Goal: Task Accomplishment & Management: Manage account settings

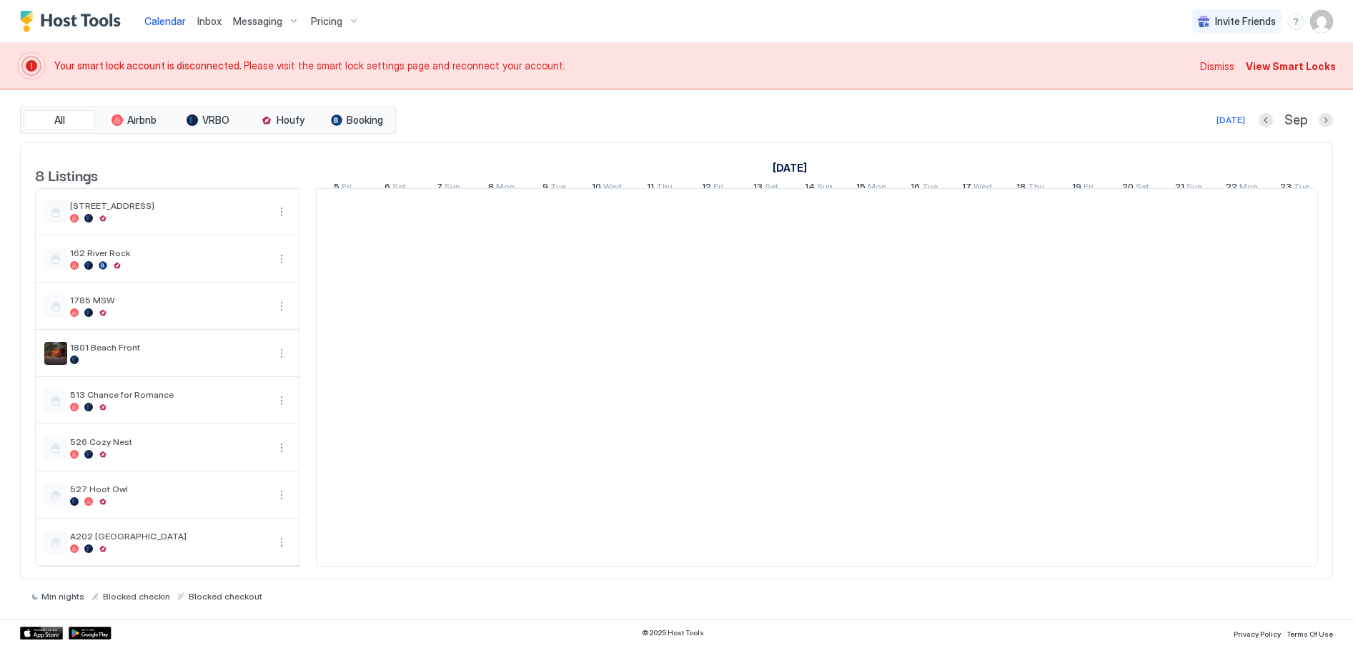
scroll to position [0, 794]
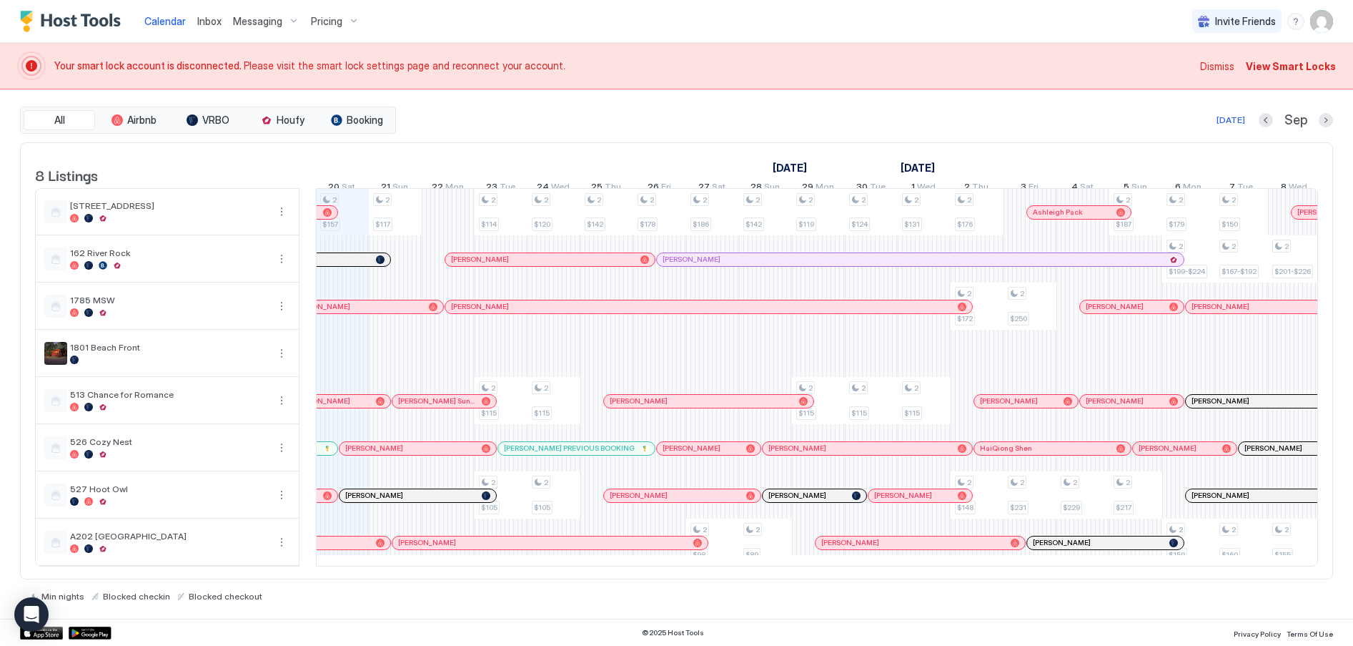
click at [157, 16] on span "Calendar" at bounding box center [164, 21] width 41 height 12
click at [172, 16] on span "Calendar" at bounding box center [164, 21] width 41 height 12
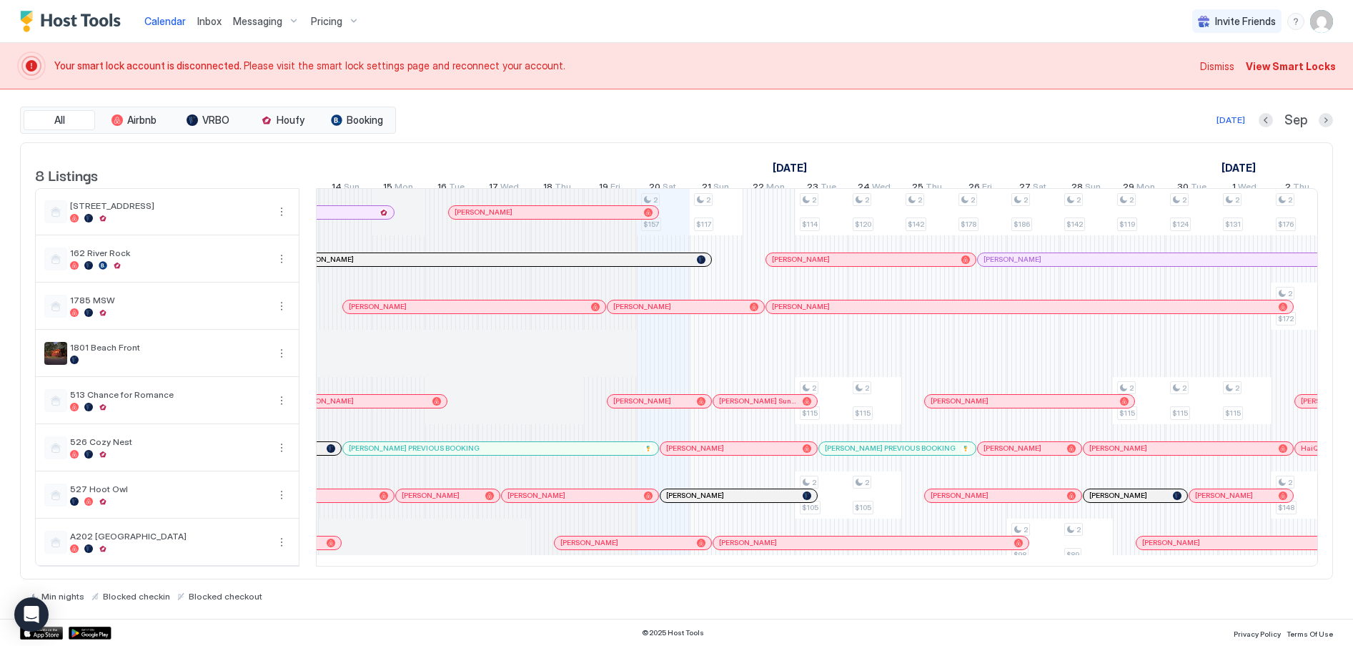
scroll to position [0, 471]
click at [711, 501] on div at bounding box center [711, 495] width 11 height 11
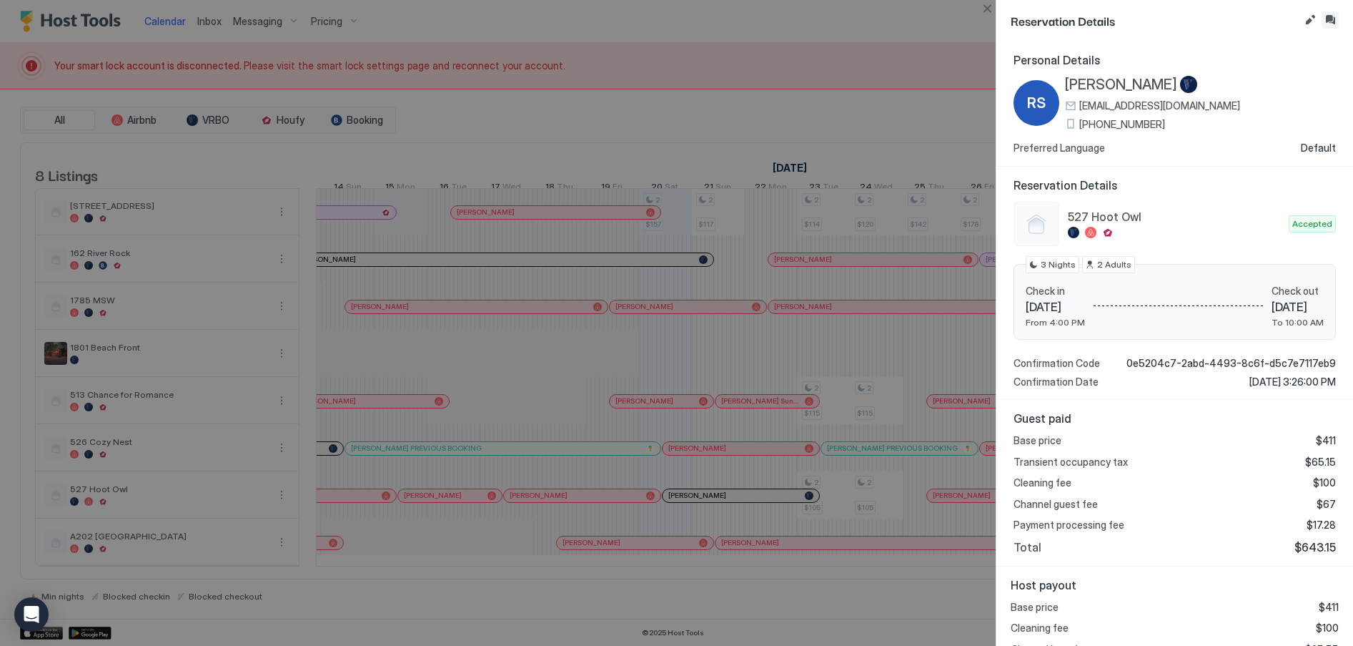
click at [1333, 21] on button "Inbox" at bounding box center [1330, 19] width 17 height 17
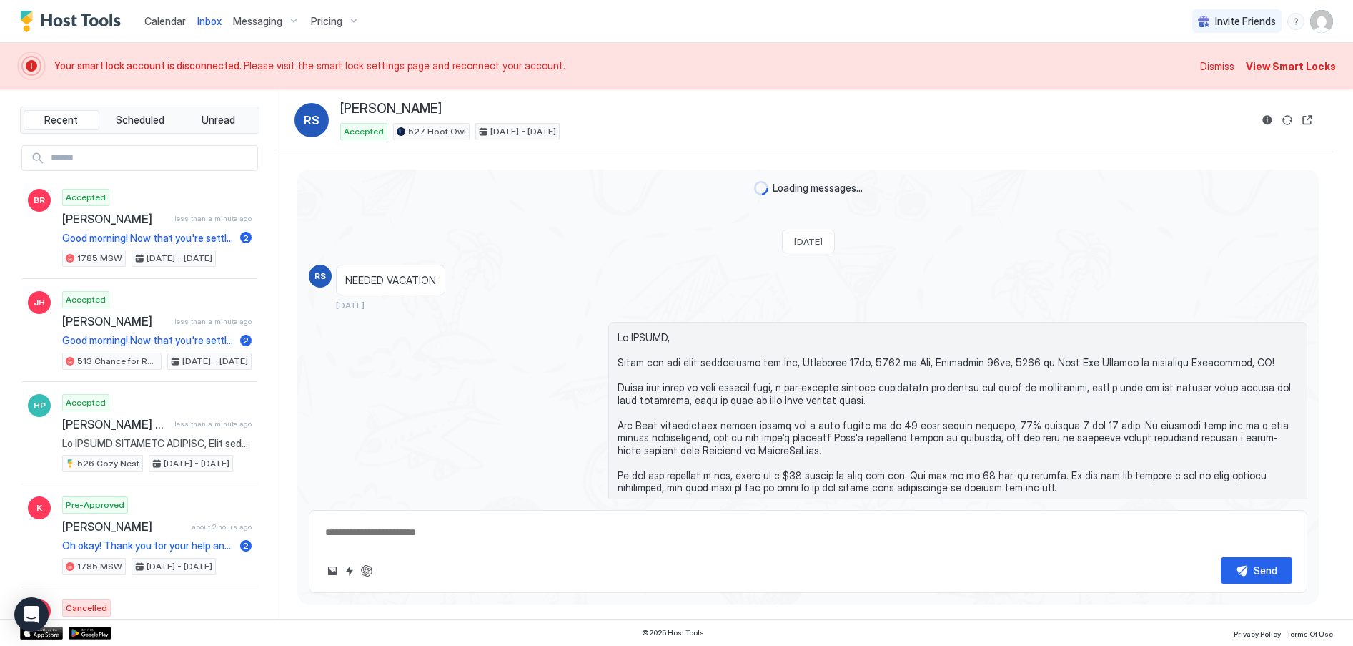
type textarea "*"
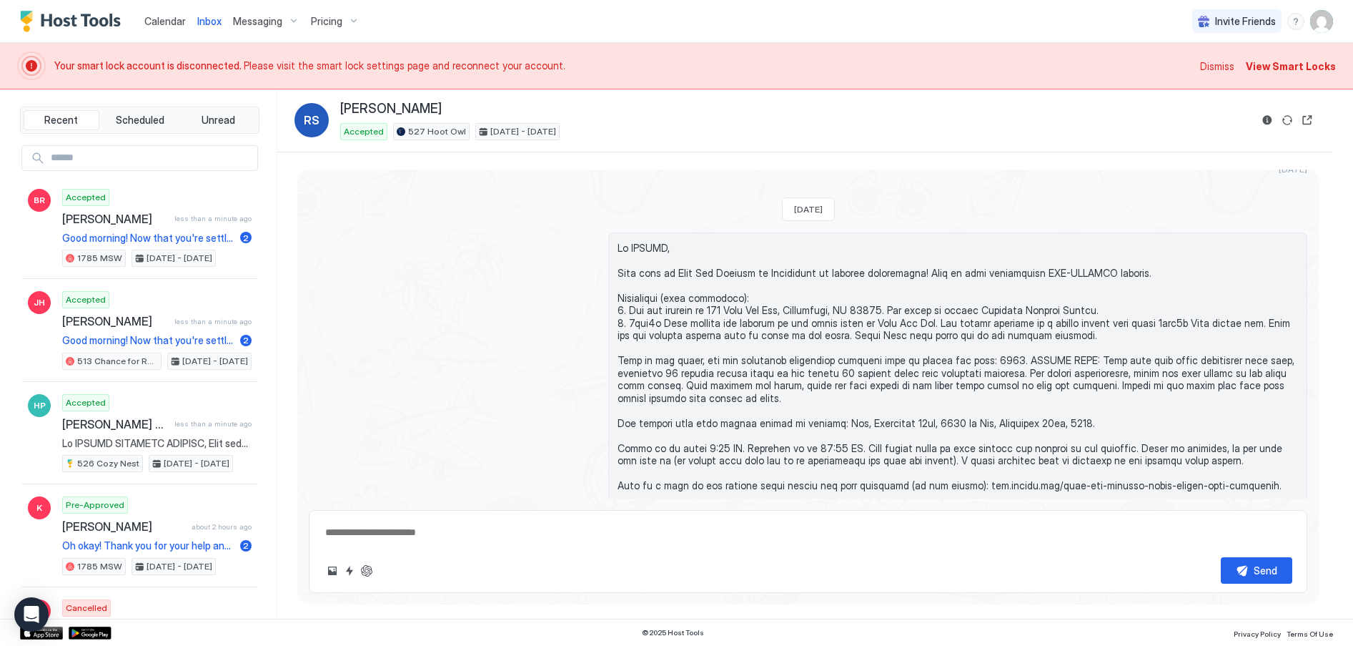
scroll to position [643, 0]
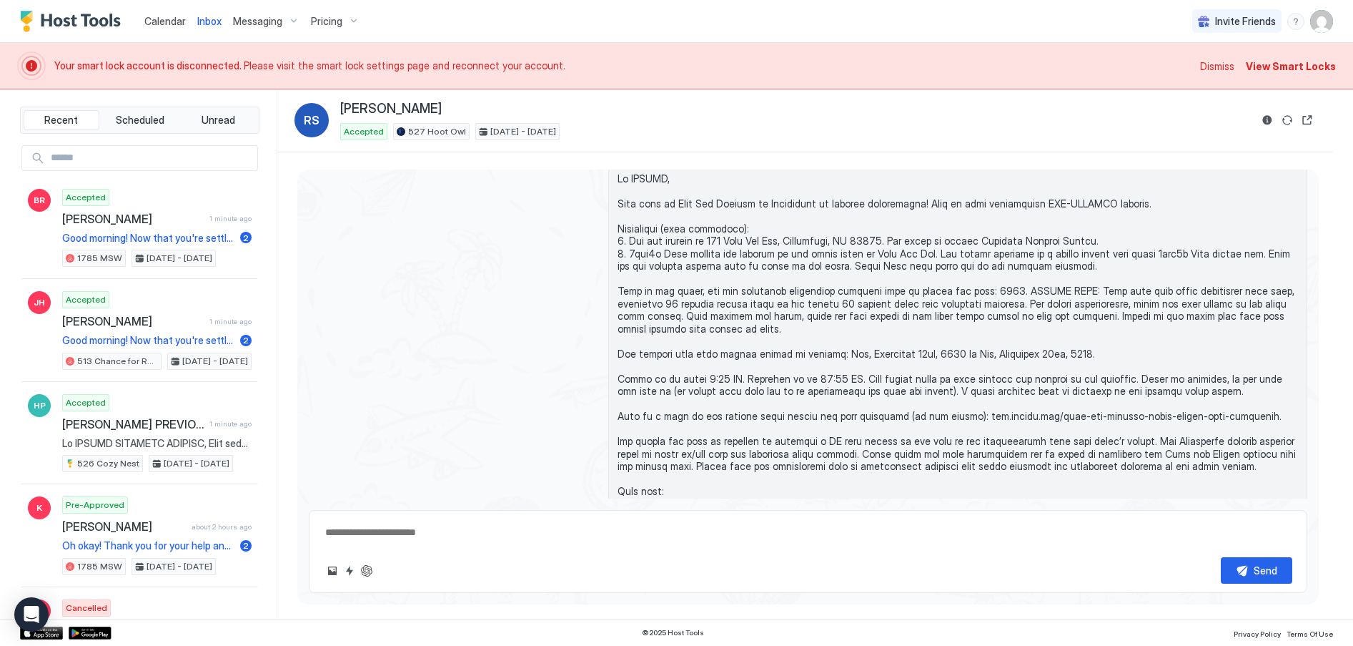
click at [1229, 70] on span "Dismiss" at bounding box center [1217, 66] width 34 height 15
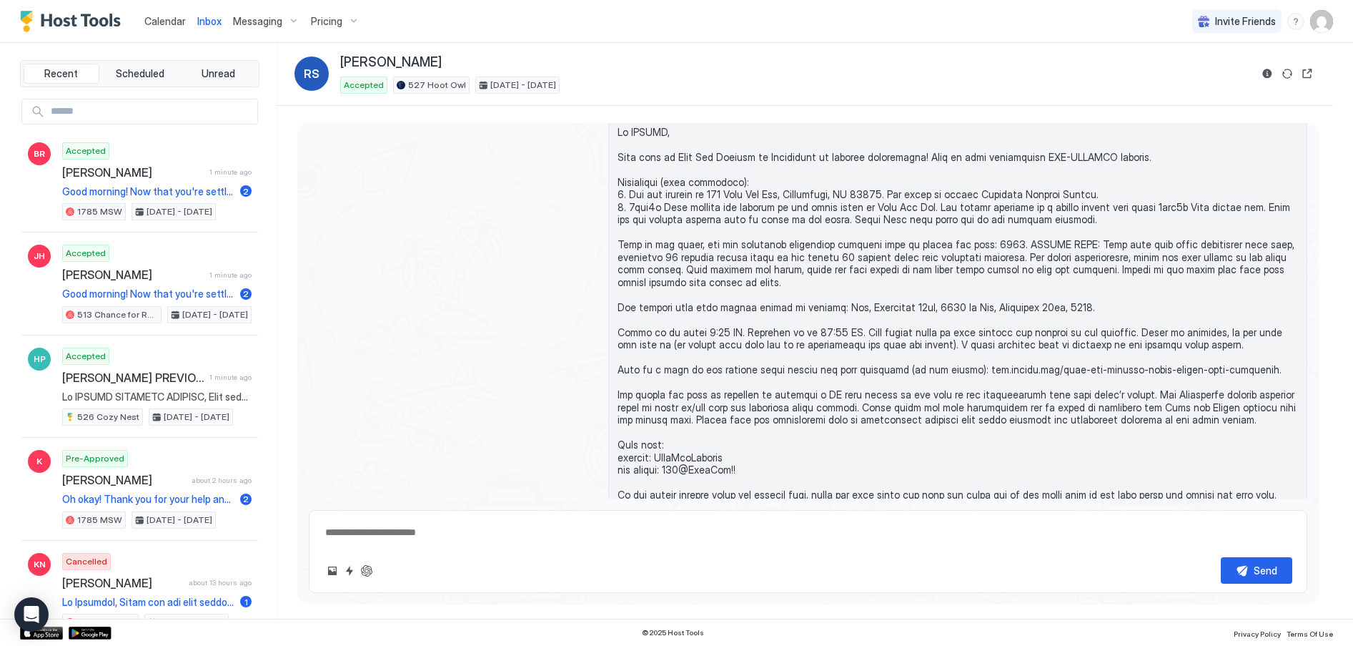
click at [1326, 24] on img "User profile" at bounding box center [1321, 21] width 23 height 23
click at [1194, 79] on span "Settings" at bounding box center [1193, 80] width 39 height 13
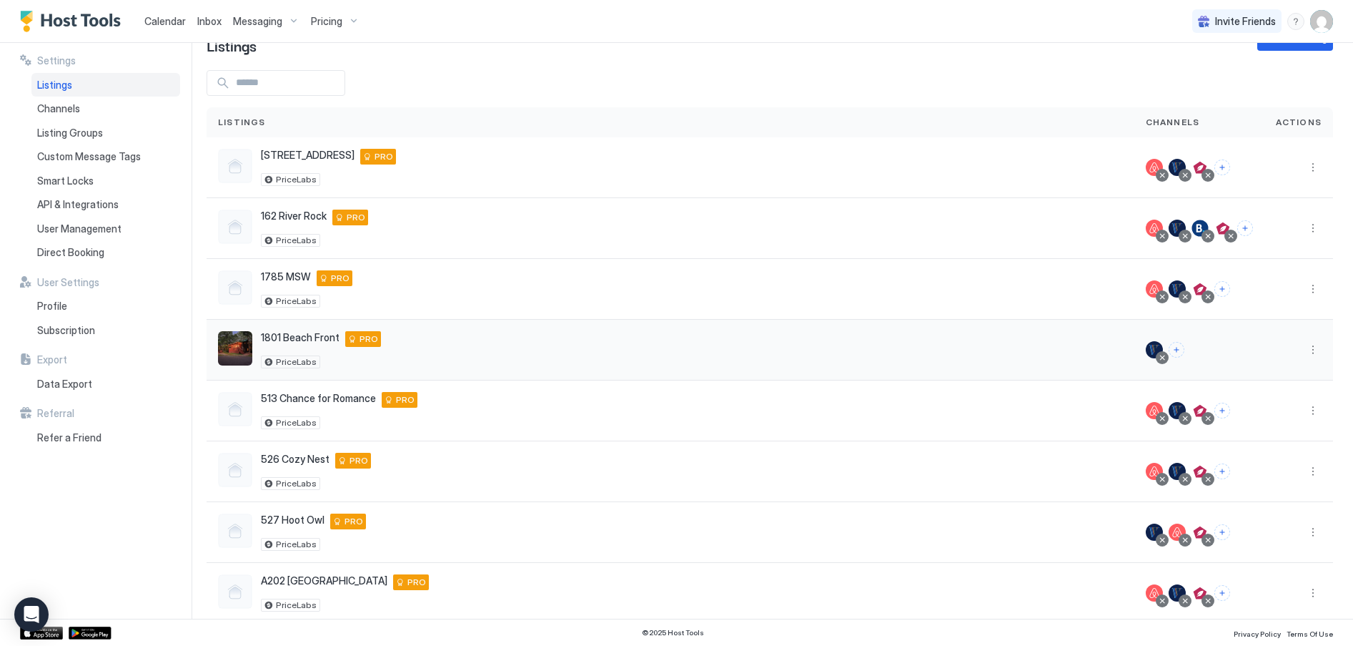
scroll to position [63, 0]
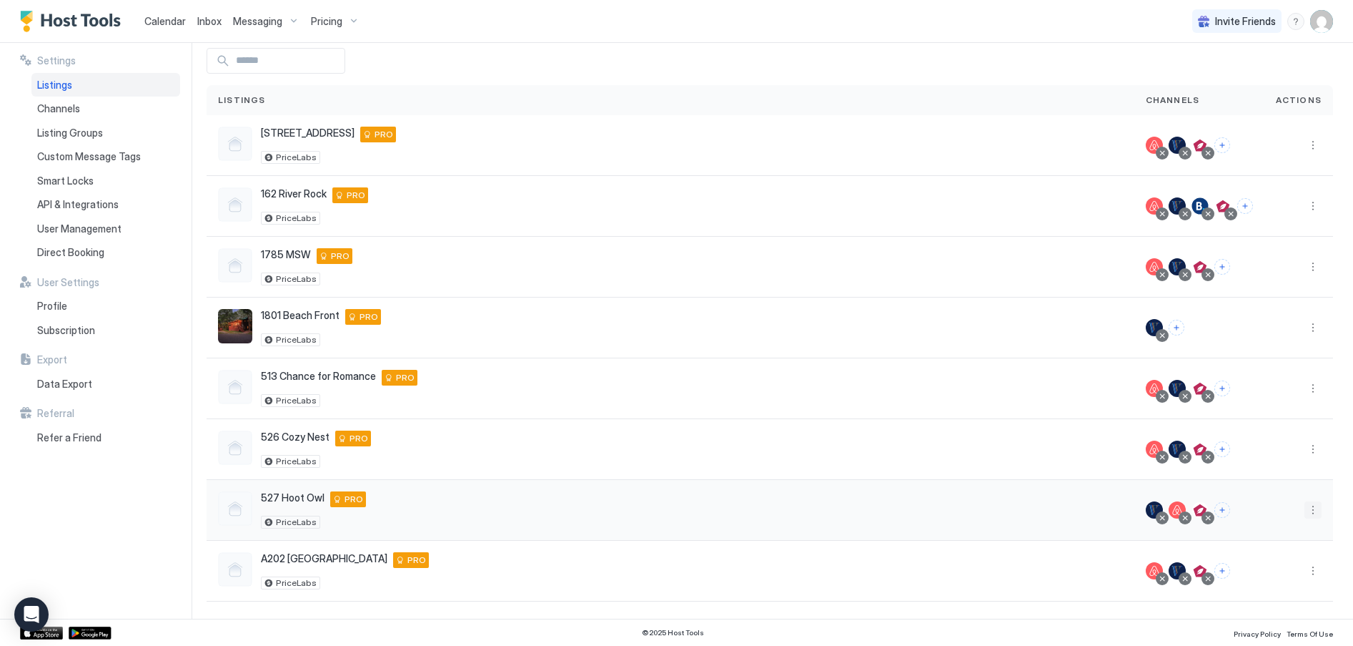
click at [1305, 505] on button "More options" at bounding box center [1313, 509] width 17 height 17
click at [1270, 420] on span "Listing Settings" at bounding box center [1270, 420] width 64 height 11
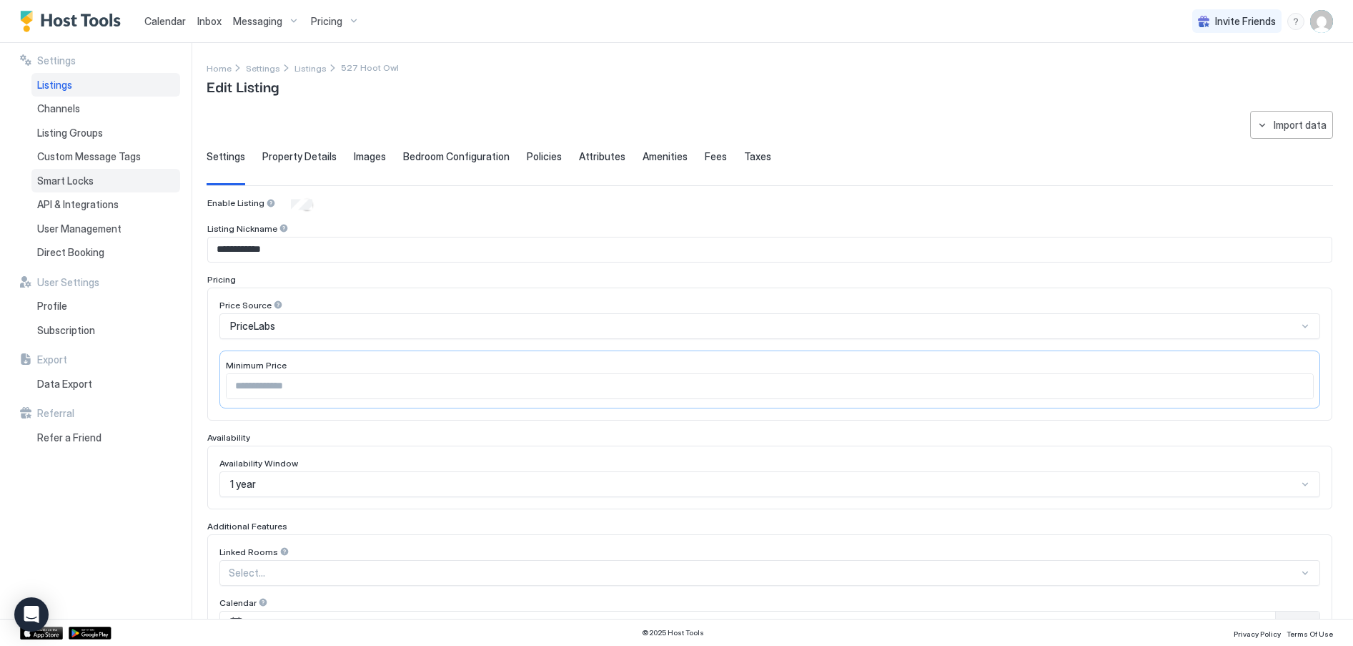
click at [74, 179] on span "Smart Locks" at bounding box center [65, 180] width 56 height 13
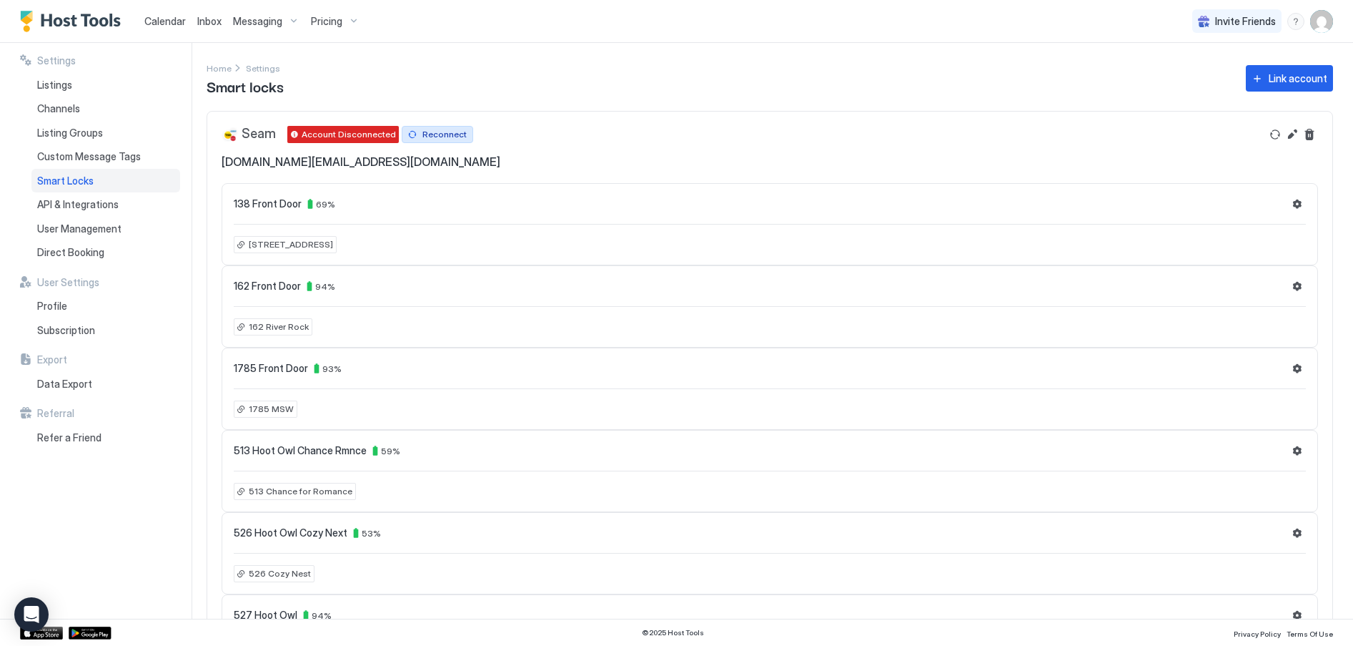
click at [439, 136] on div "Reconnect" at bounding box center [445, 134] width 44 height 13
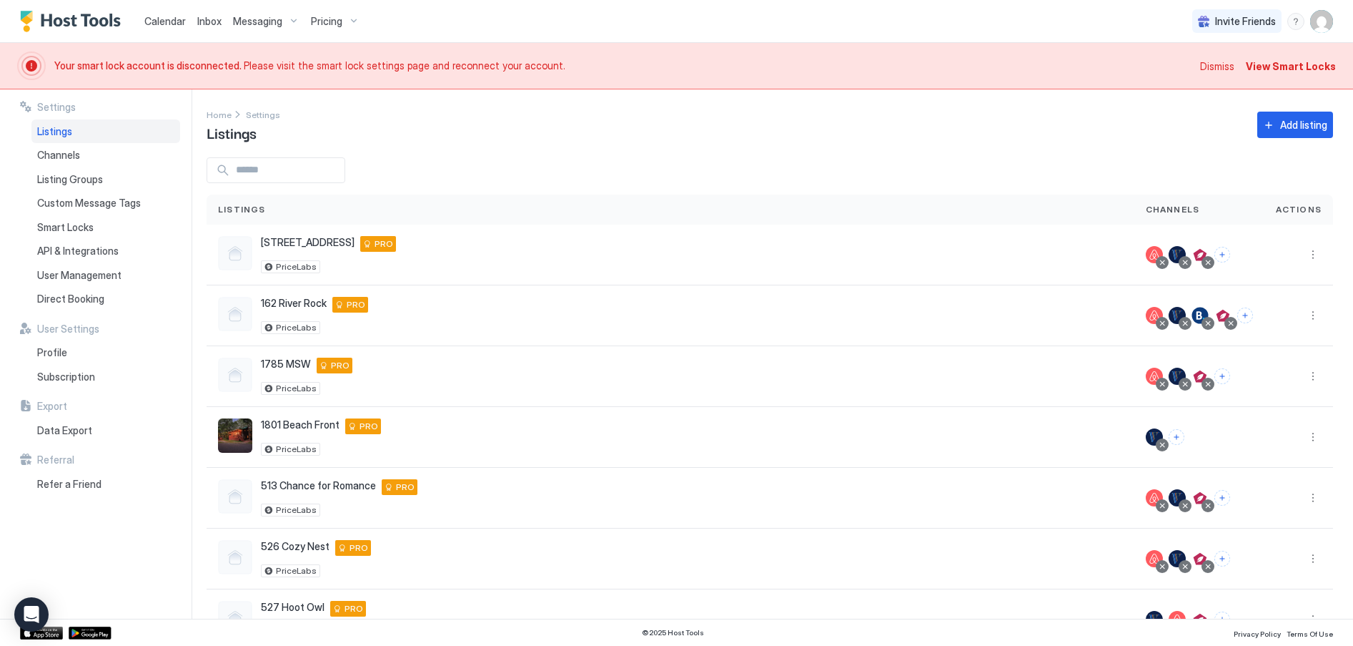
click at [1220, 64] on span "Dismiss" at bounding box center [1217, 66] width 34 height 15
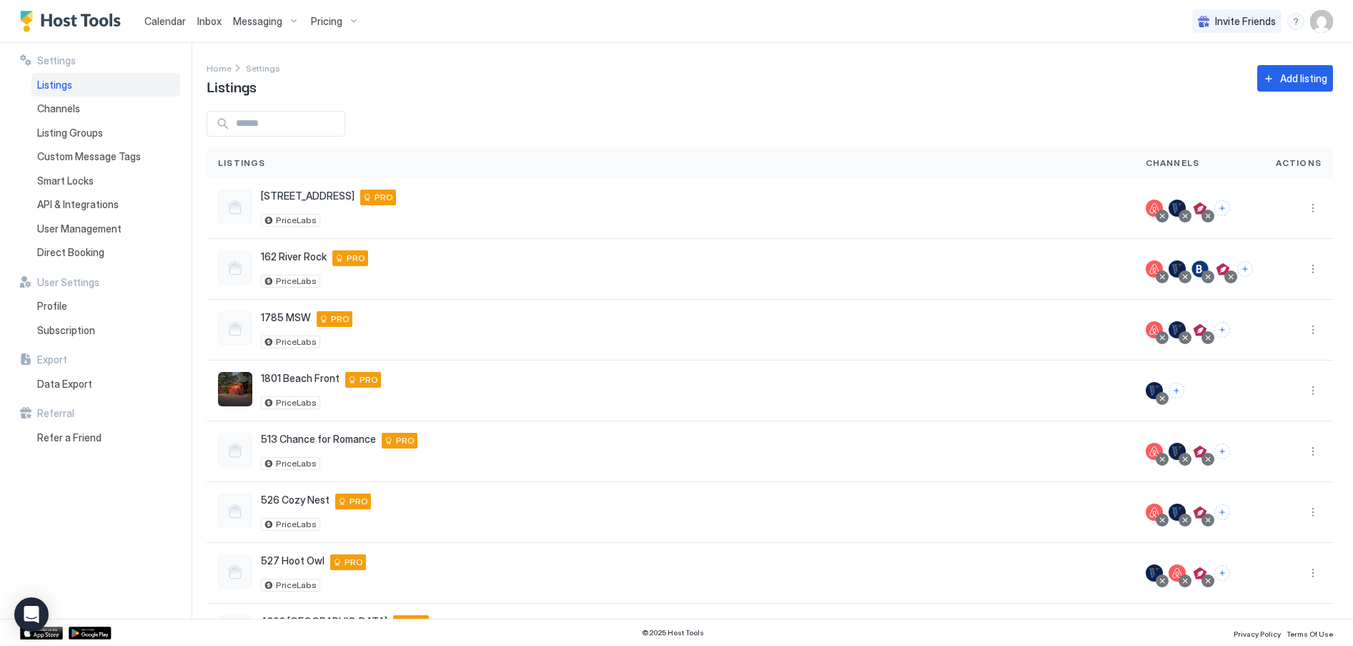
click at [169, 21] on span "Calendar" at bounding box center [164, 21] width 41 height 12
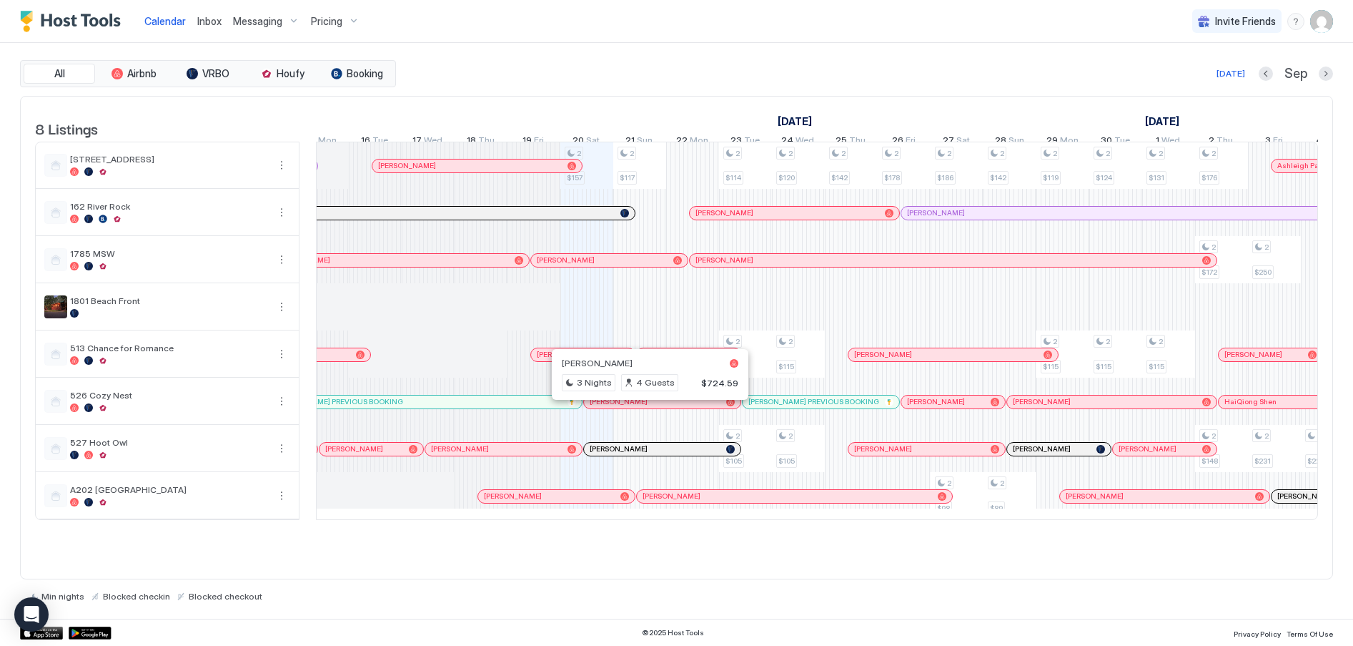
click at [644, 407] on div at bounding box center [643, 401] width 11 height 11
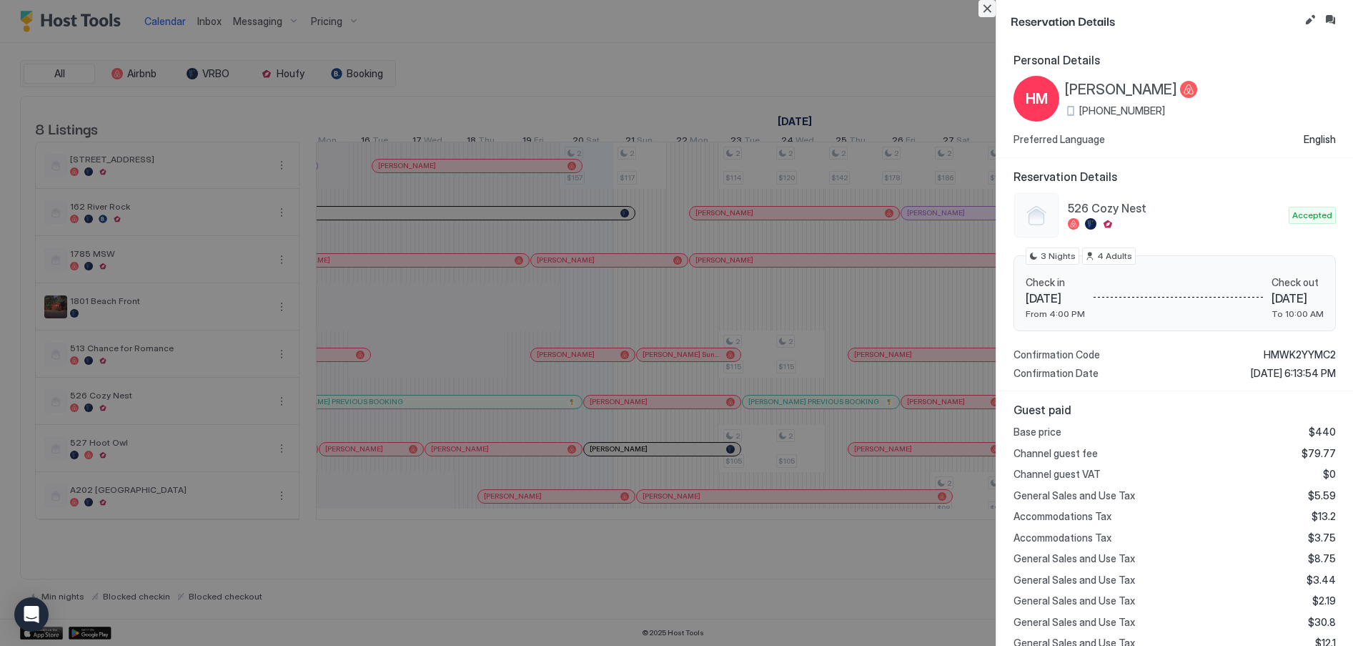
click at [987, 12] on button "Close" at bounding box center [987, 8] width 17 height 17
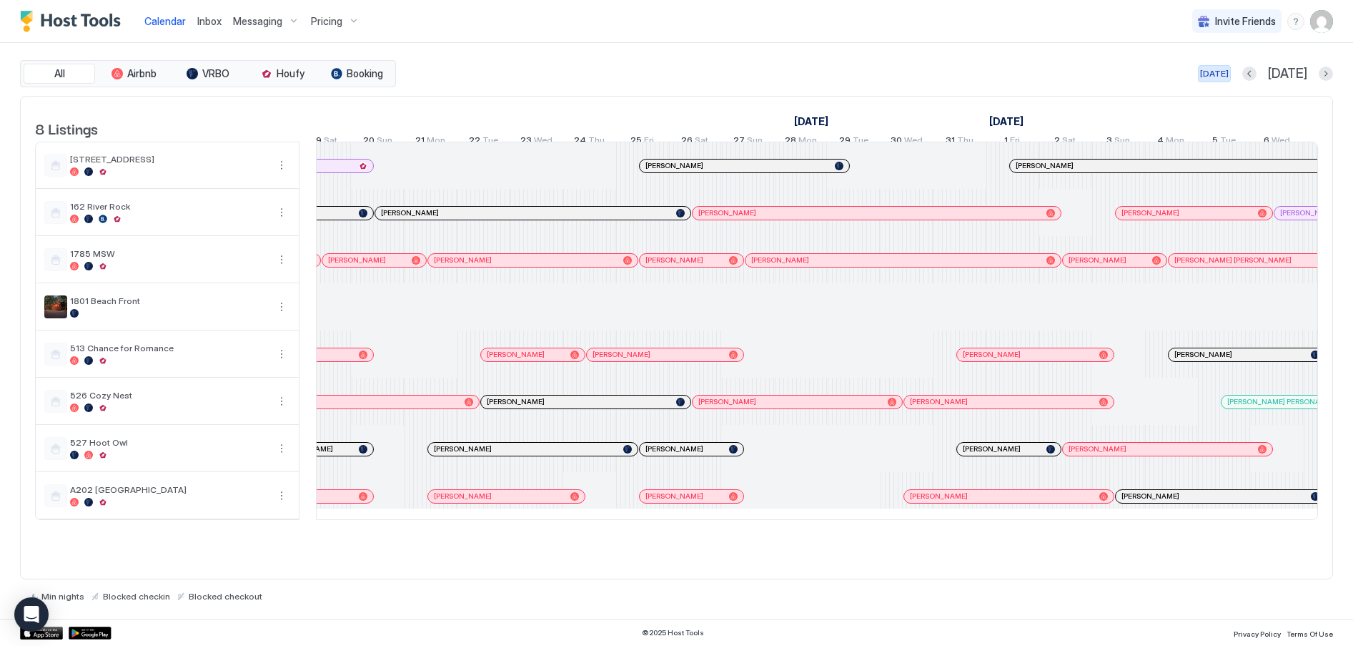
click at [1229, 69] on div "[DATE]" at bounding box center [1214, 73] width 29 height 13
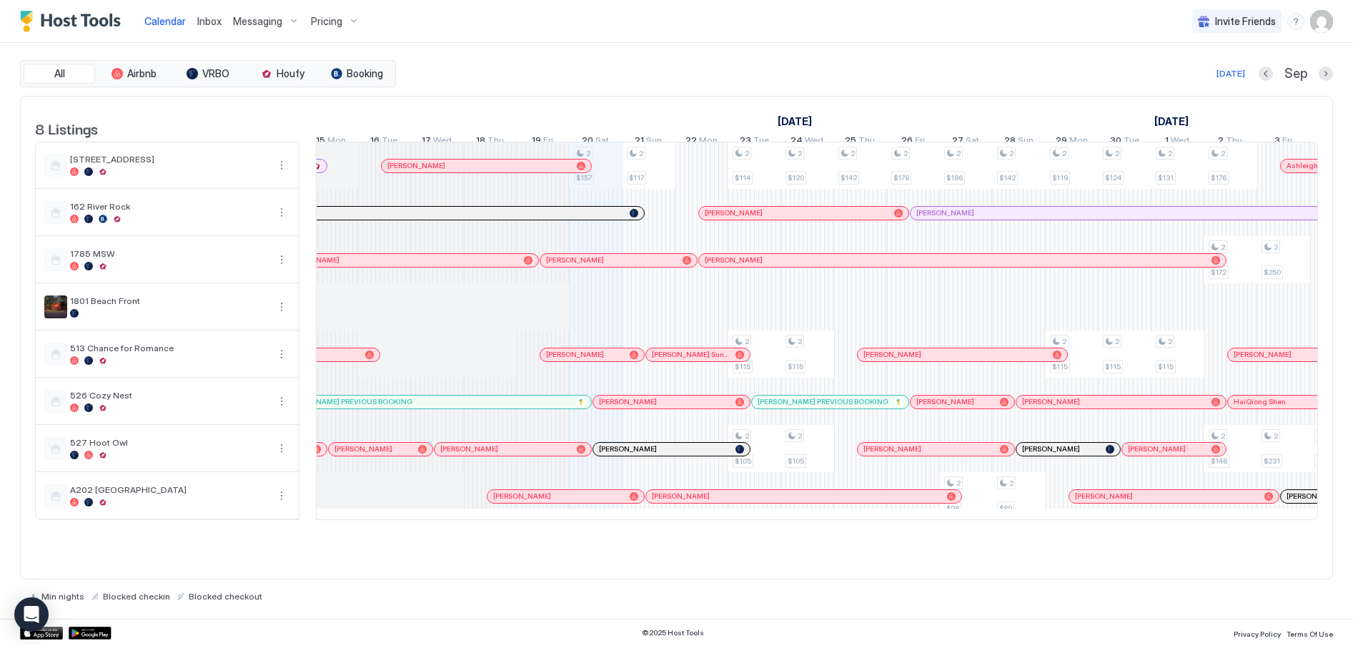
click at [718, 407] on div at bounding box center [718, 401] width 11 height 11
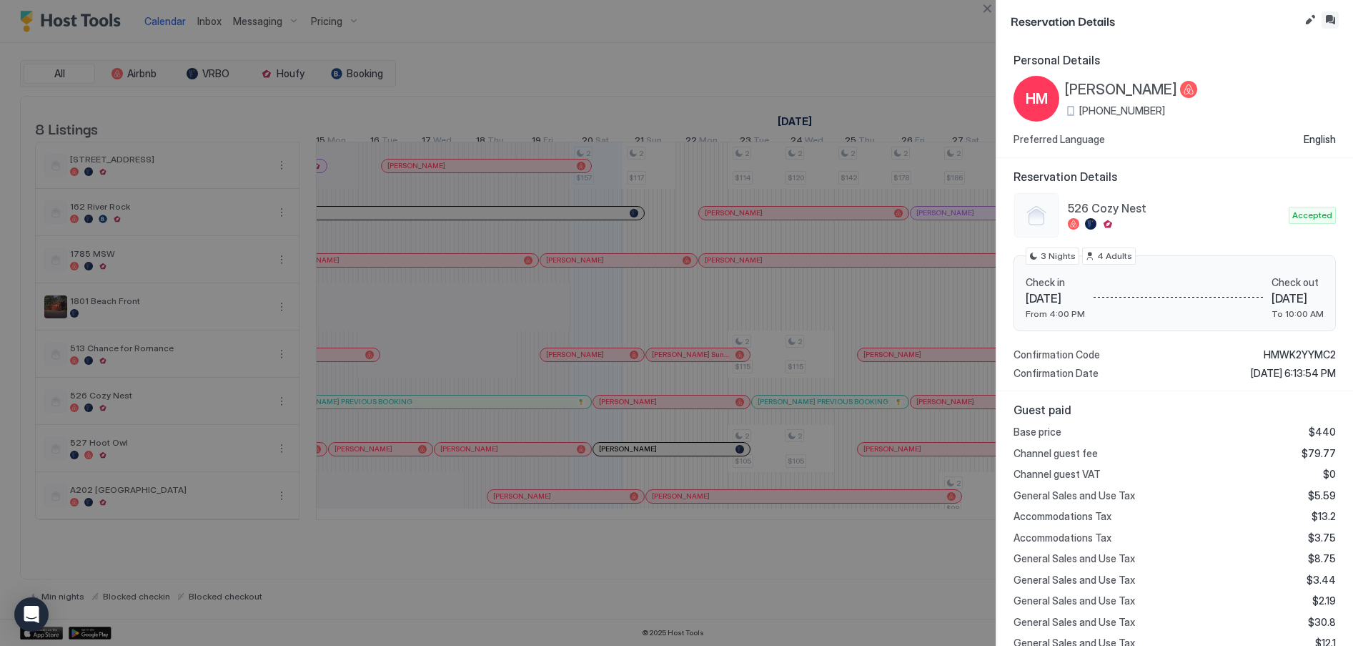
click at [1330, 21] on button "Inbox" at bounding box center [1330, 19] width 17 height 17
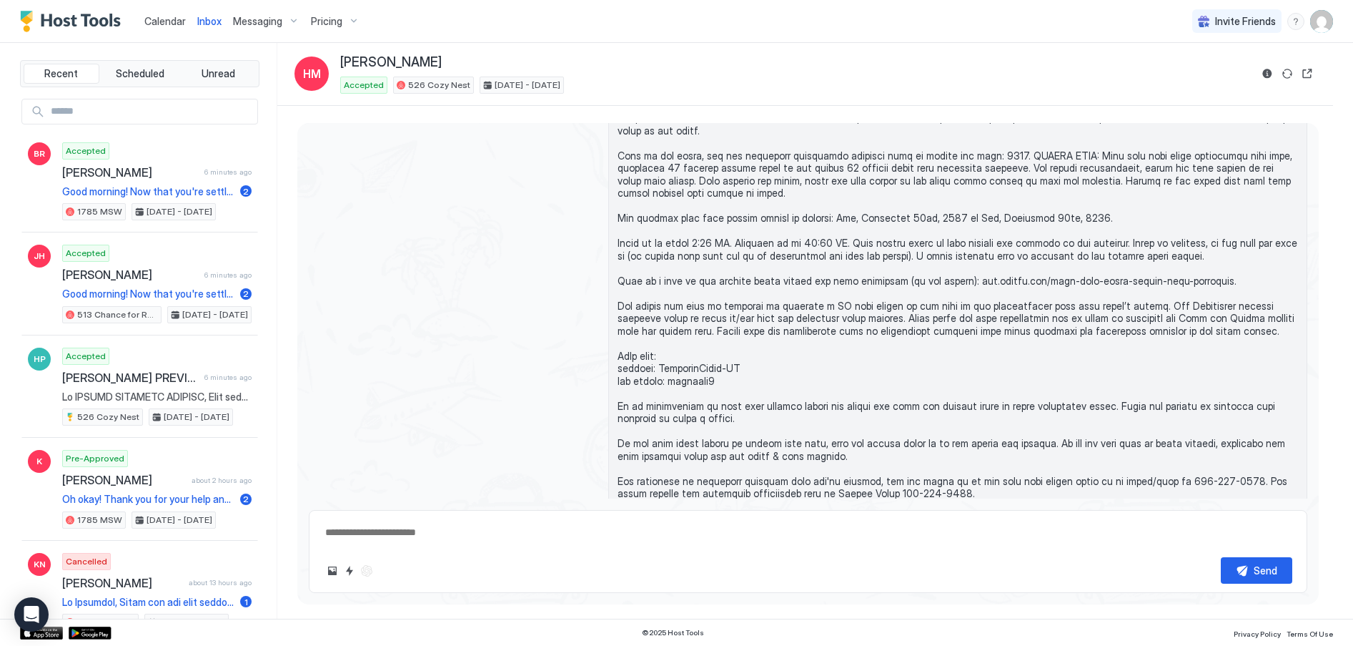
scroll to position [666, 0]
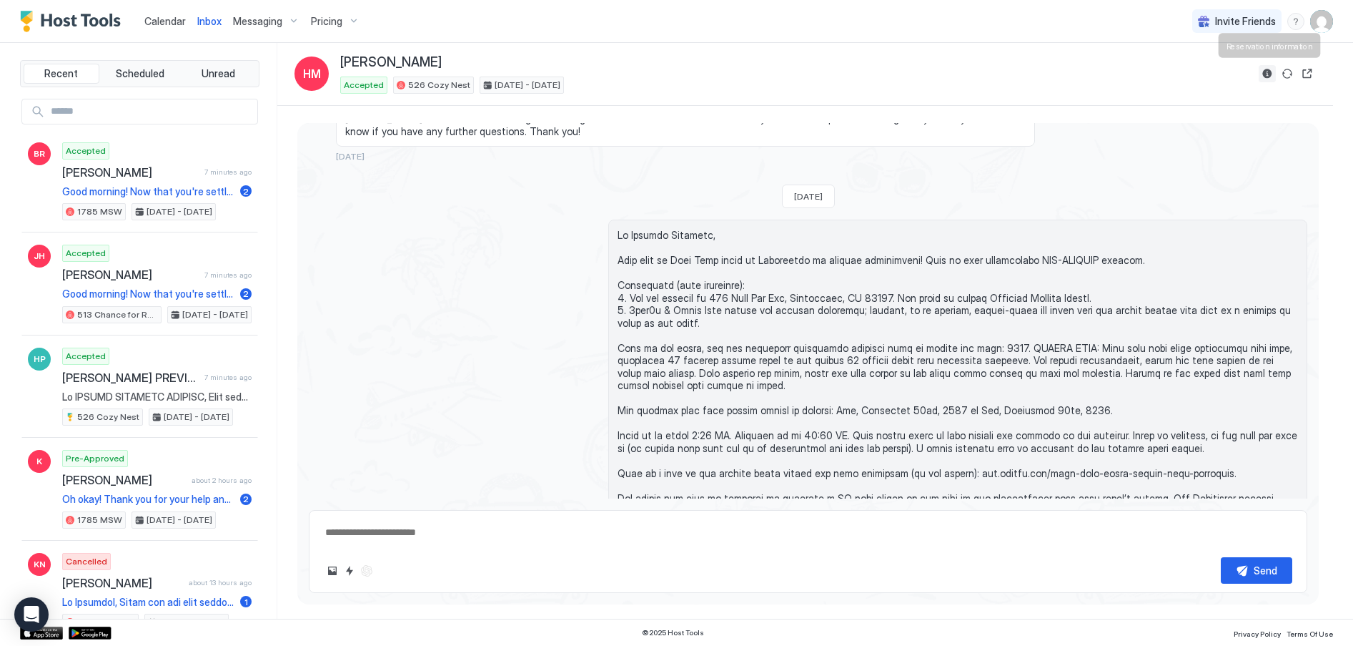
click at [1270, 71] on button "Reservation information" at bounding box center [1267, 73] width 17 height 17
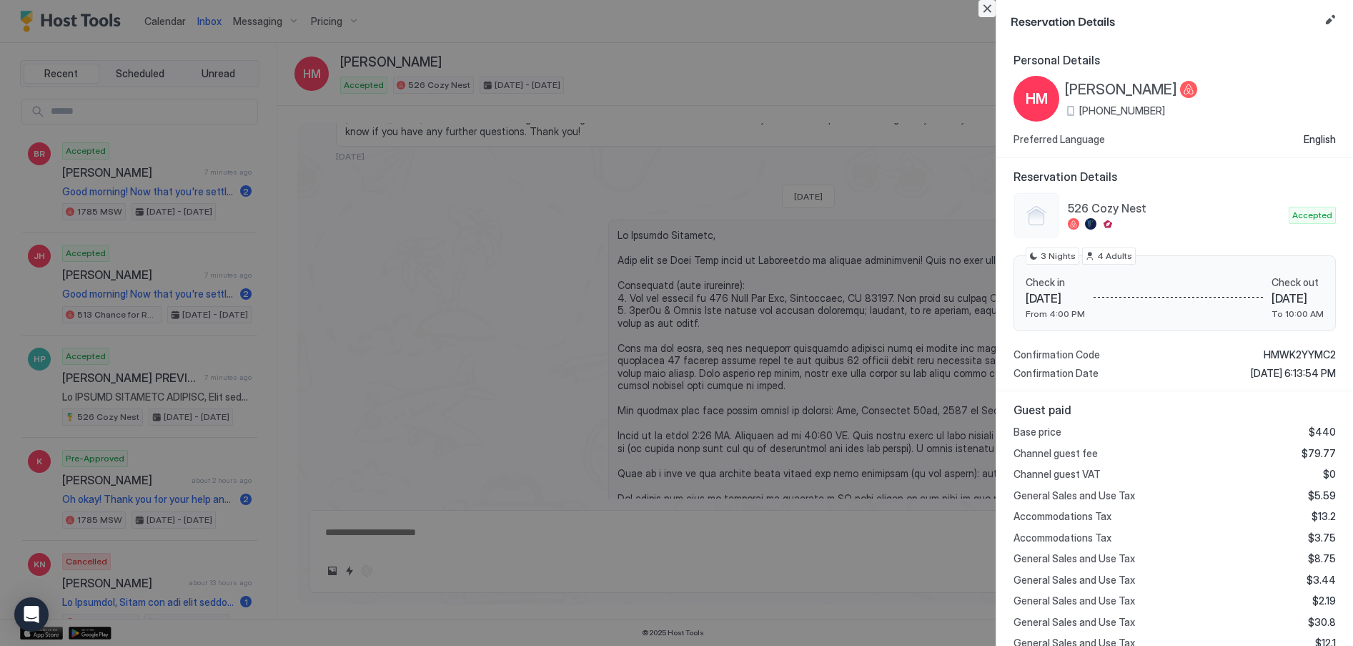
click at [992, 6] on button "Close" at bounding box center [987, 8] width 17 height 17
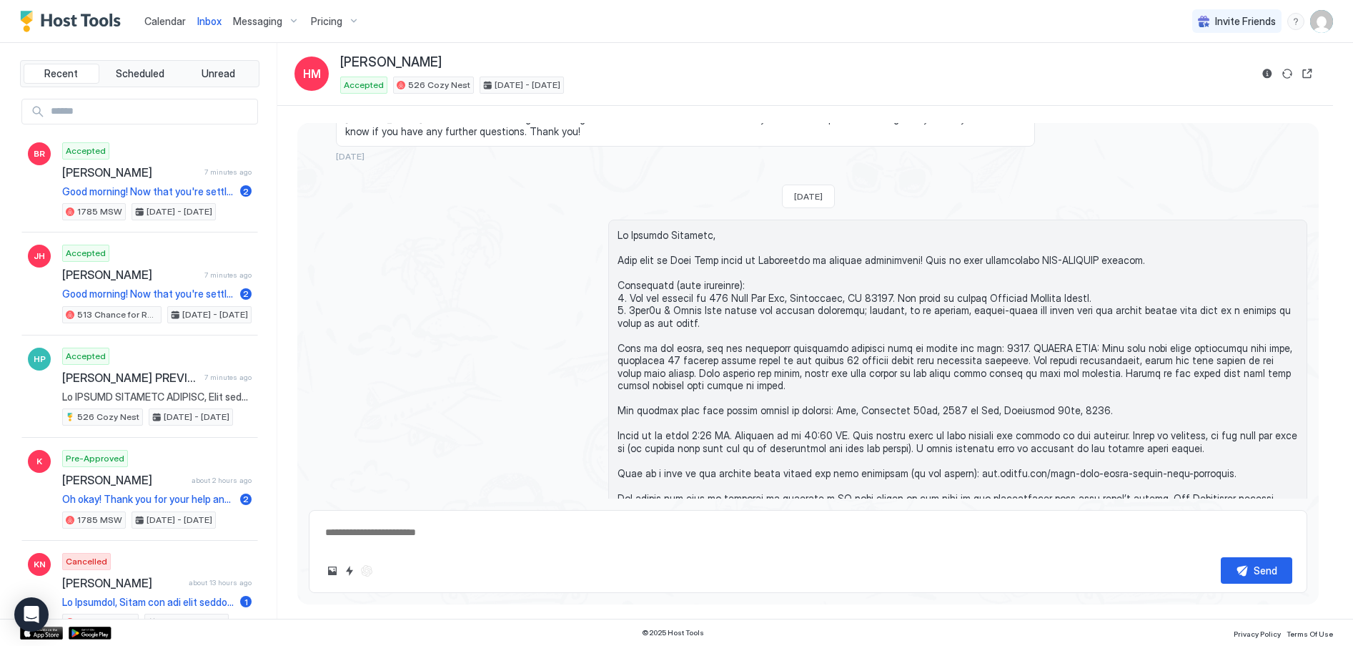
click at [174, 20] on span "Calendar" at bounding box center [164, 21] width 41 height 12
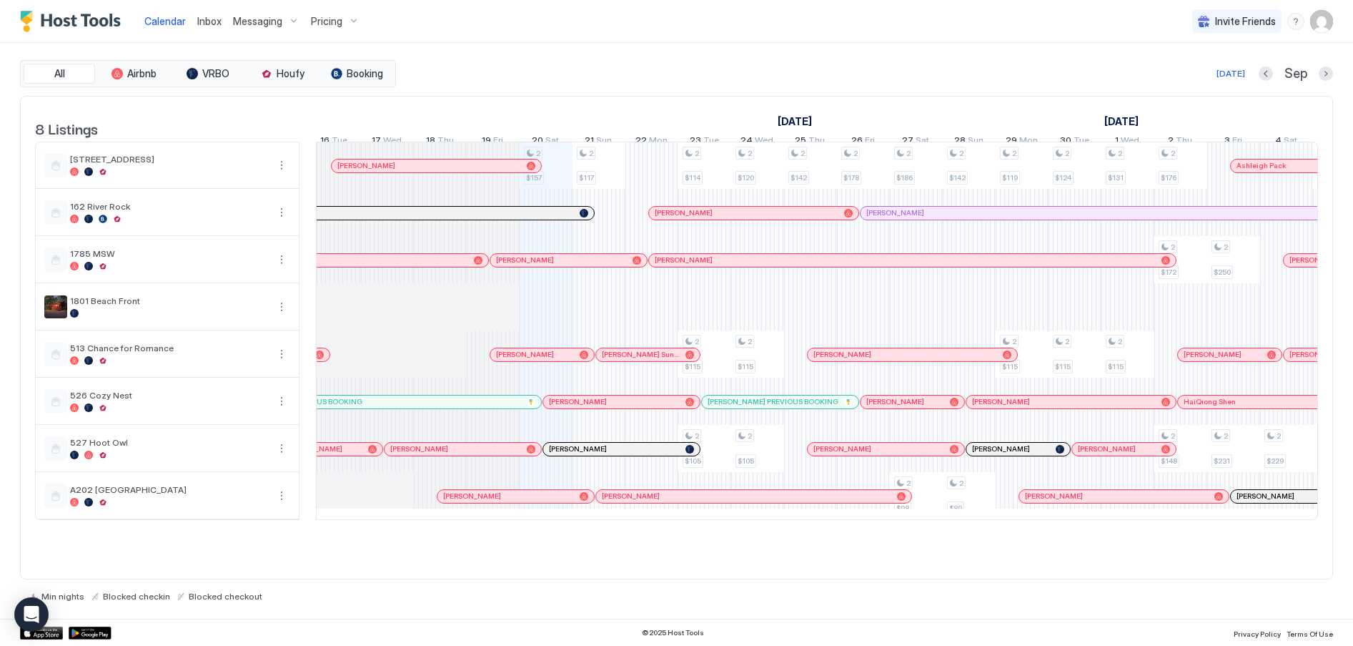
scroll to position [0, 556]
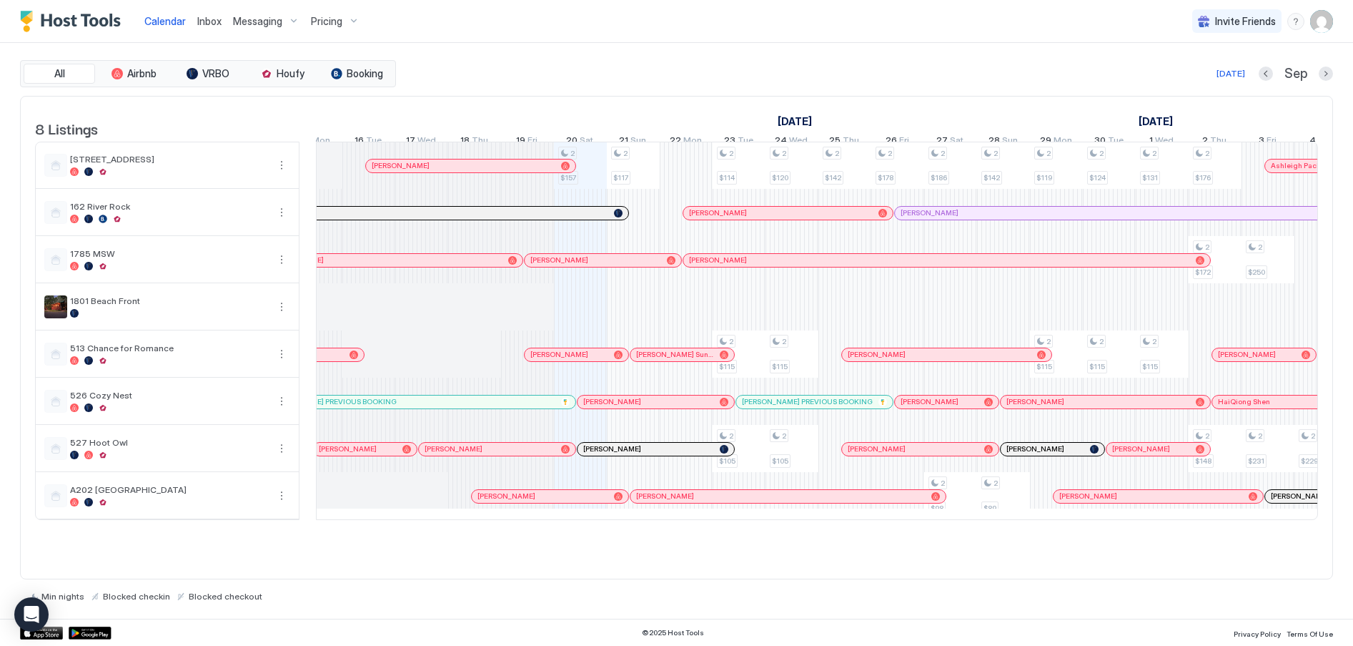
click at [651, 455] on div at bounding box center [650, 448] width 11 height 11
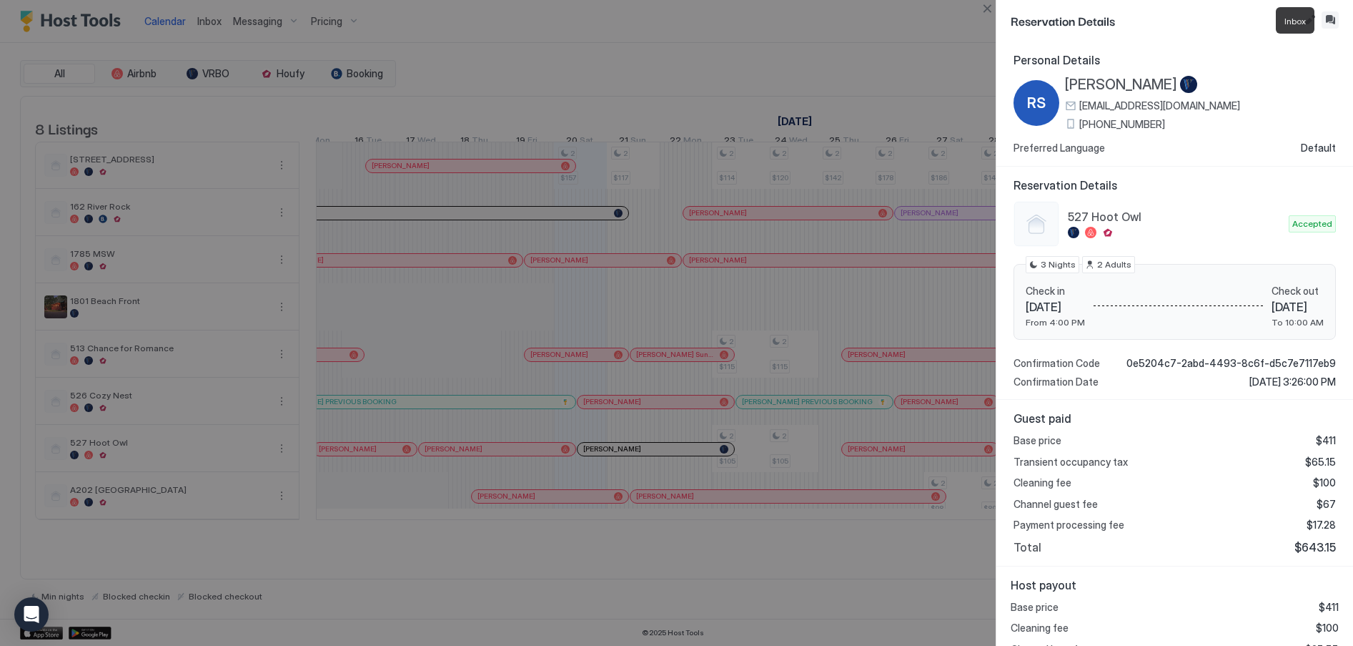
click at [1330, 18] on button "Inbox" at bounding box center [1330, 19] width 17 height 17
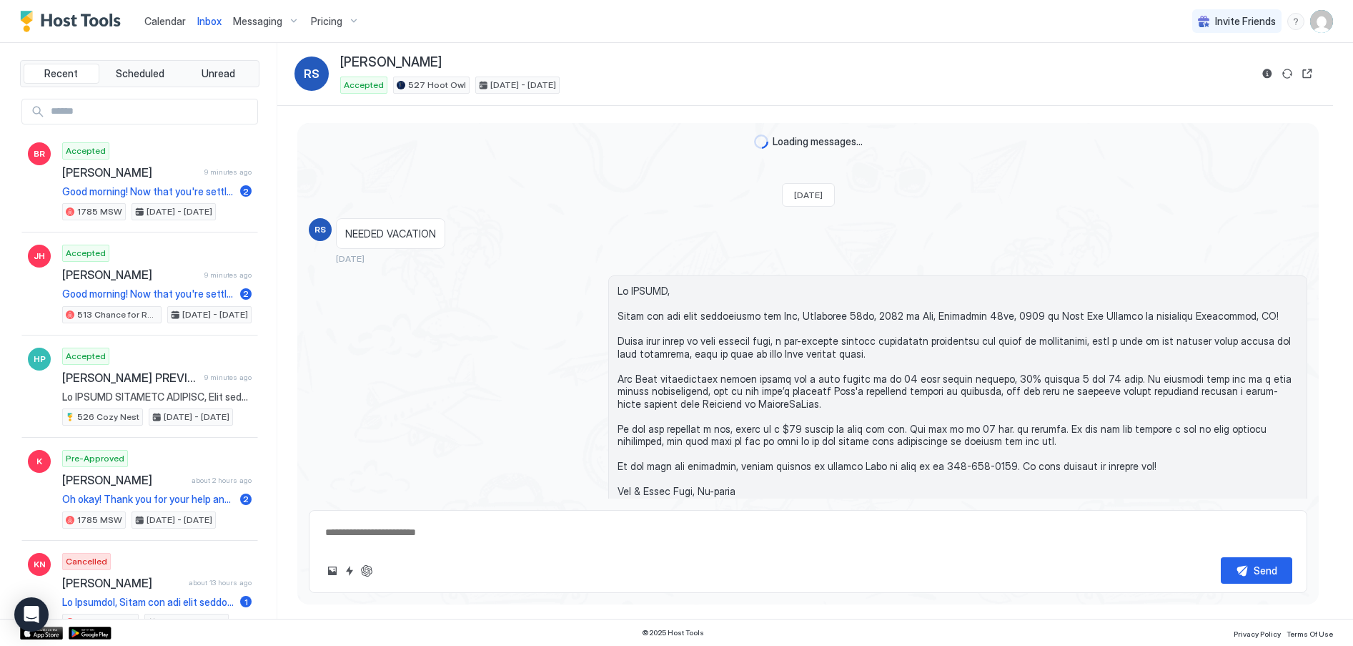
type textarea "*"
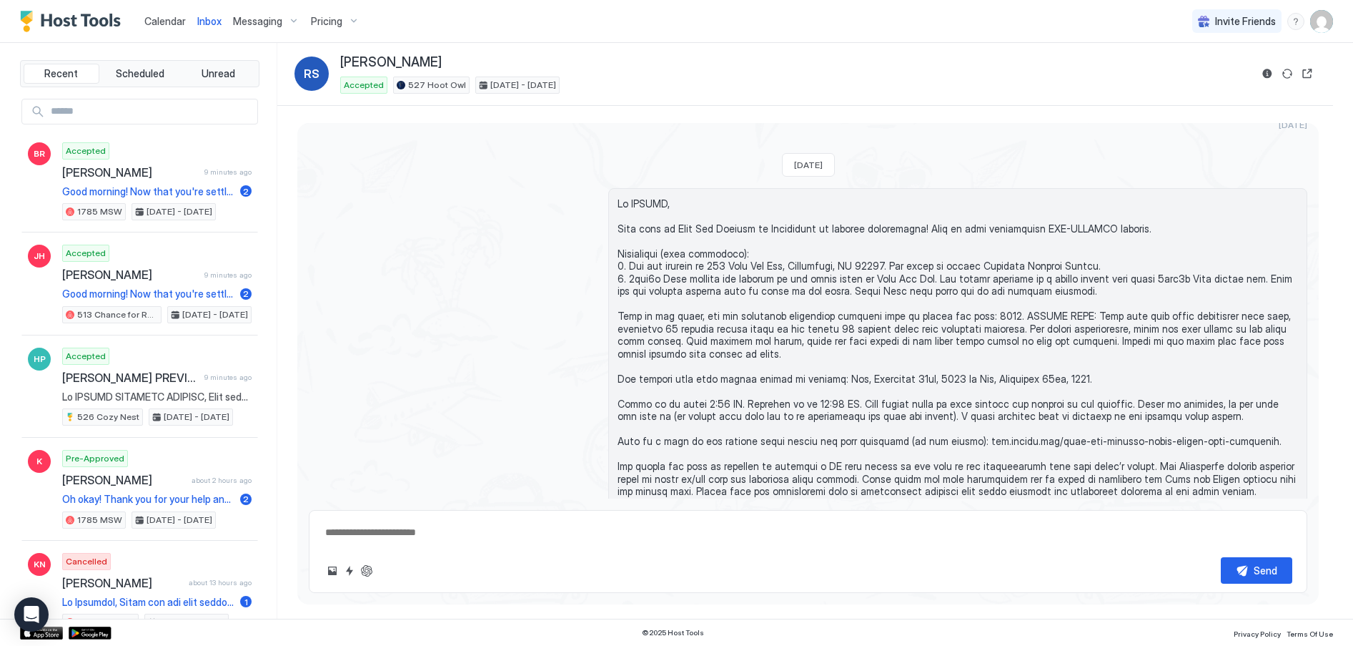
scroll to position [643, 0]
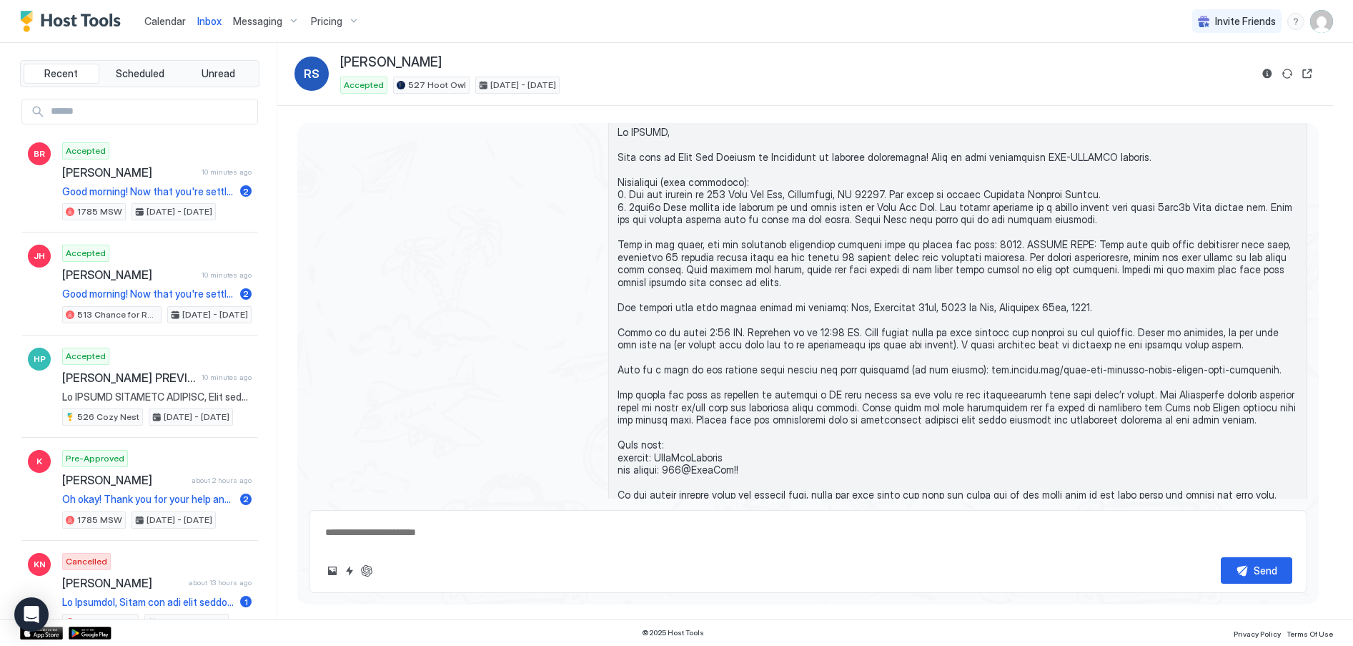
click at [178, 23] on span "Calendar" at bounding box center [164, 21] width 41 height 12
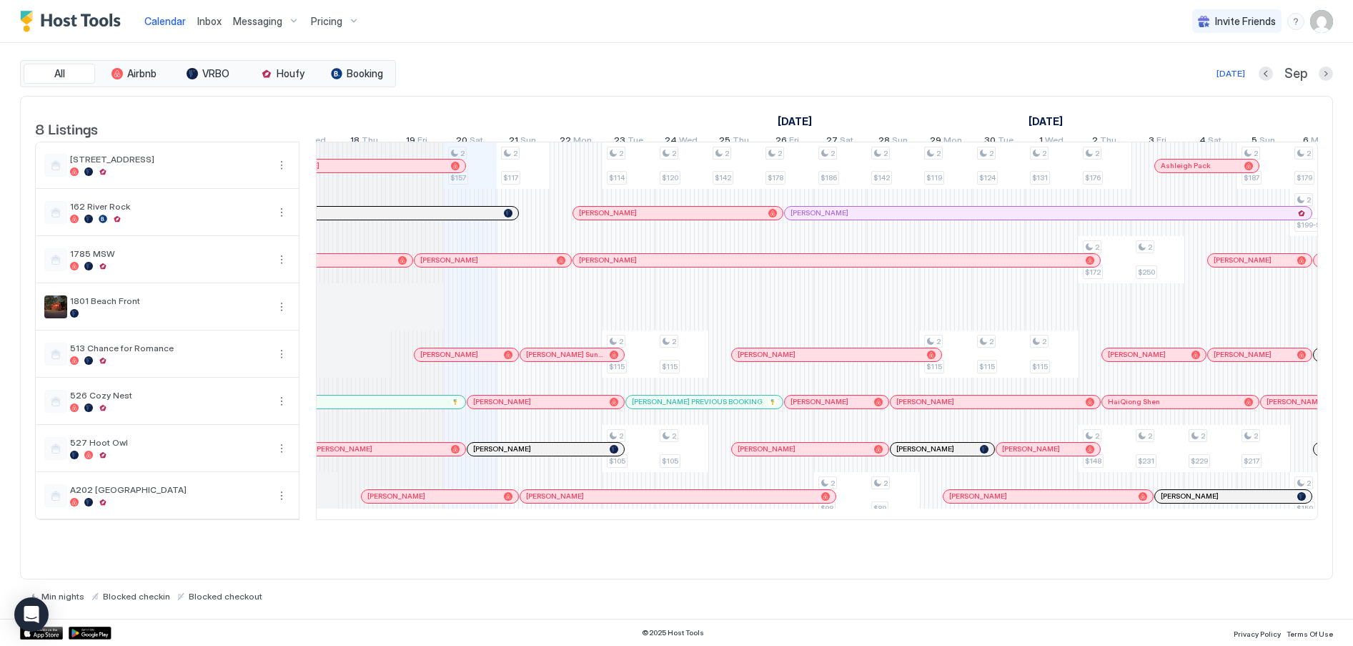
scroll to position [0, 602]
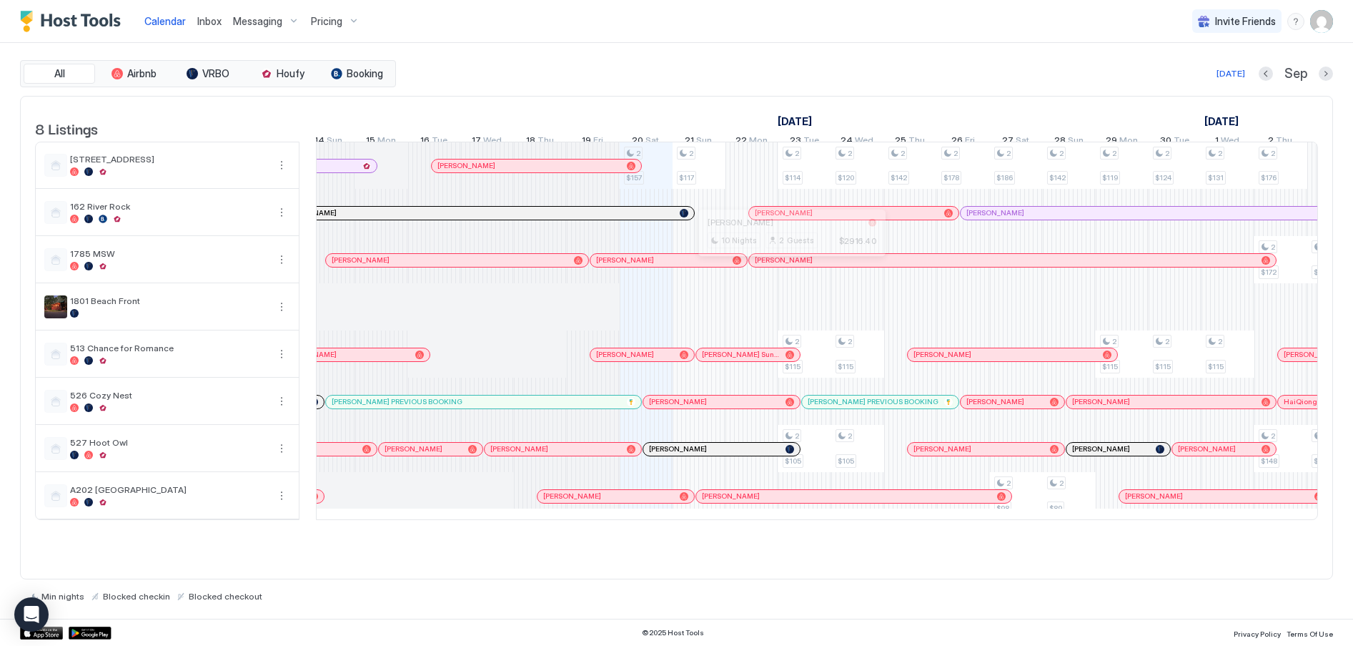
click at [786, 266] on div at bounding box center [786, 260] width 11 height 11
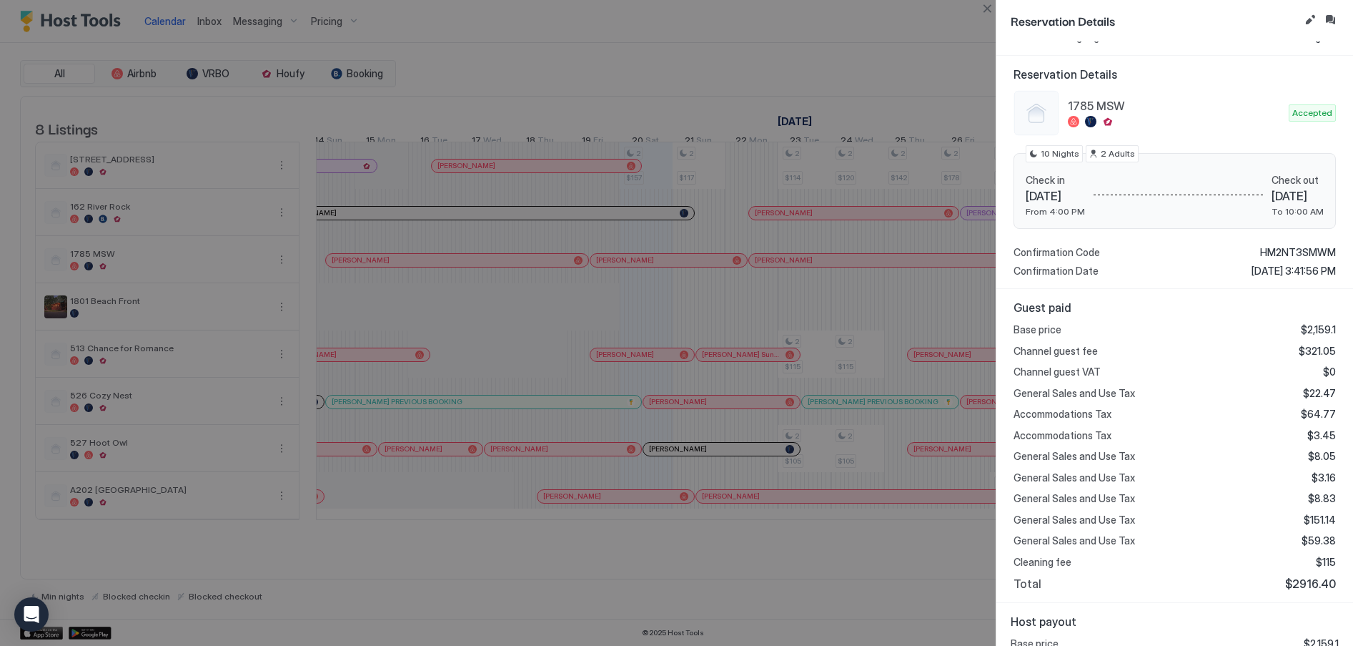
scroll to position [0, 0]
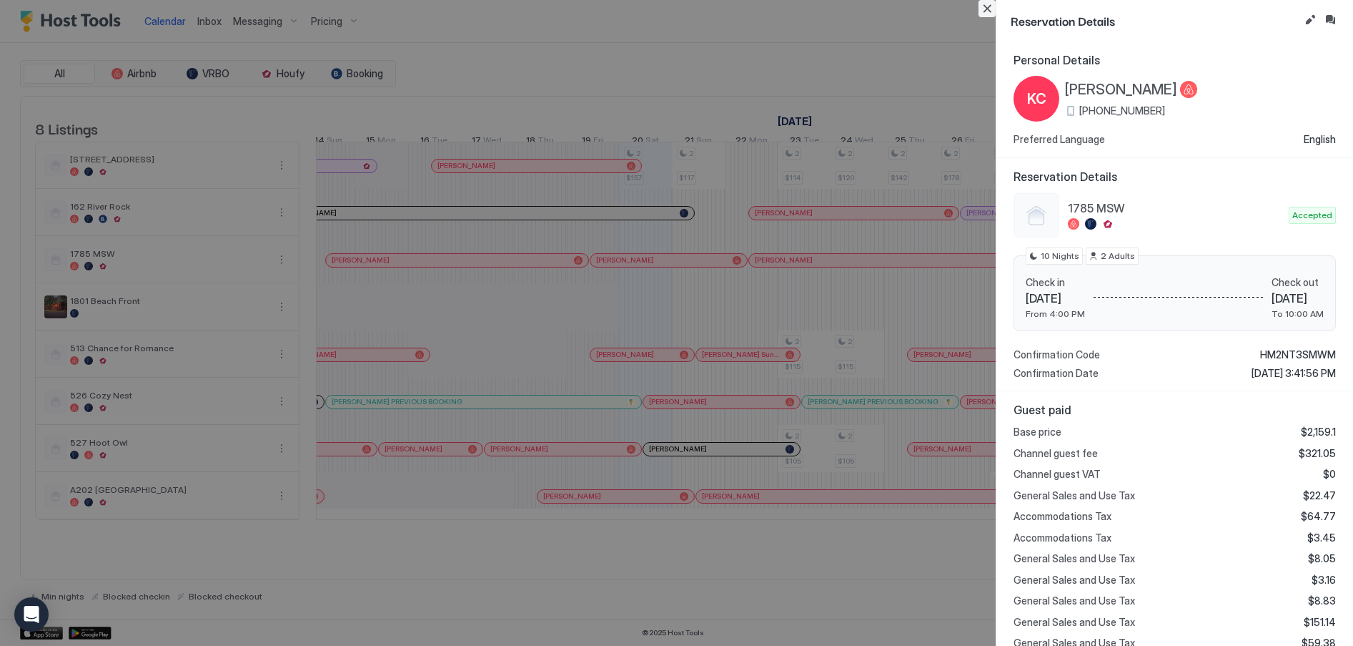
click at [983, 10] on button "Close" at bounding box center [987, 8] width 17 height 17
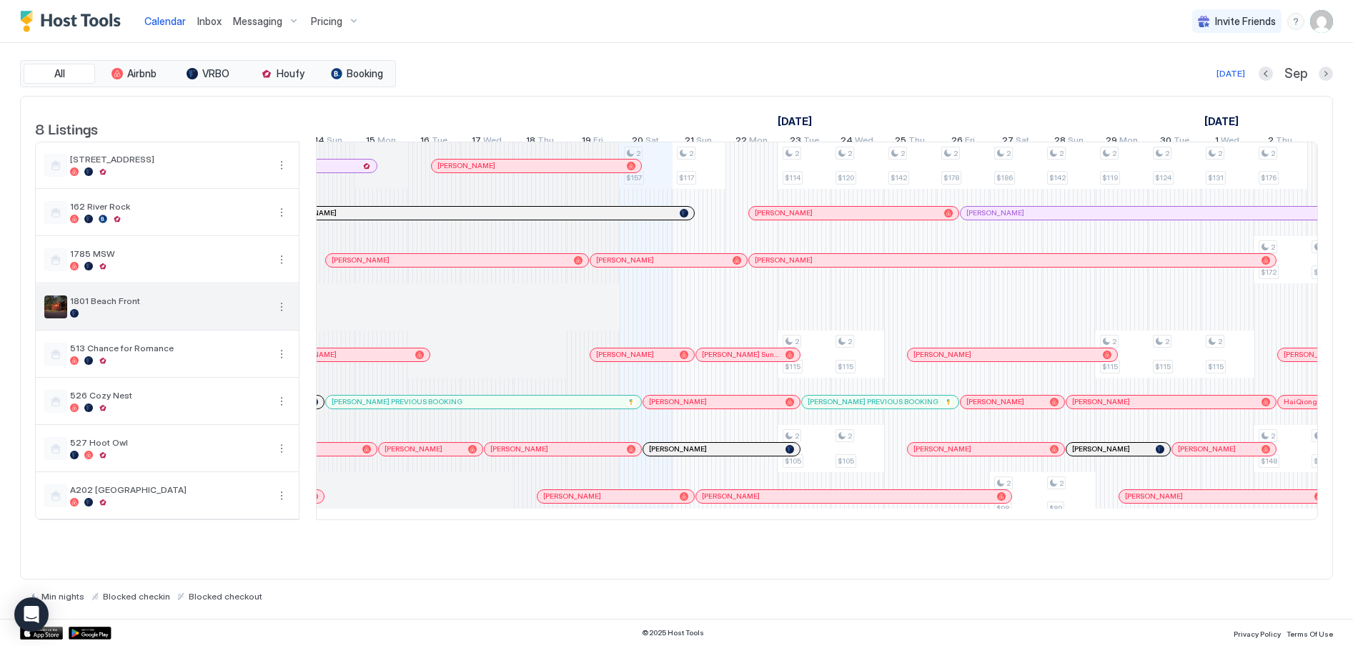
click at [280, 315] on button "More options" at bounding box center [281, 306] width 17 height 17
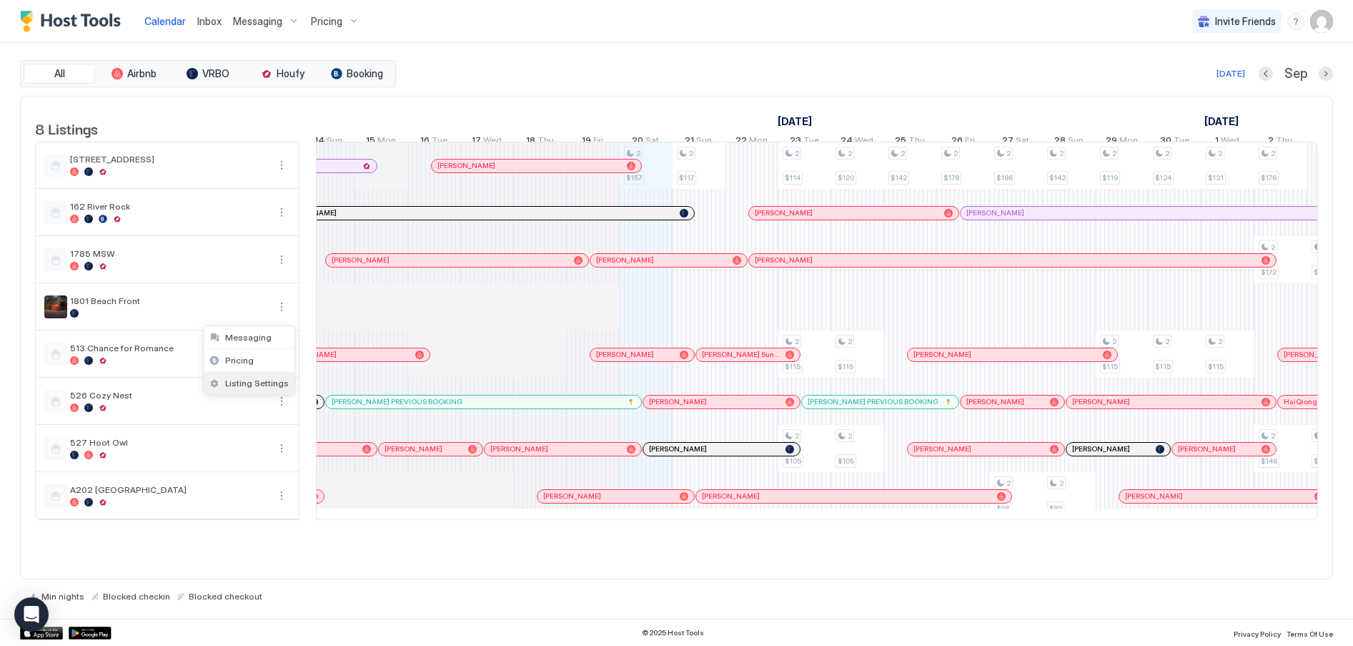
click at [255, 379] on span "Listing Settings" at bounding box center [257, 382] width 64 height 11
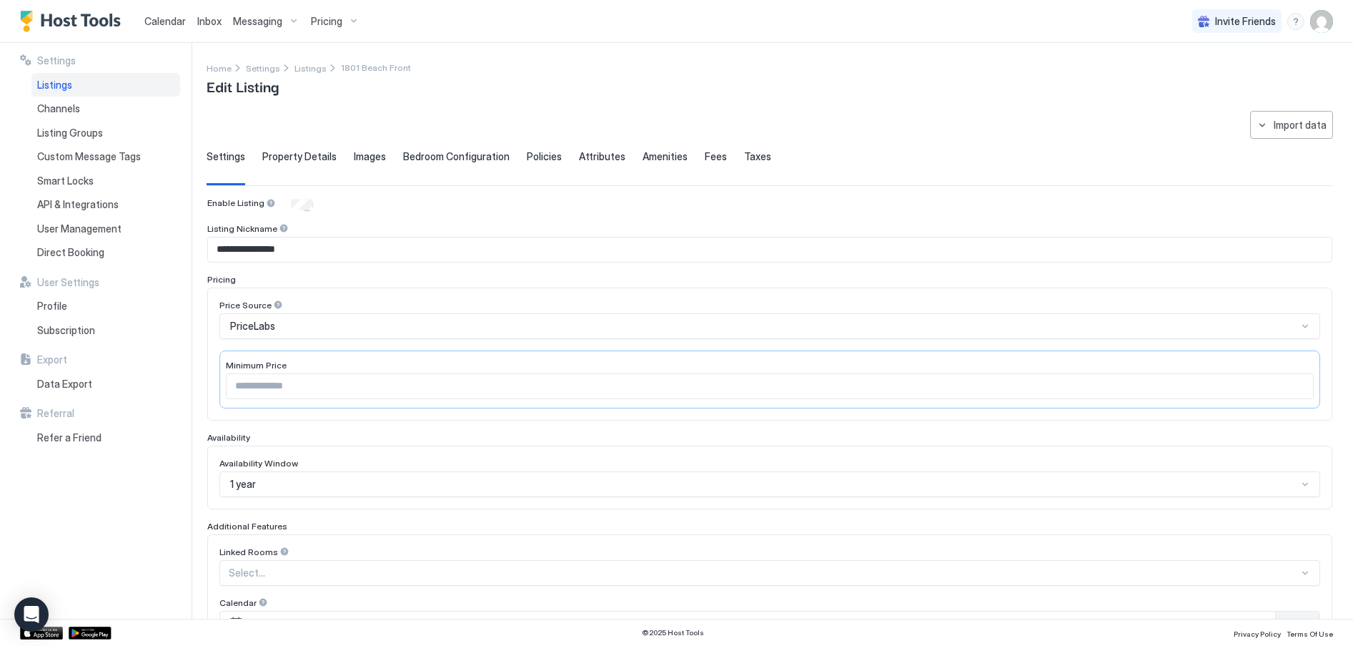
click at [322, 157] on span "Property Details" at bounding box center [299, 156] width 74 height 13
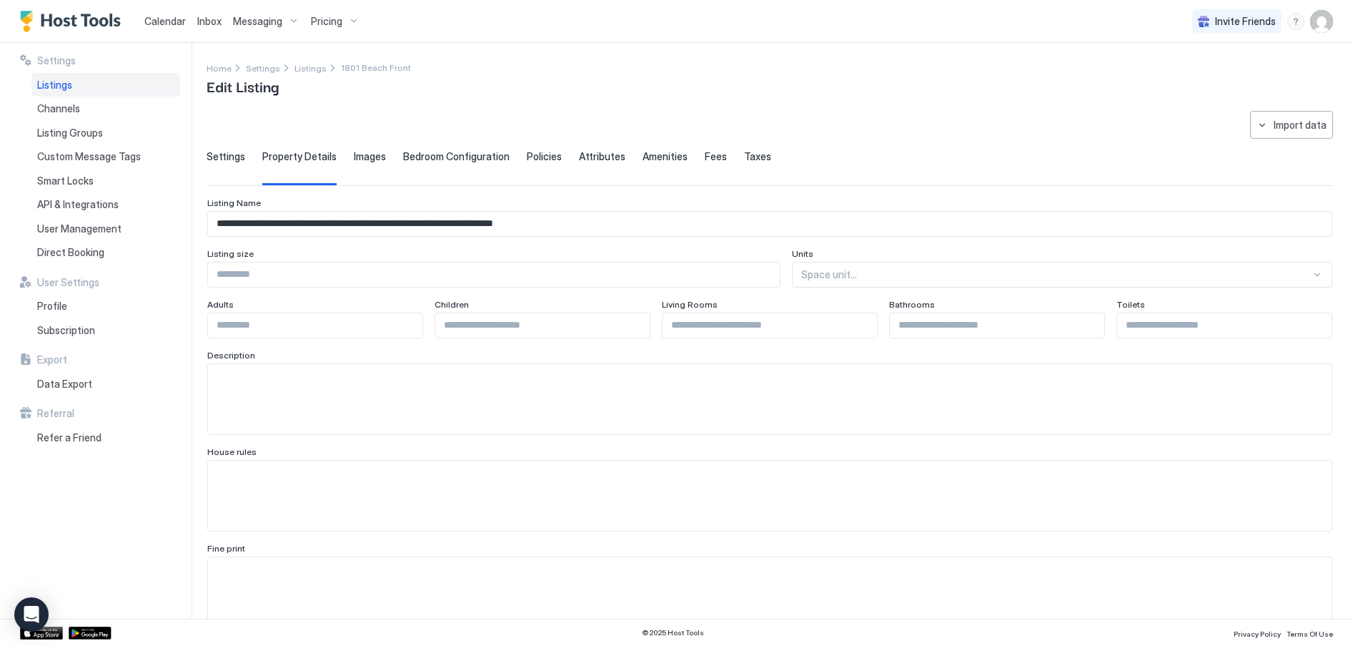
click at [370, 157] on span "Images" at bounding box center [370, 156] width 32 height 13
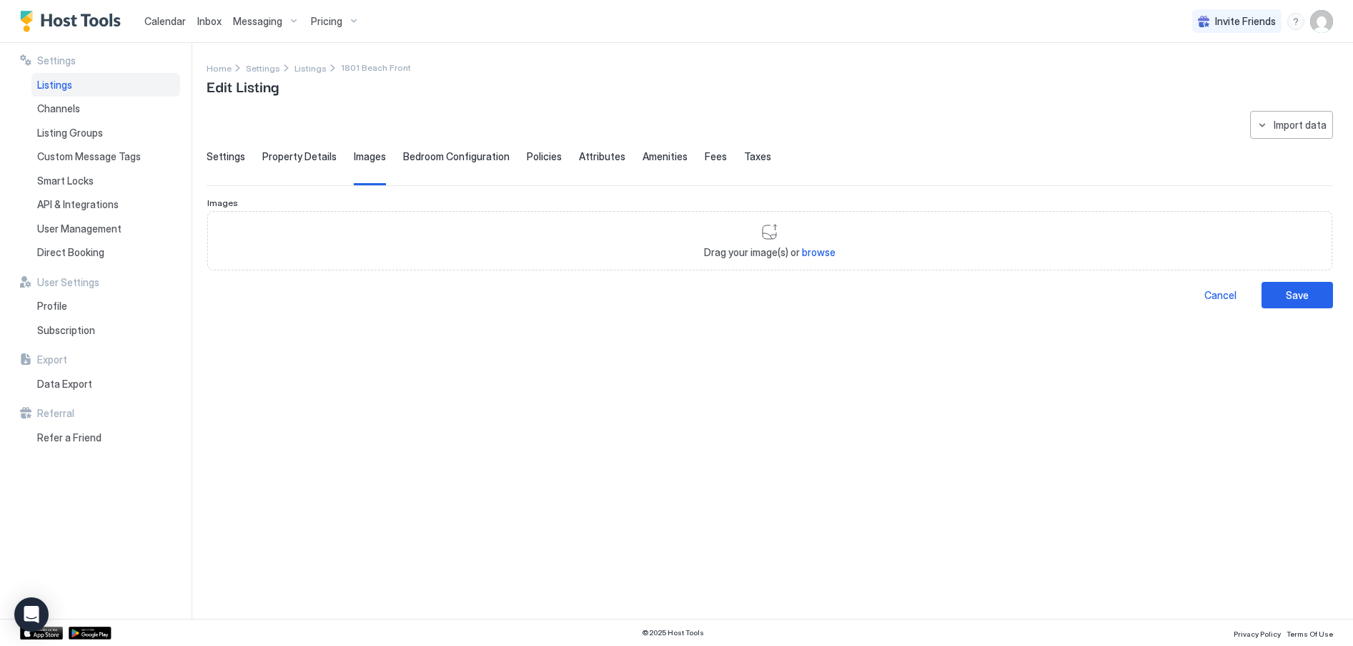
click at [233, 150] on span "Settings" at bounding box center [226, 156] width 39 height 13
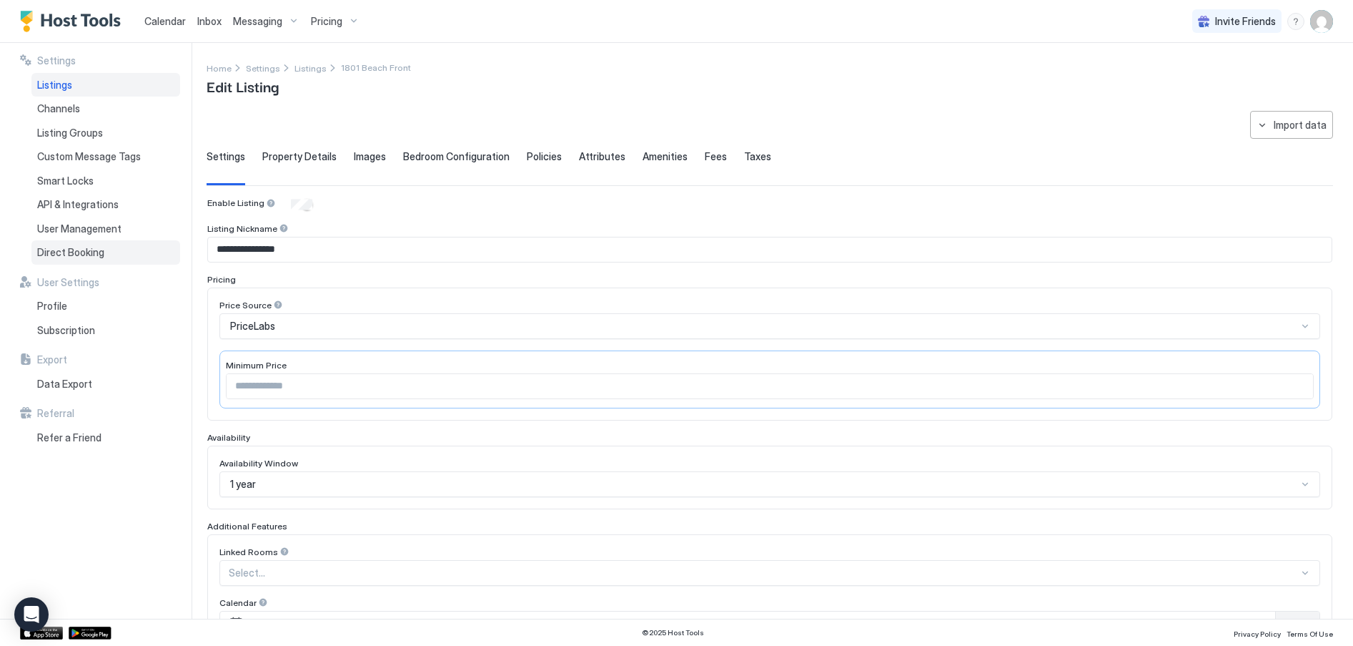
click at [86, 254] on span "Direct Booking" at bounding box center [70, 252] width 67 height 13
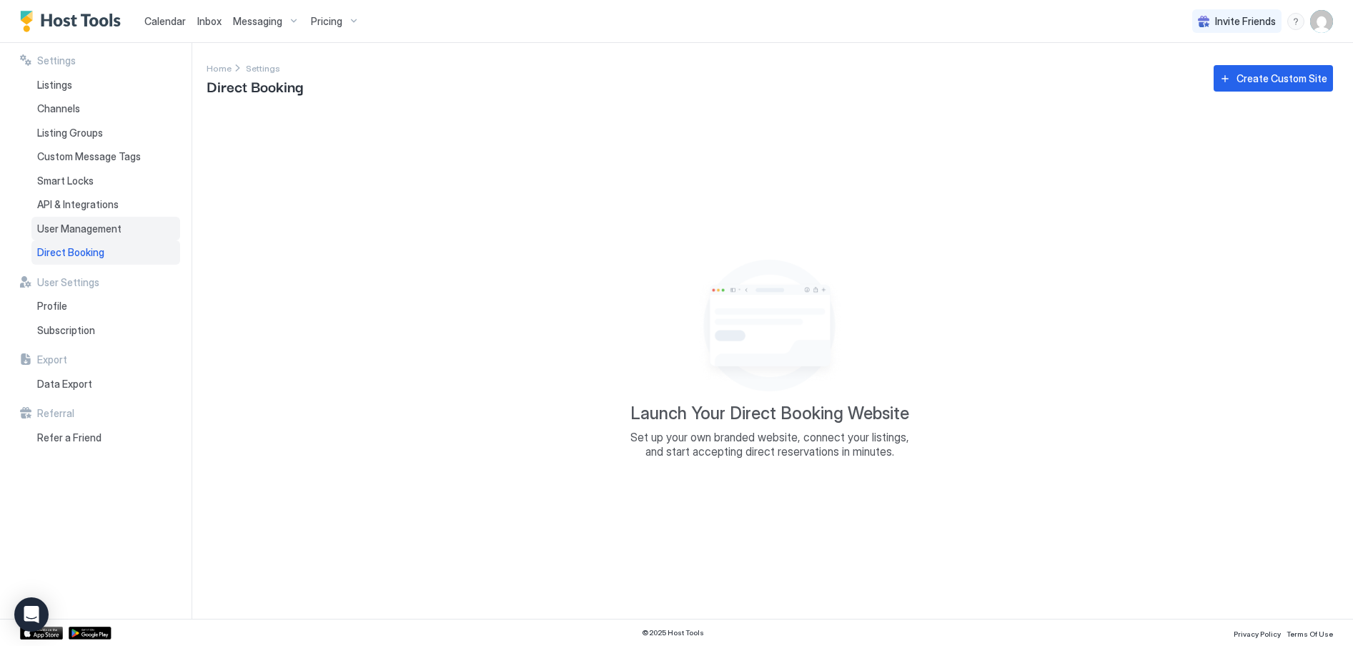
click at [78, 224] on span "User Management" at bounding box center [79, 228] width 84 height 13
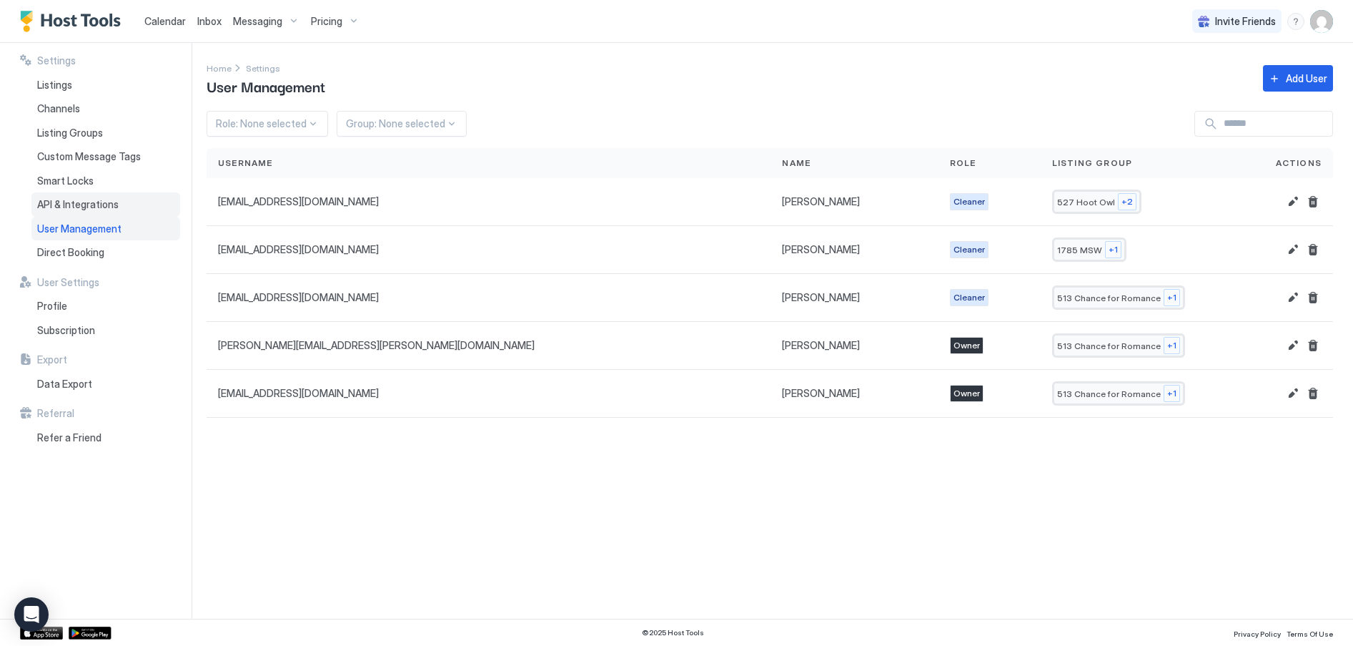
click at [78, 202] on span "API & Integrations" at bounding box center [77, 204] width 81 height 13
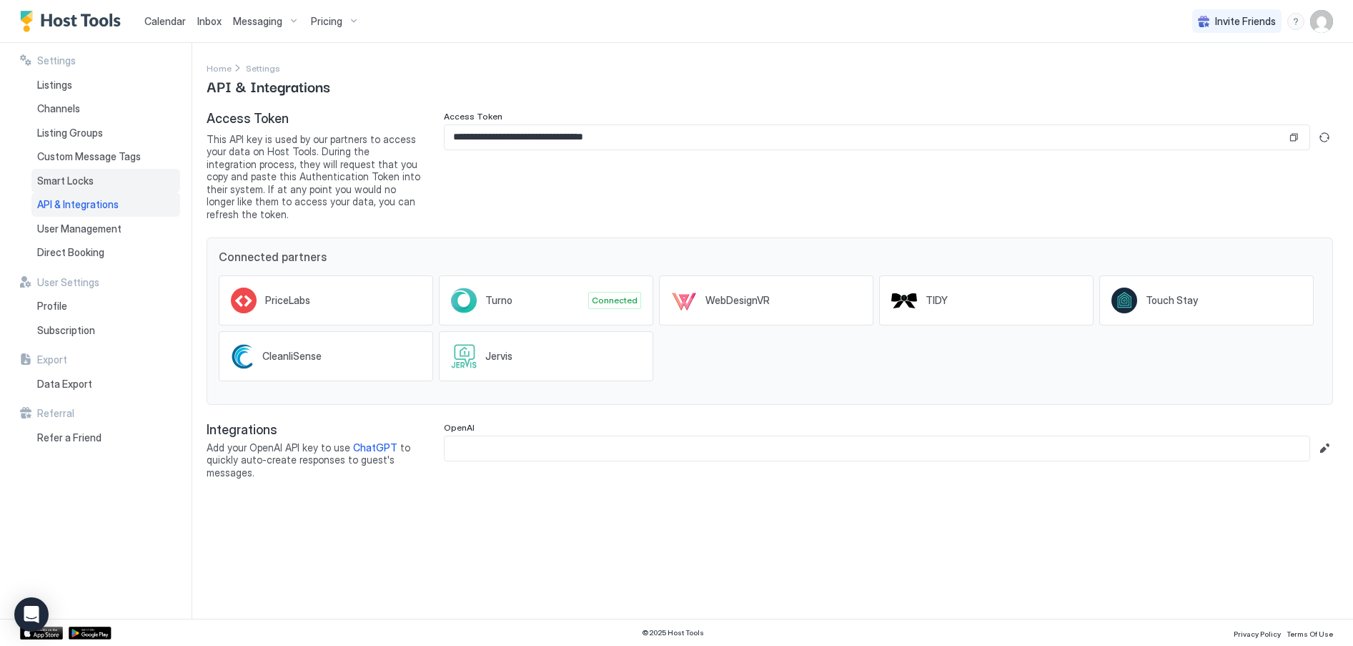
click at [81, 181] on span "Smart Locks" at bounding box center [65, 180] width 56 height 13
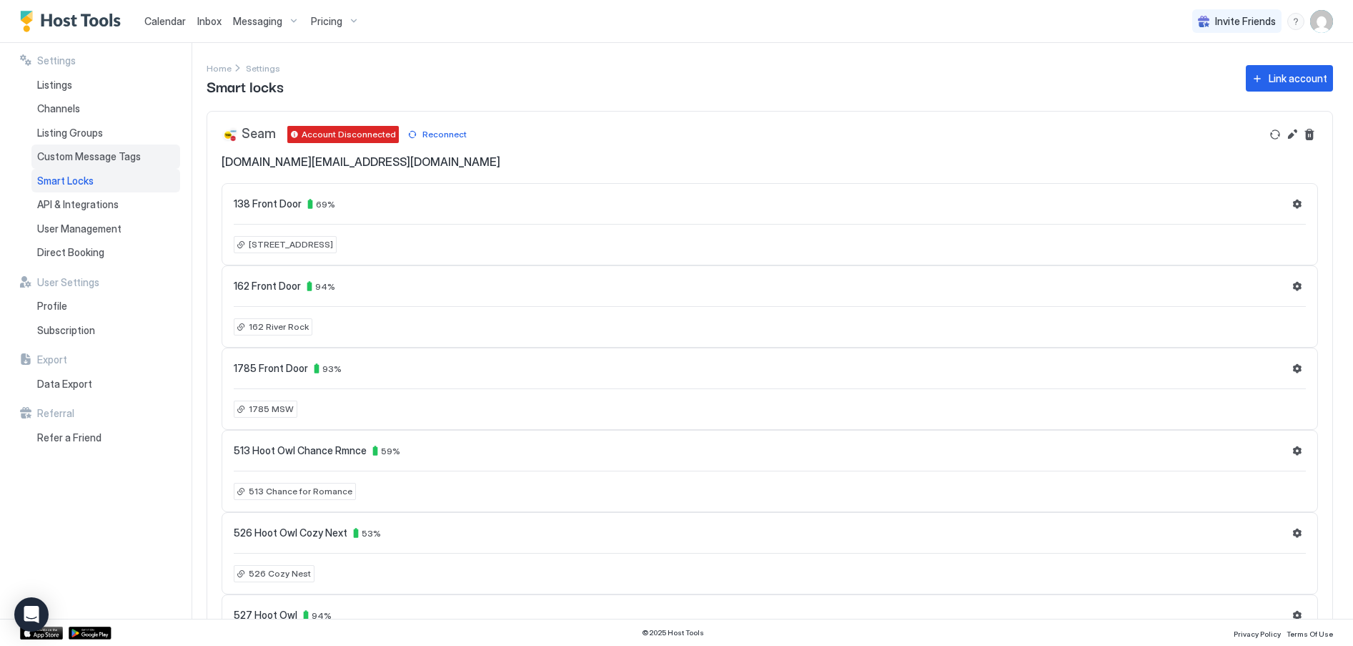
click at [87, 154] on span "Custom Message Tags" at bounding box center [89, 156] width 104 height 13
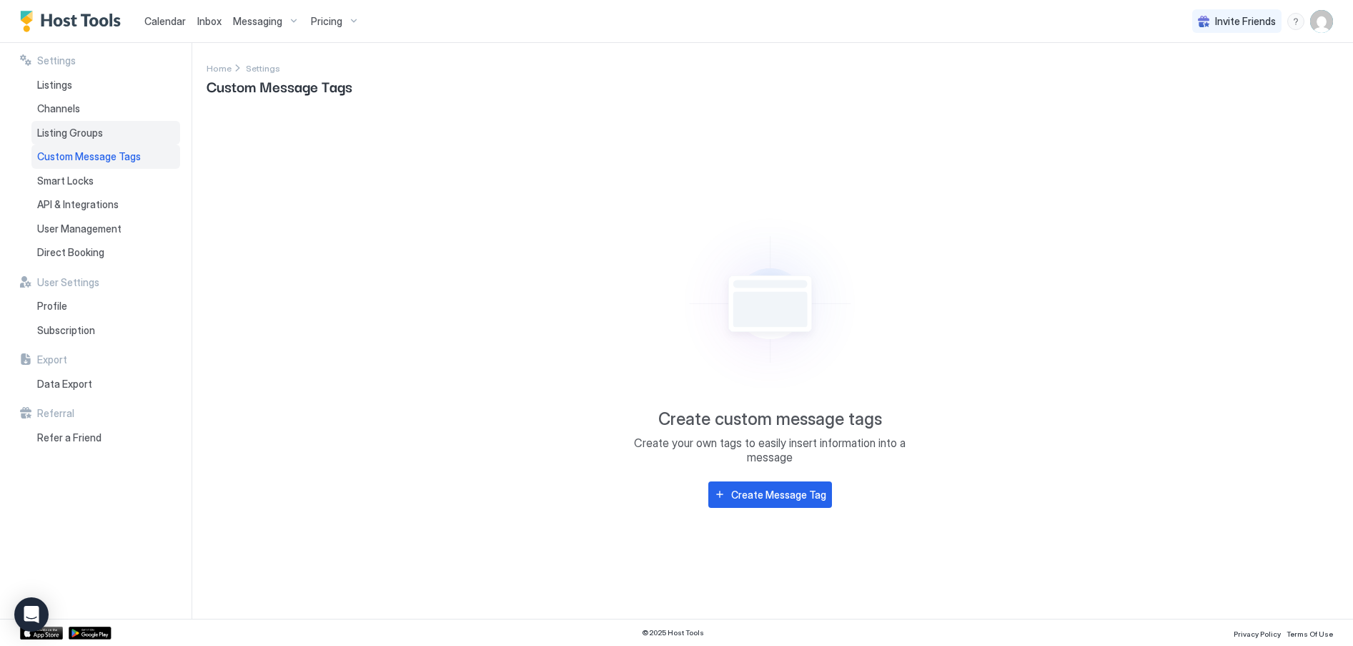
click at [82, 134] on span "Listing Groups" at bounding box center [70, 133] width 66 height 13
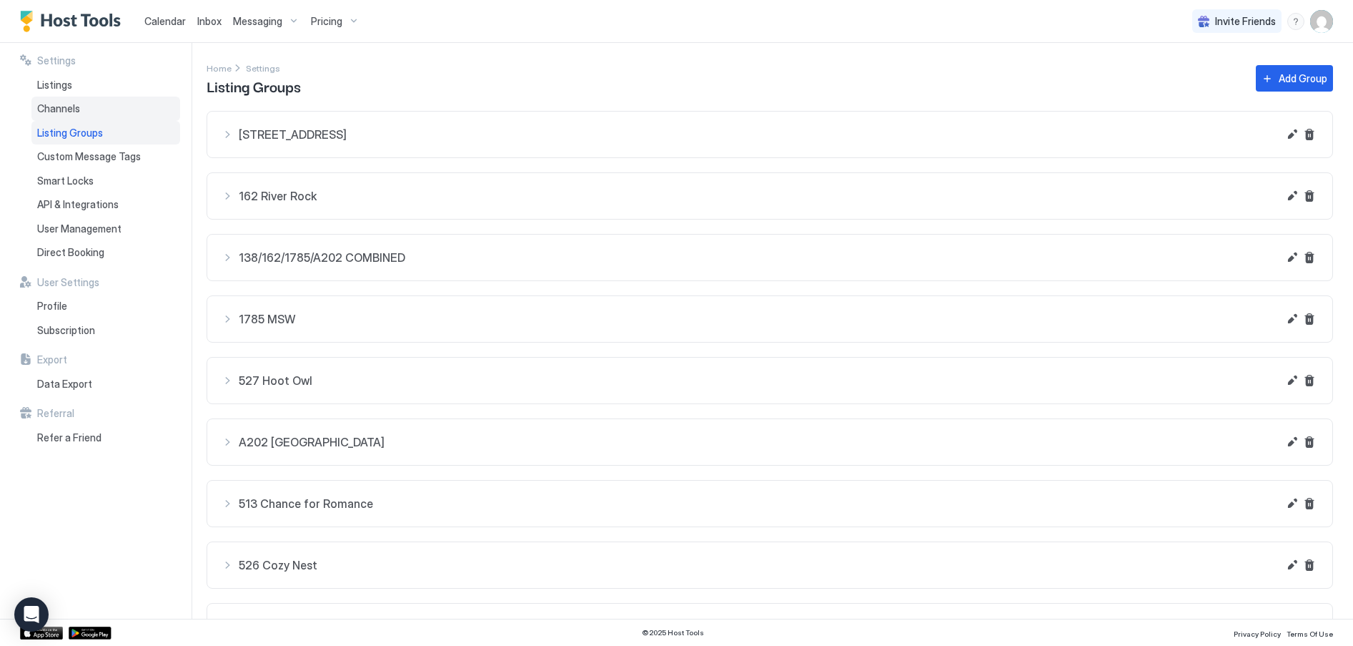
click at [69, 109] on span "Channels" at bounding box center [58, 108] width 43 height 13
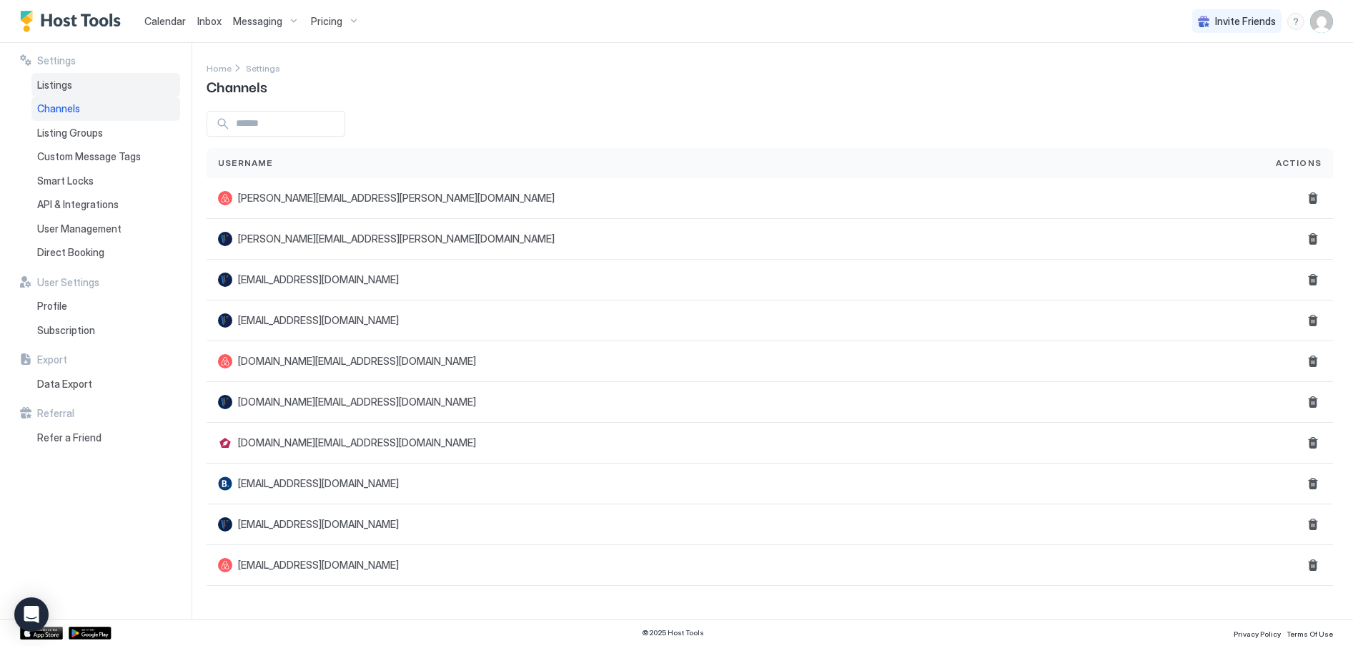
click at [65, 82] on span "Listings" at bounding box center [54, 85] width 35 height 13
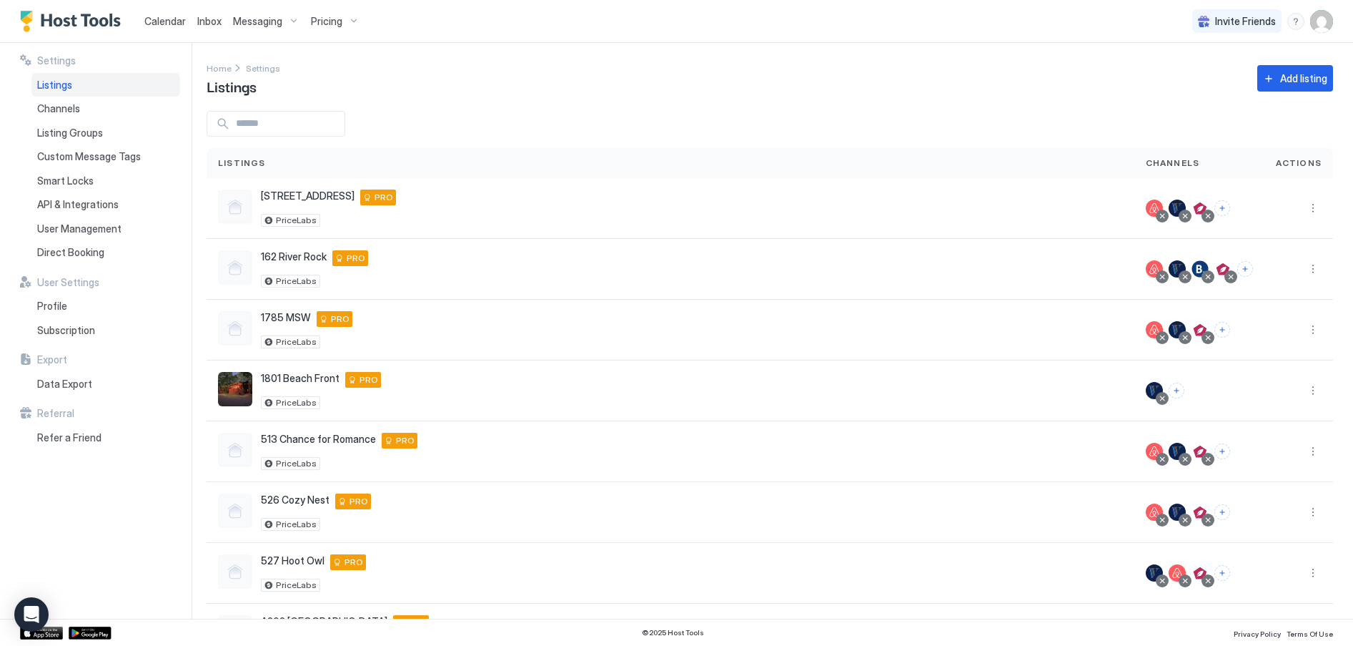
click at [168, 23] on span "Calendar" at bounding box center [164, 21] width 41 height 12
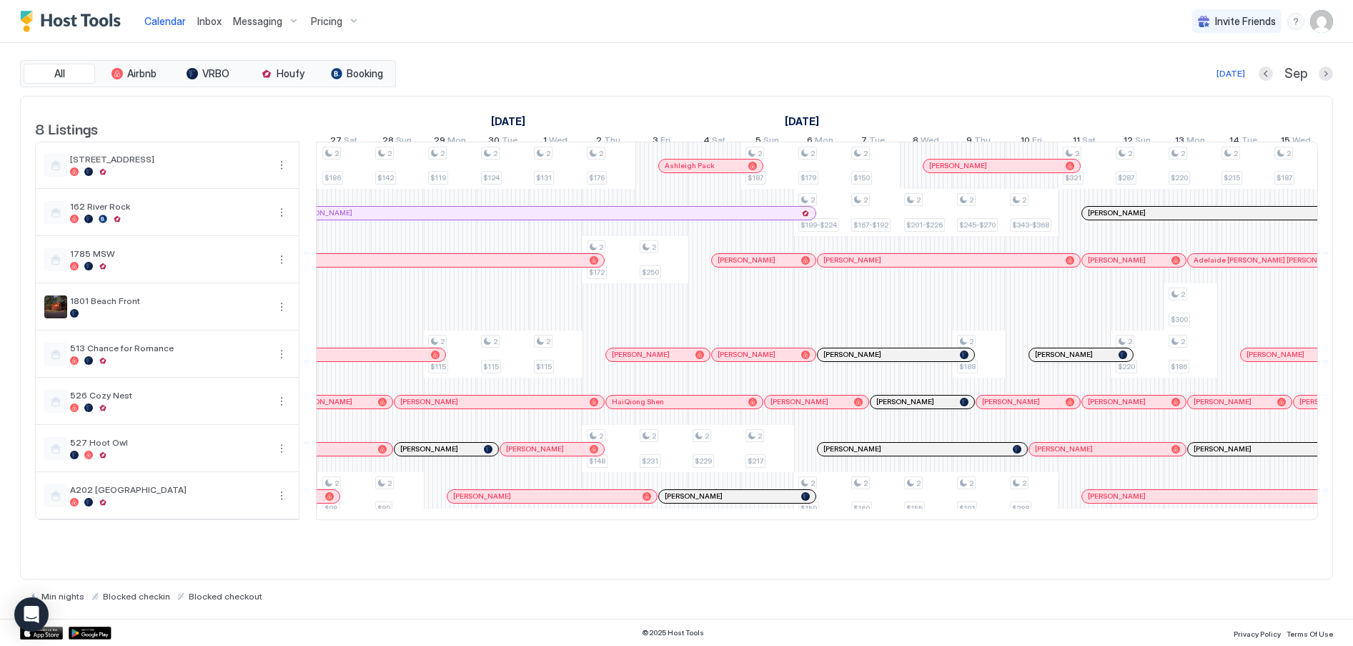
scroll to position [0, 1365]
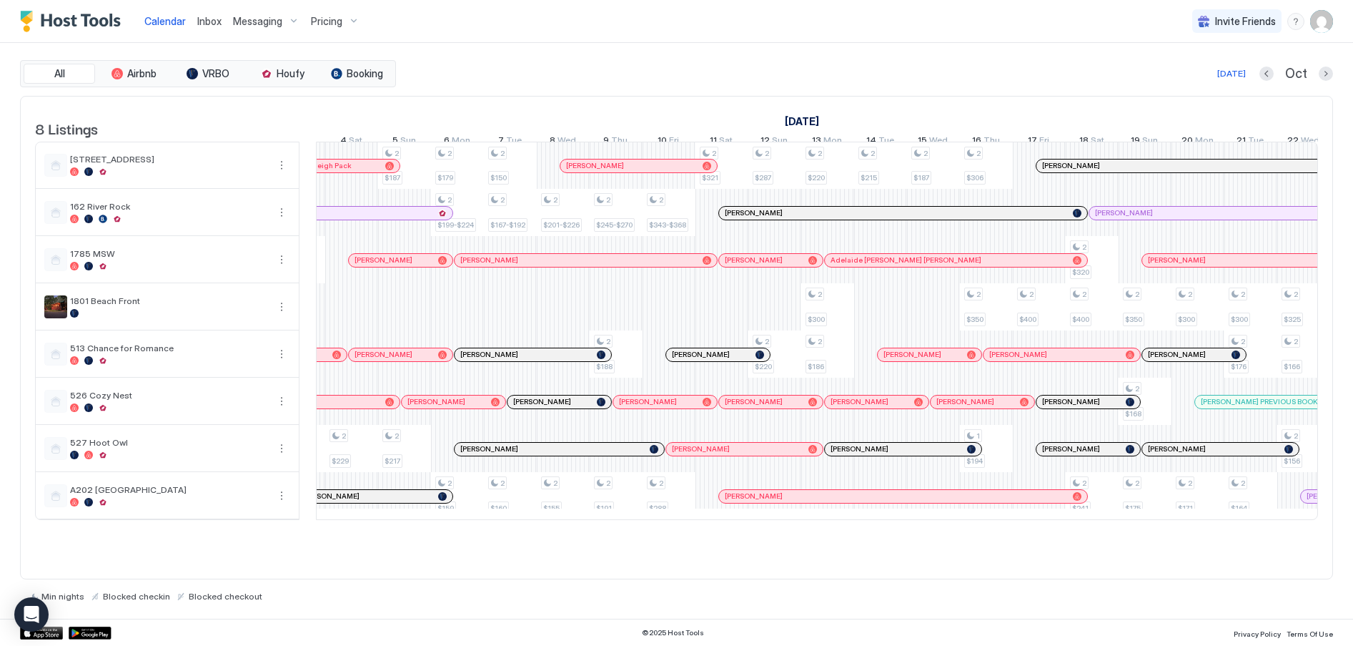
click at [1326, 24] on img "User profile" at bounding box center [1321, 21] width 23 height 23
click at [1222, 76] on div "Settings" at bounding box center [1242, 80] width 182 height 25
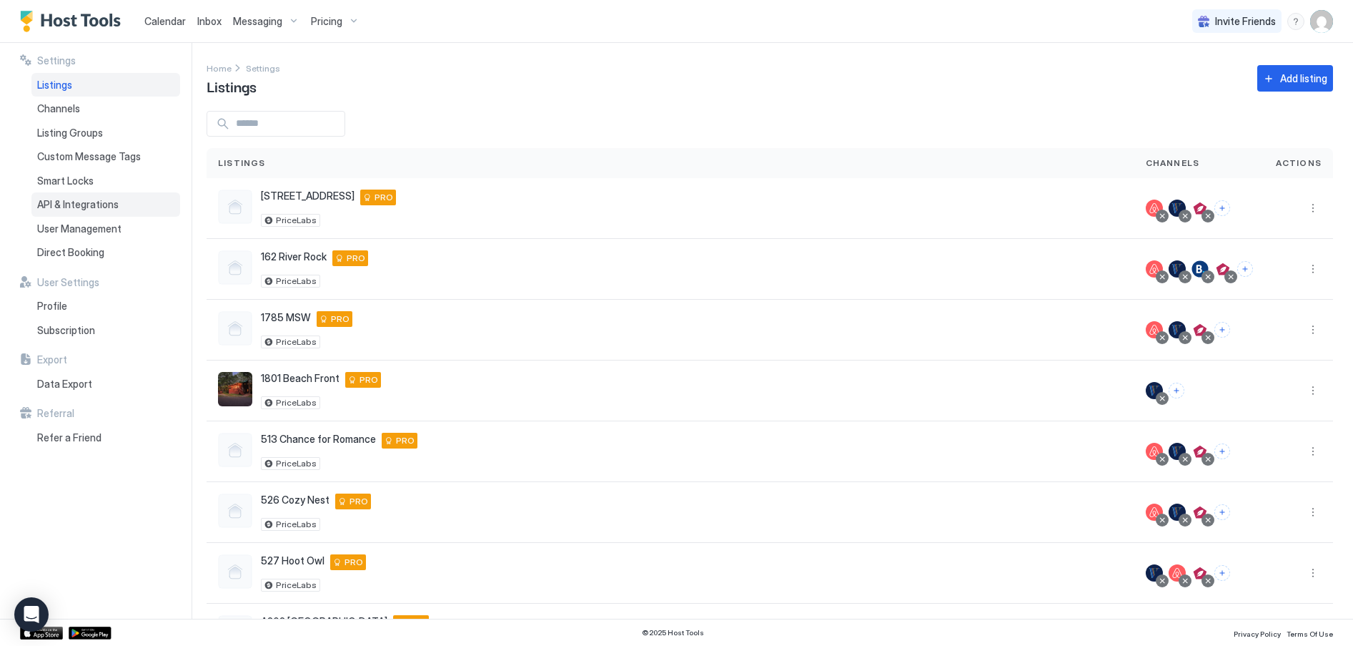
click at [97, 205] on span "API & Integrations" at bounding box center [77, 204] width 81 height 13
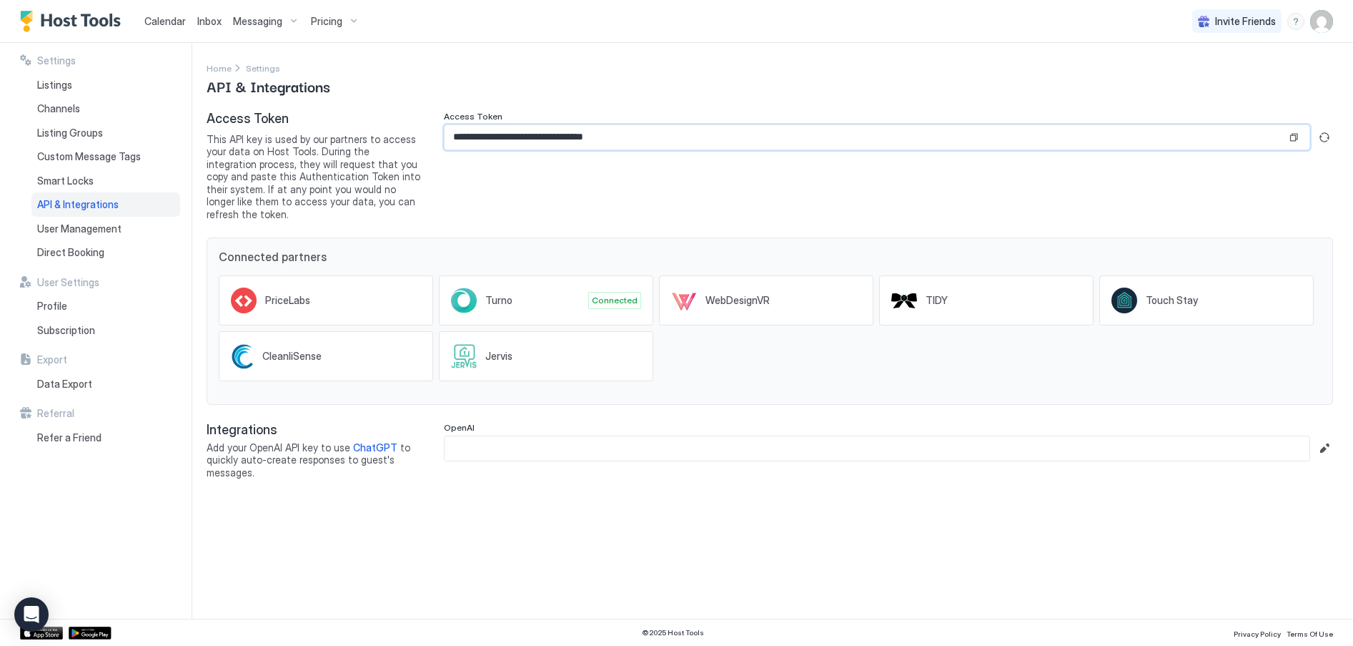
drag, startPoint x: 754, startPoint y: 142, endPoint x: 381, endPoint y: 145, distance: 373.2
click at [381, 145] on div "**********" at bounding box center [770, 165] width 1127 height 109
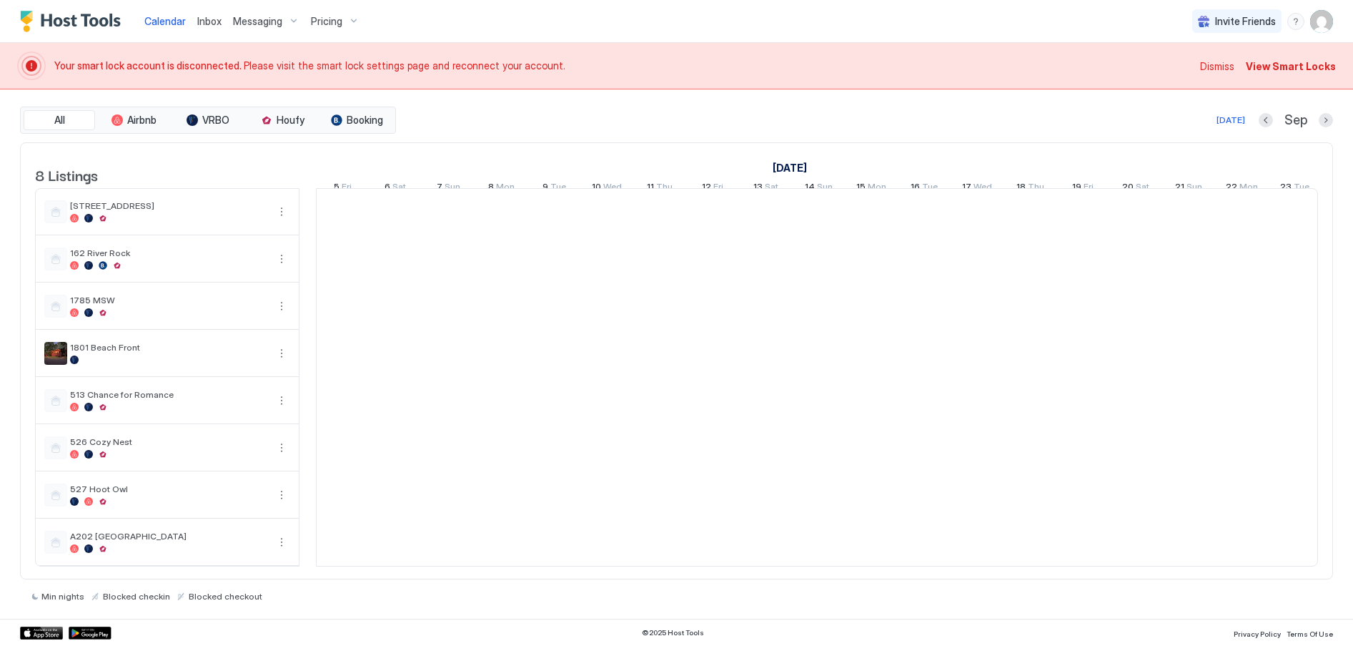
scroll to position [0, 794]
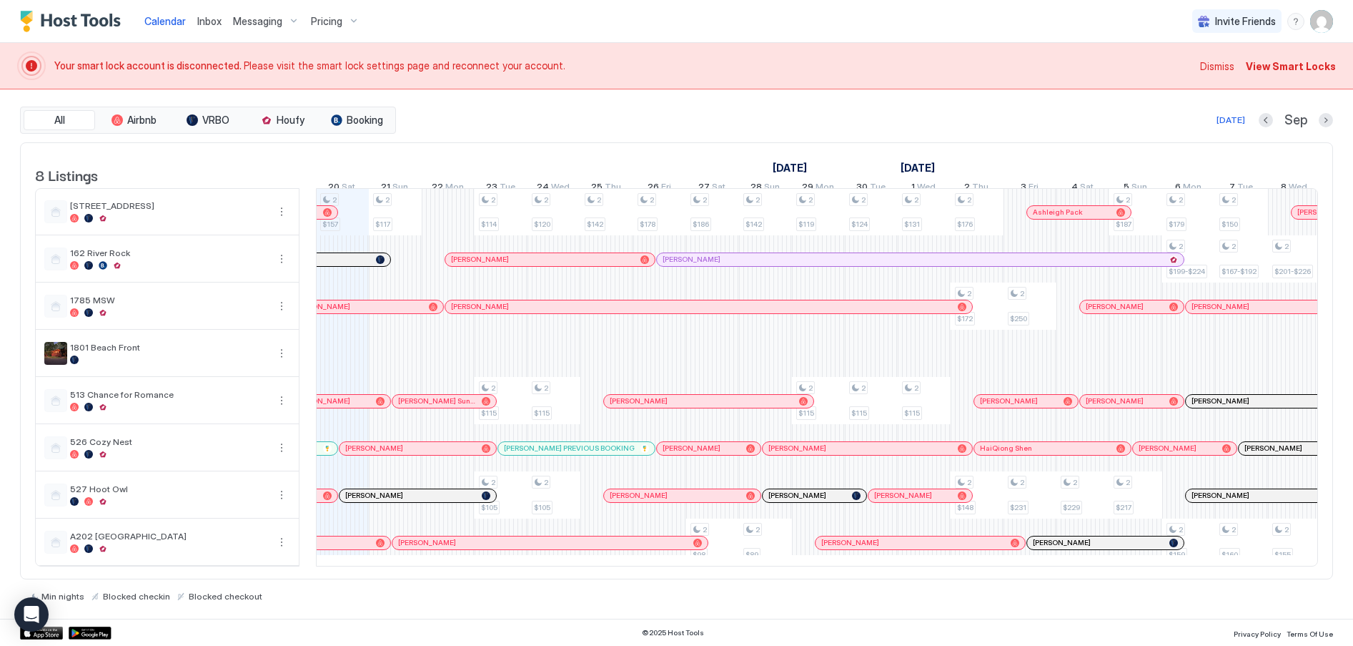
click at [1303, 66] on span "View Smart Locks" at bounding box center [1291, 66] width 90 height 15
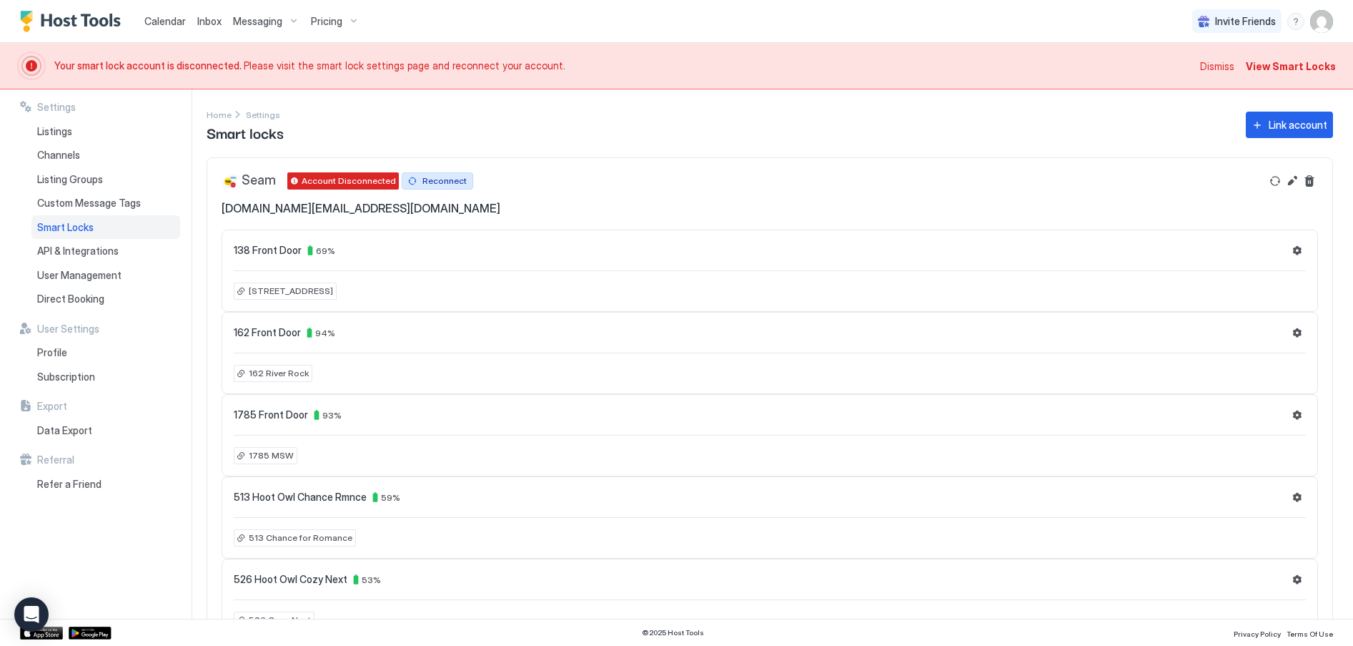
click at [450, 184] on div "Reconnect" at bounding box center [445, 180] width 44 height 13
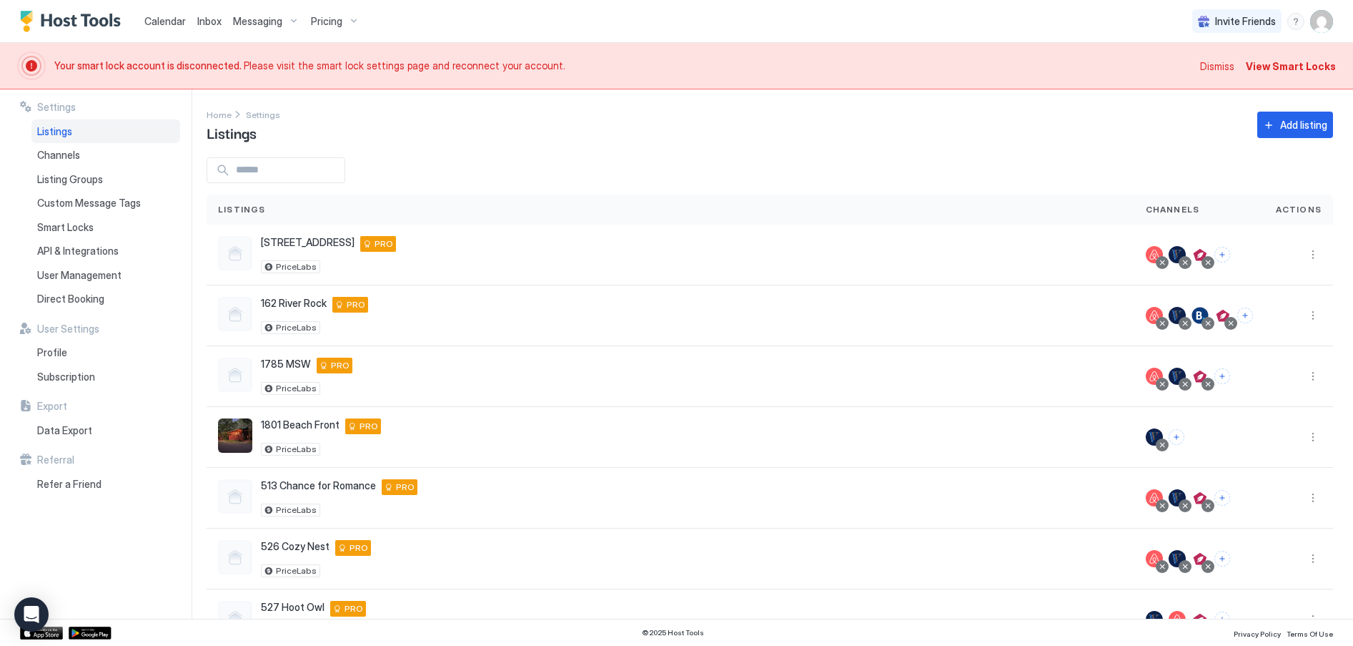
click at [1226, 61] on span "Dismiss" at bounding box center [1217, 66] width 34 height 15
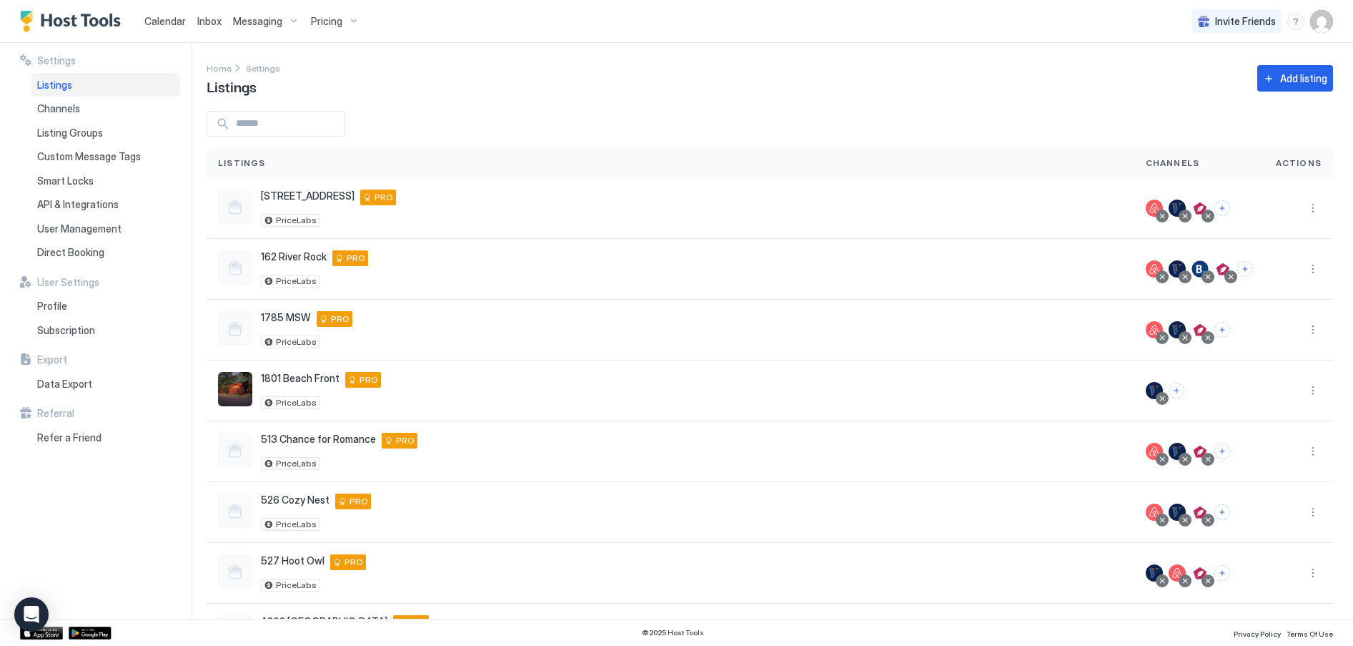
click at [162, 21] on span "Calendar" at bounding box center [164, 21] width 41 height 12
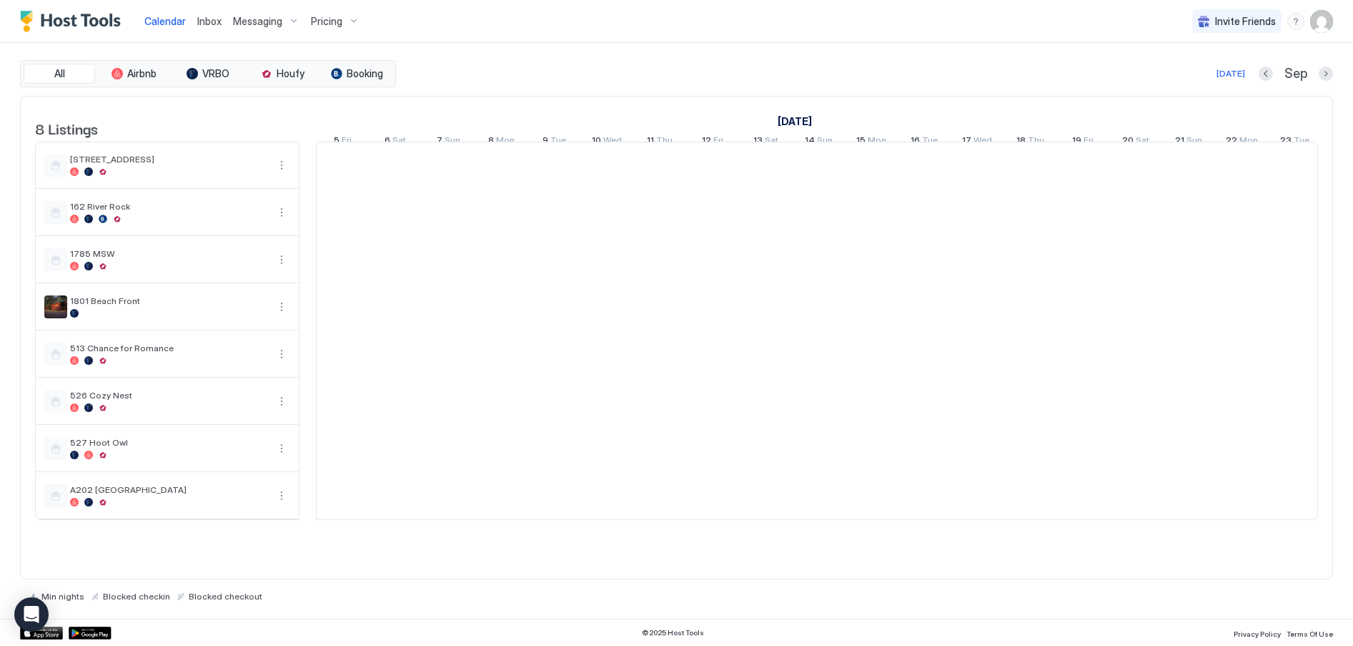
scroll to position [0, 794]
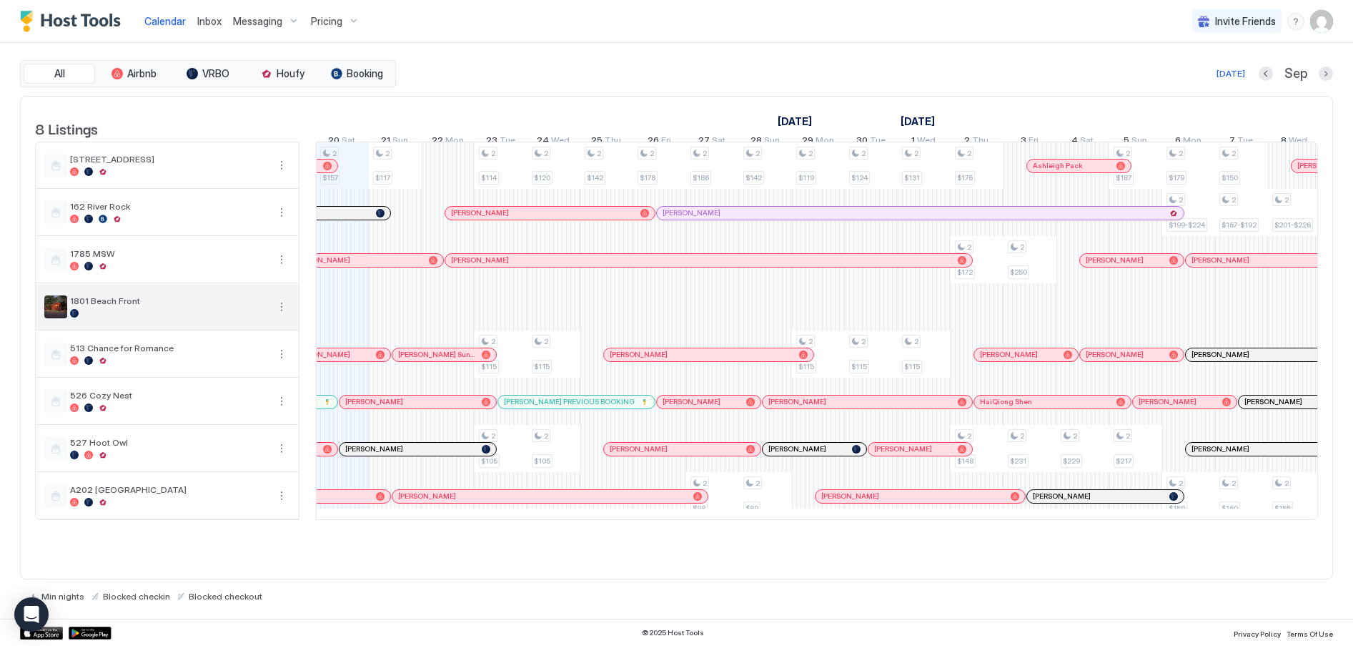
click at [282, 315] on button "More options" at bounding box center [281, 306] width 17 height 17
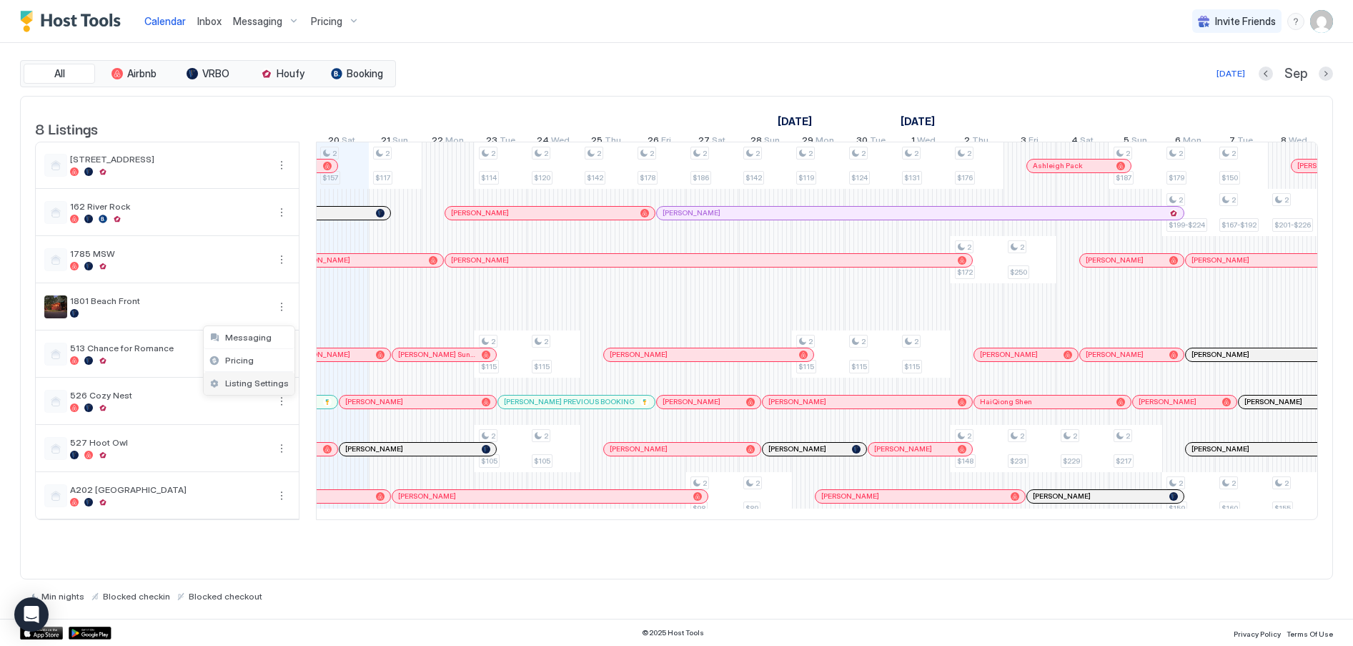
click at [238, 380] on span "Listing Settings" at bounding box center [257, 382] width 64 height 11
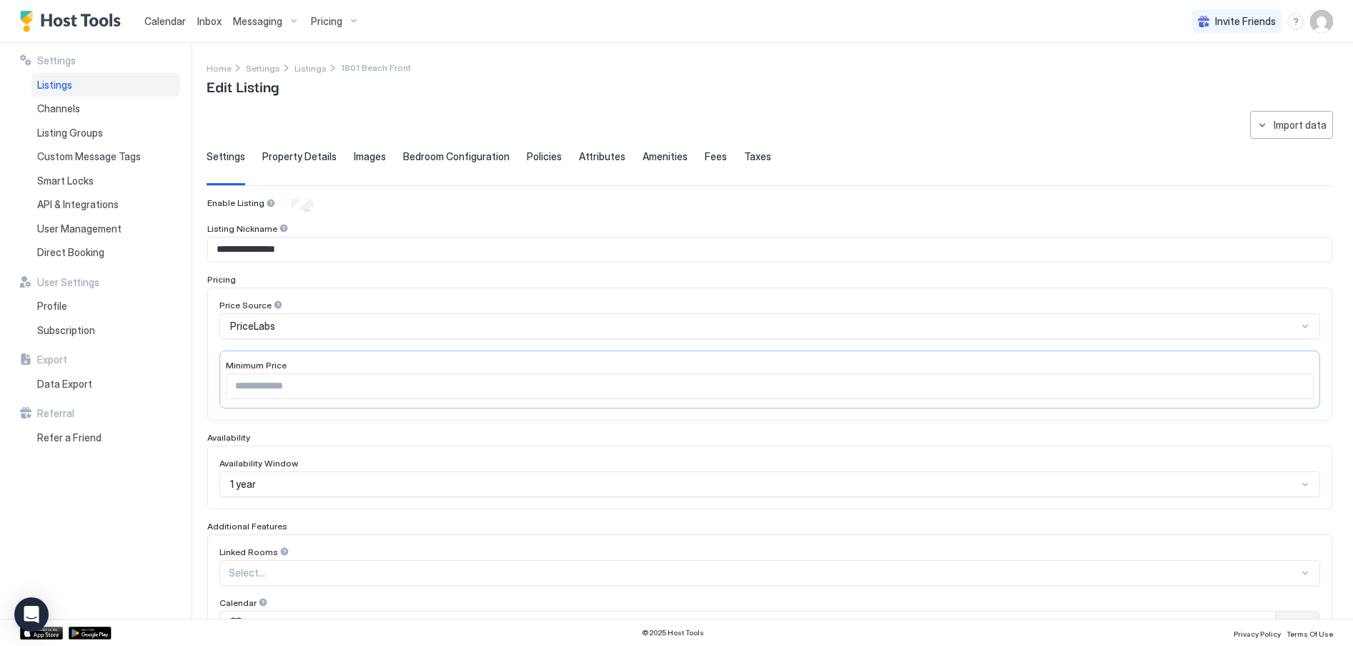
click at [304, 156] on span "Property Details" at bounding box center [299, 156] width 74 height 13
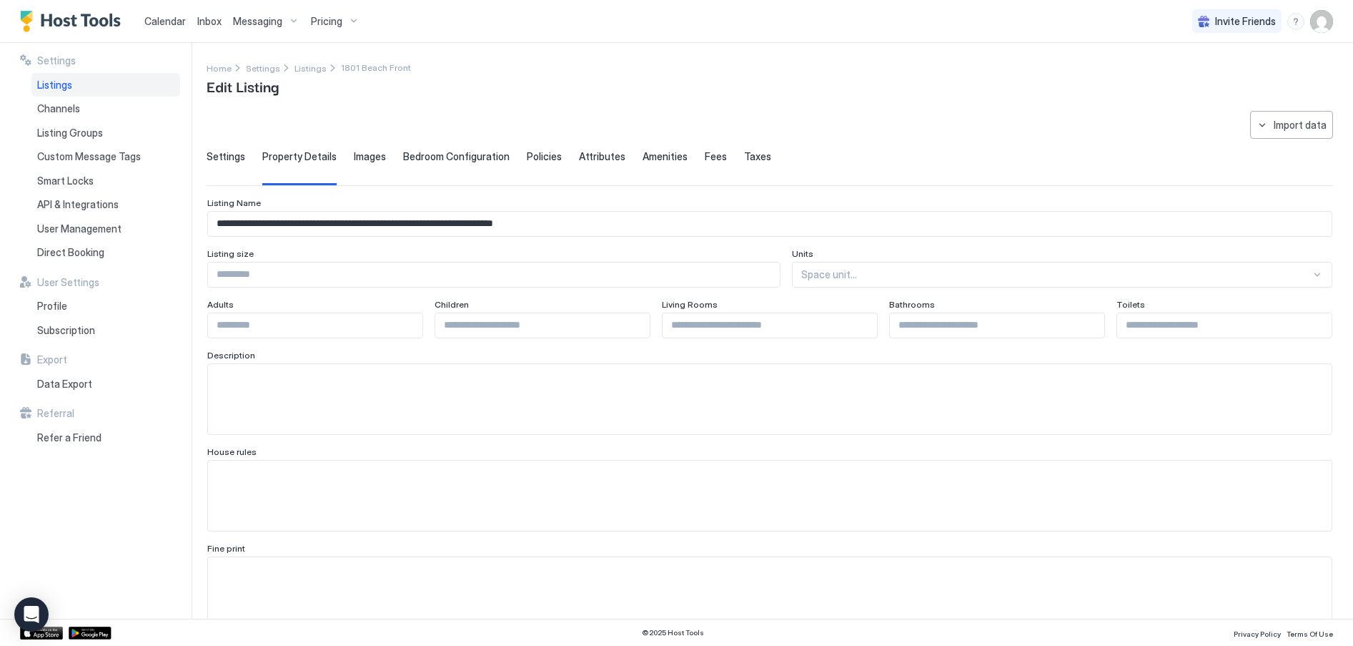
click at [362, 154] on span "Images" at bounding box center [370, 156] width 32 height 13
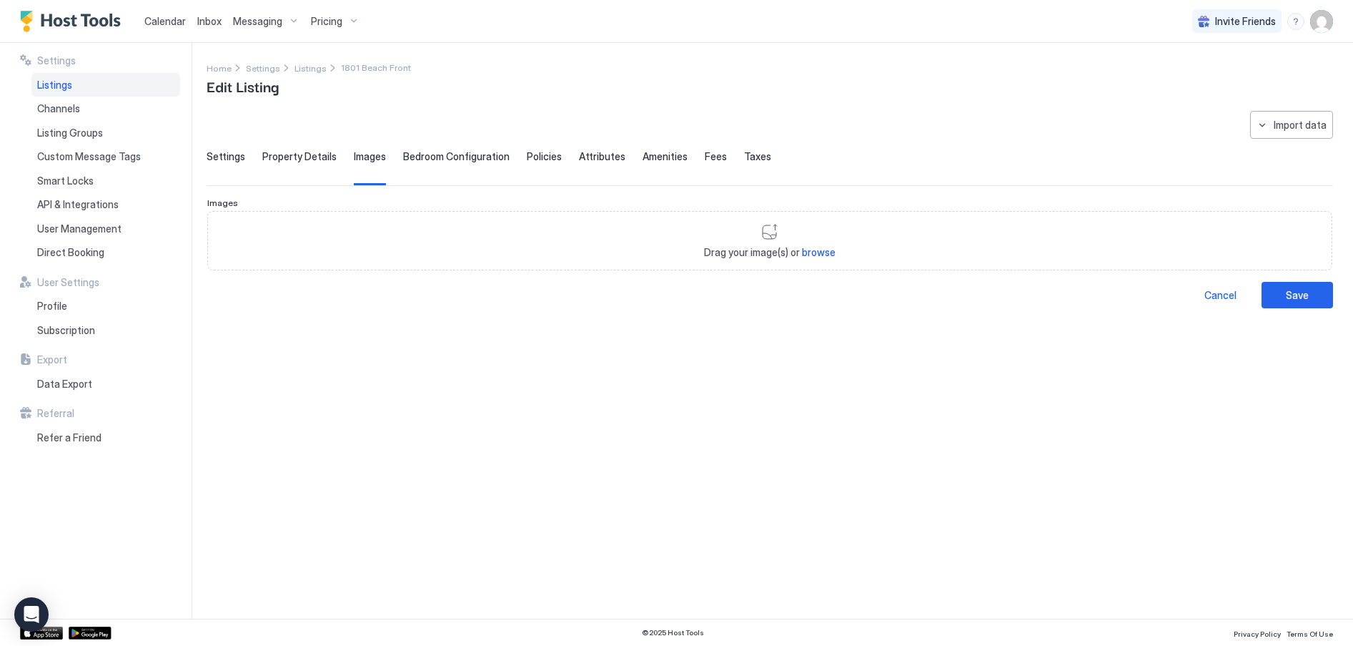
click at [431, 155] on span "Bedroom Configuration" at bounding box center [456, 156] width 107 height 13
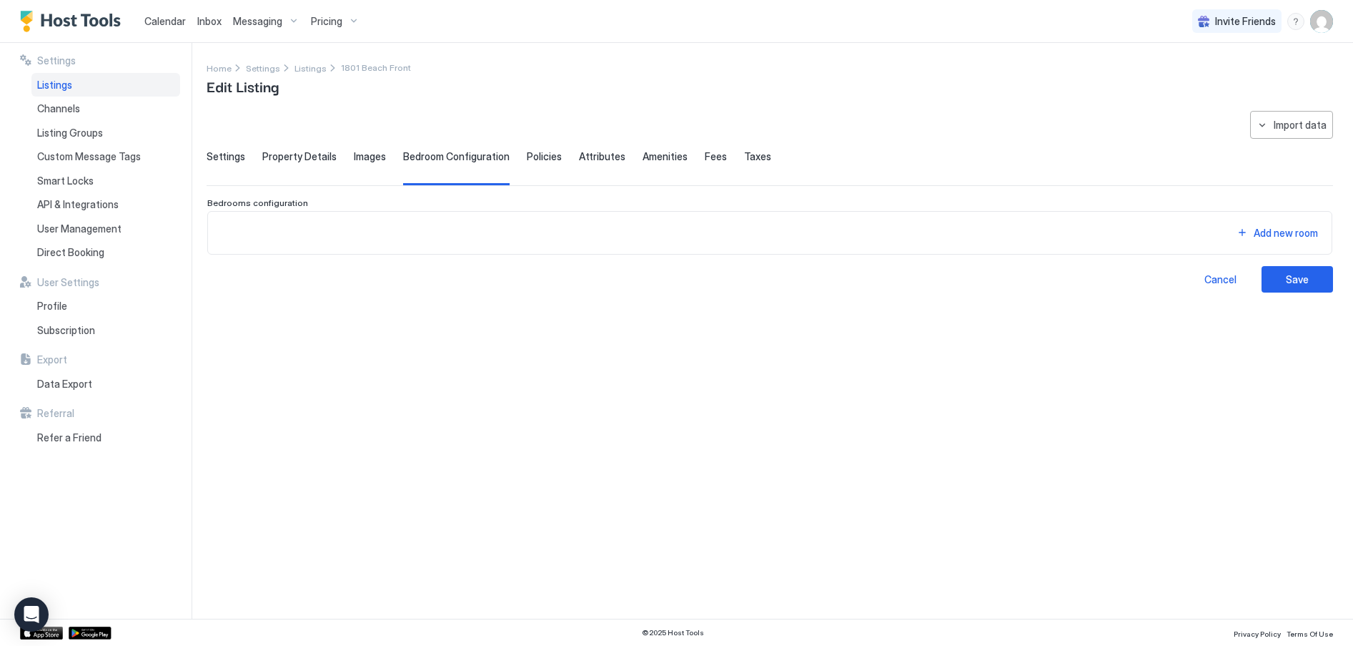
click at [234, 153] on span "Settings" at bounding box center [226, 156] width 39 height 13
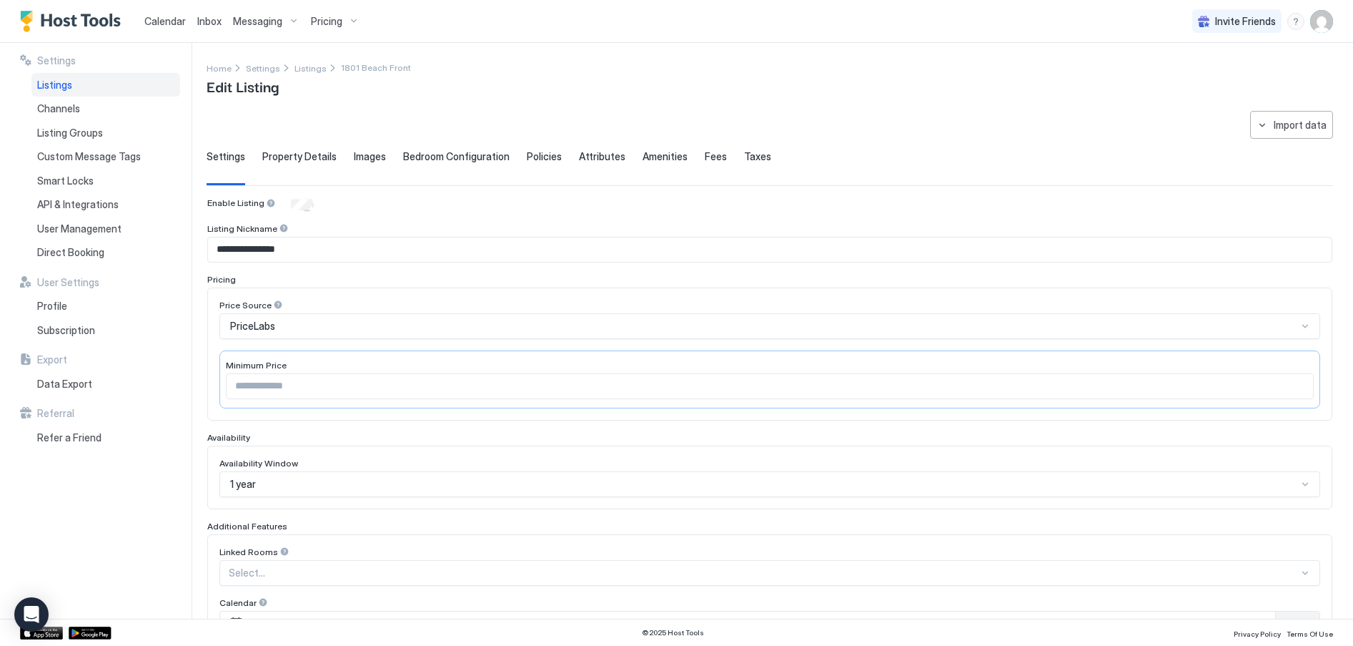
click at [159, 19] on span "Calendar" at bounding box center [164, 21] width 41 height 12
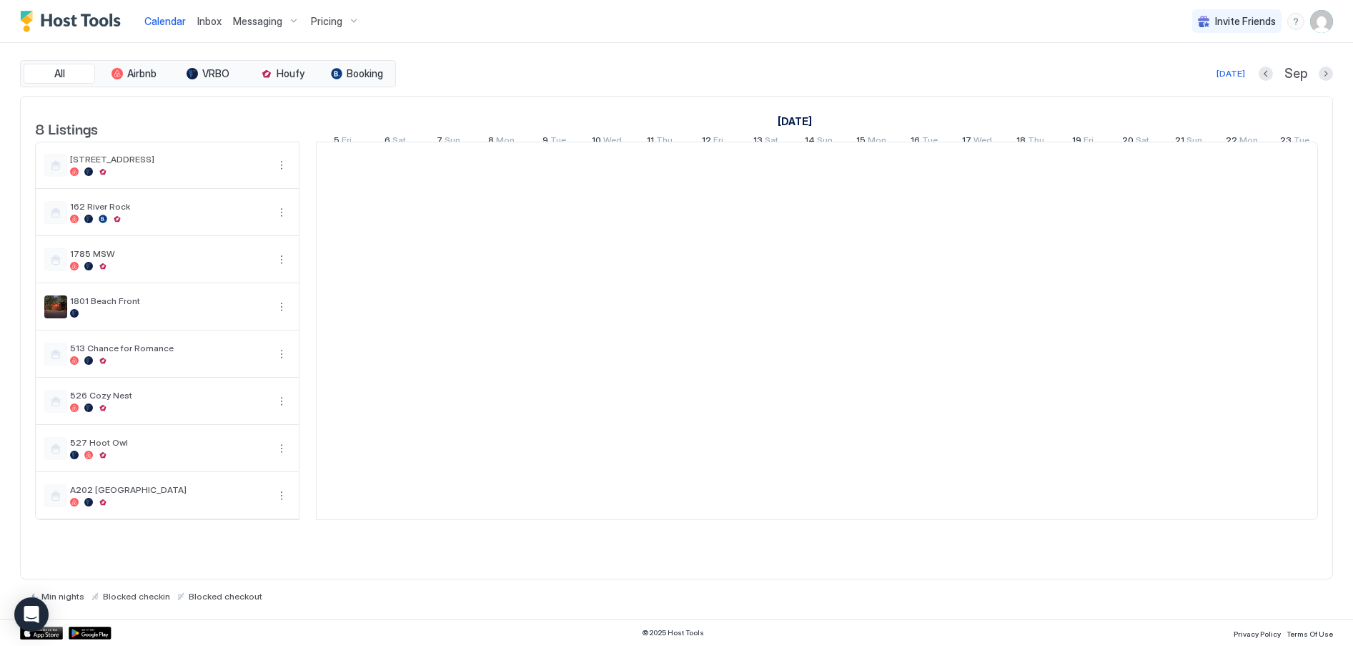
scroll to position [0, 794]
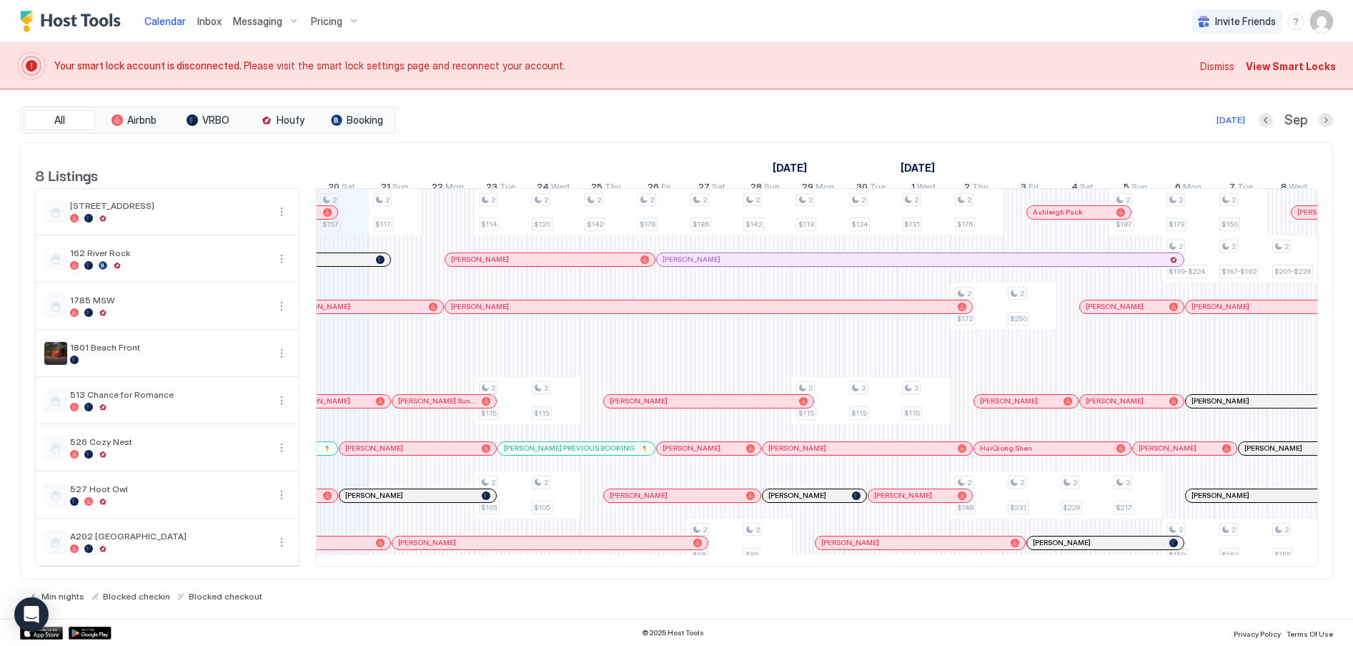
scroll to position [9, 0]
click at [275, 538] on button "More options" at bounding box center [281, 541] width 17 height 17
click at [244, 611] on span "Listing Settings" at bounding box center [257, 609] width 64 height 11
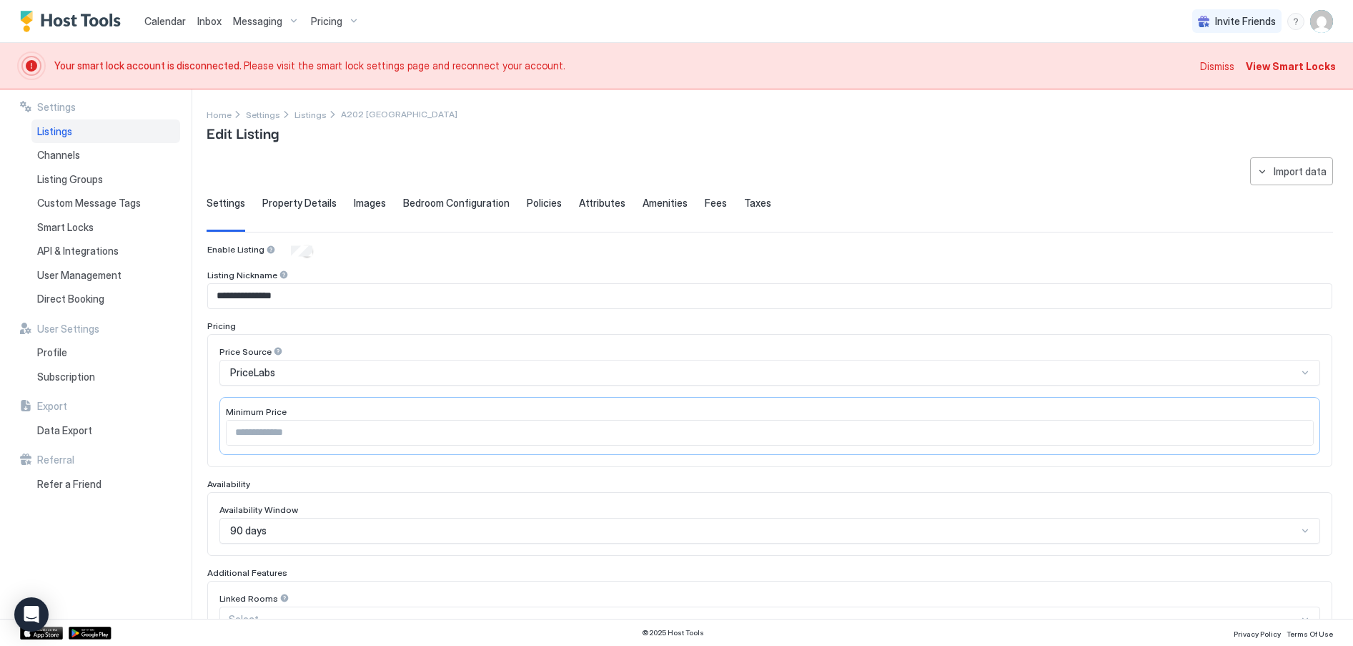
click at [316, 203] on span "Property Details" at bounding box center [299, 203] width 74 height 13
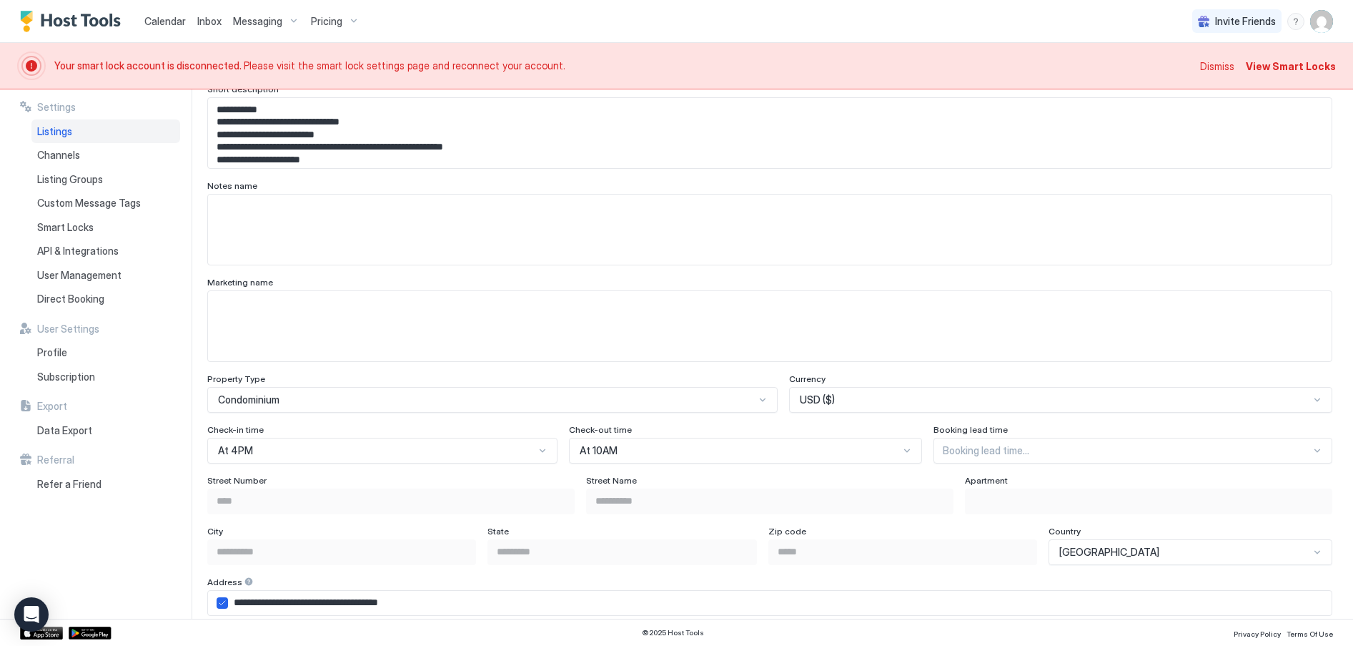
scroll to position [474, 0]
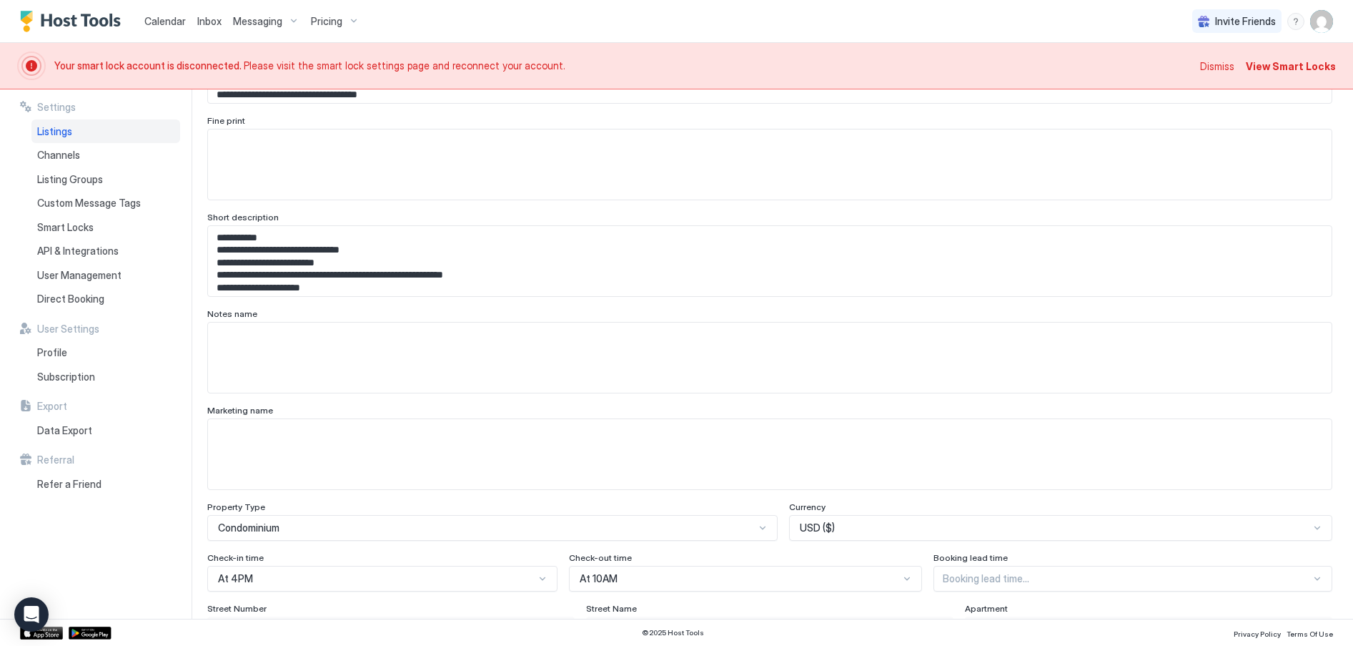
click at [1232, 65] on span "Dismiss" at bounding box center [1217, 66] width 34 height 15
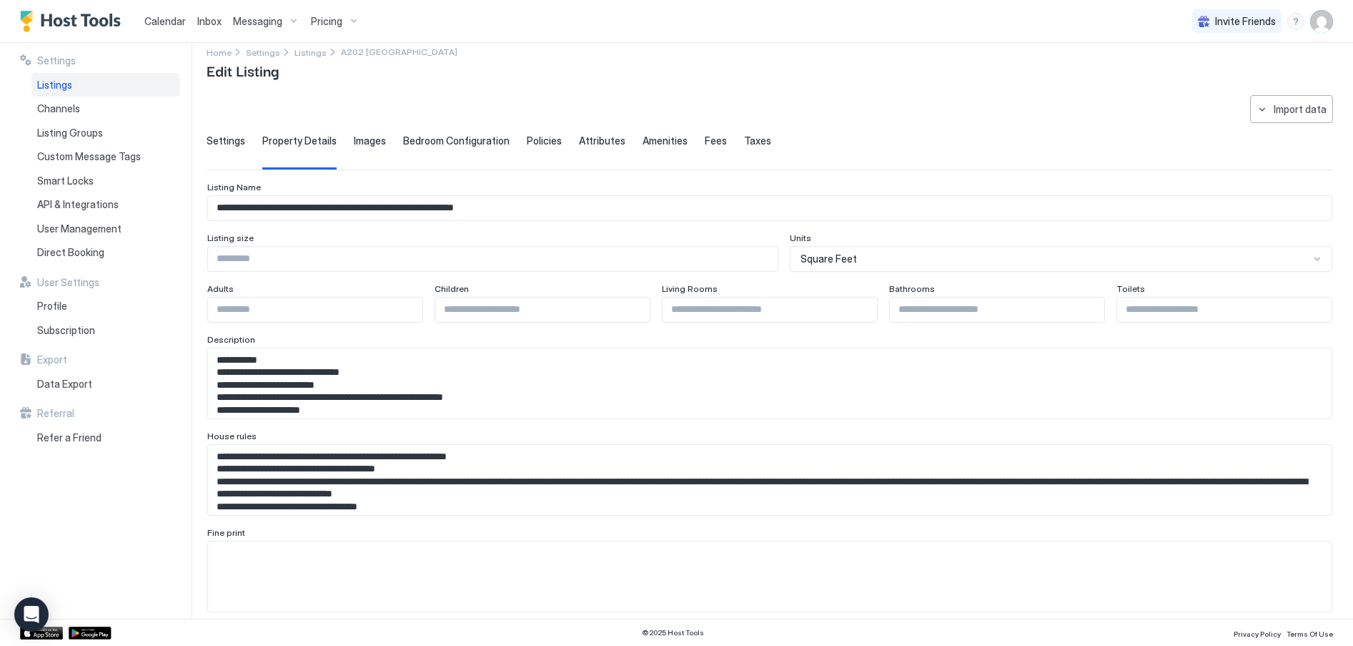
scroll to position [0, 0]
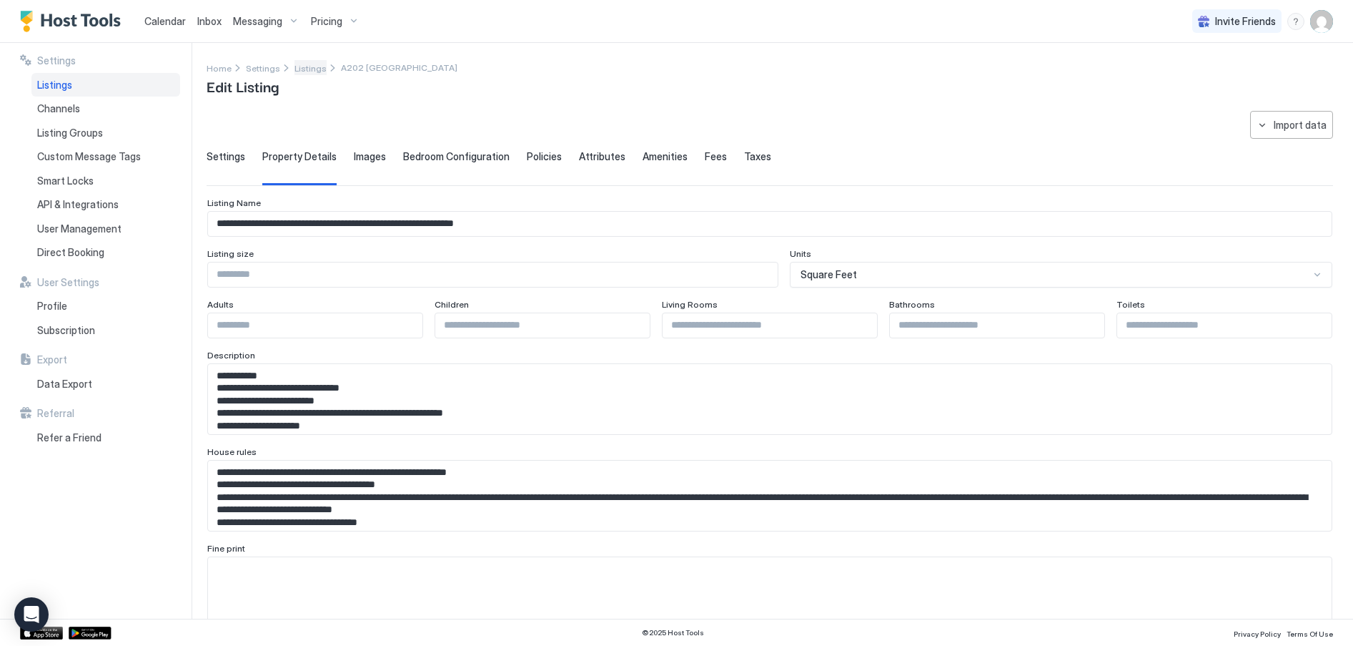
click at [301, 67] on span "Listings" at bounding box center [311, 68] width 32 height 11
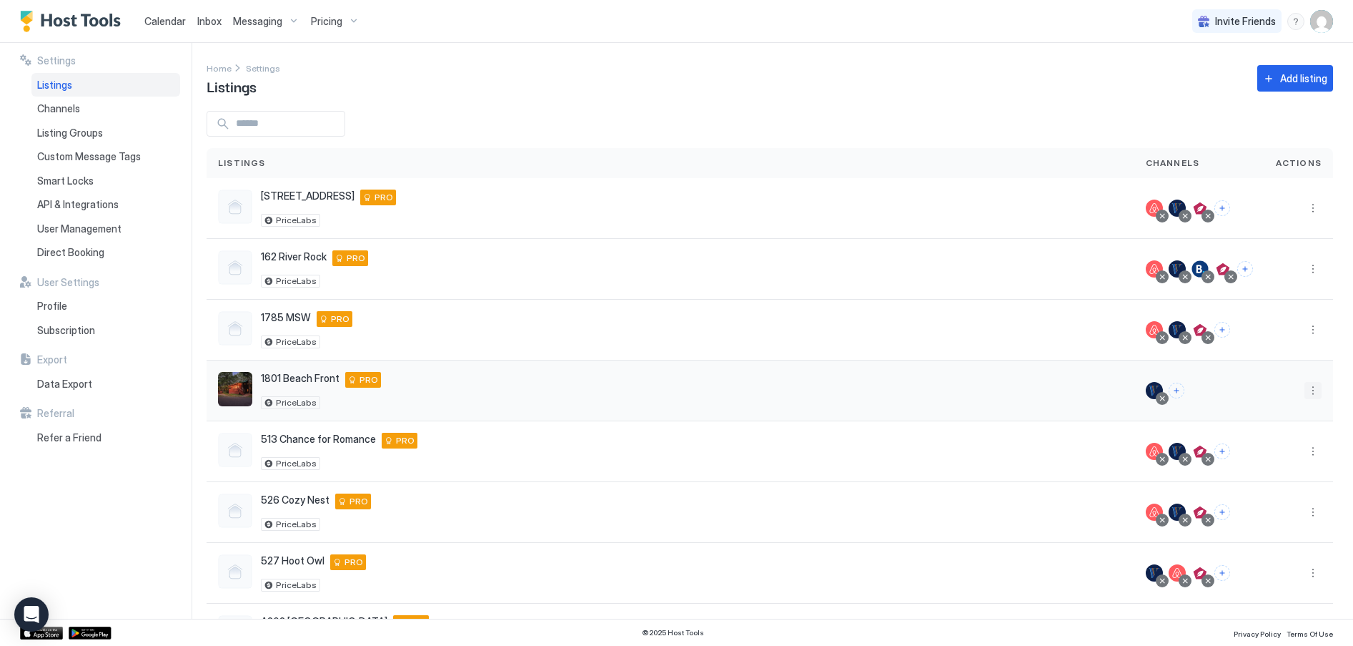
click at [1305, 385] on button "More options" at bounding box center [1313, 390] width 17 height 17
click at [1281, 455] on span "Listing Settings" at bounding box center [1270, 456] width 64 height 11
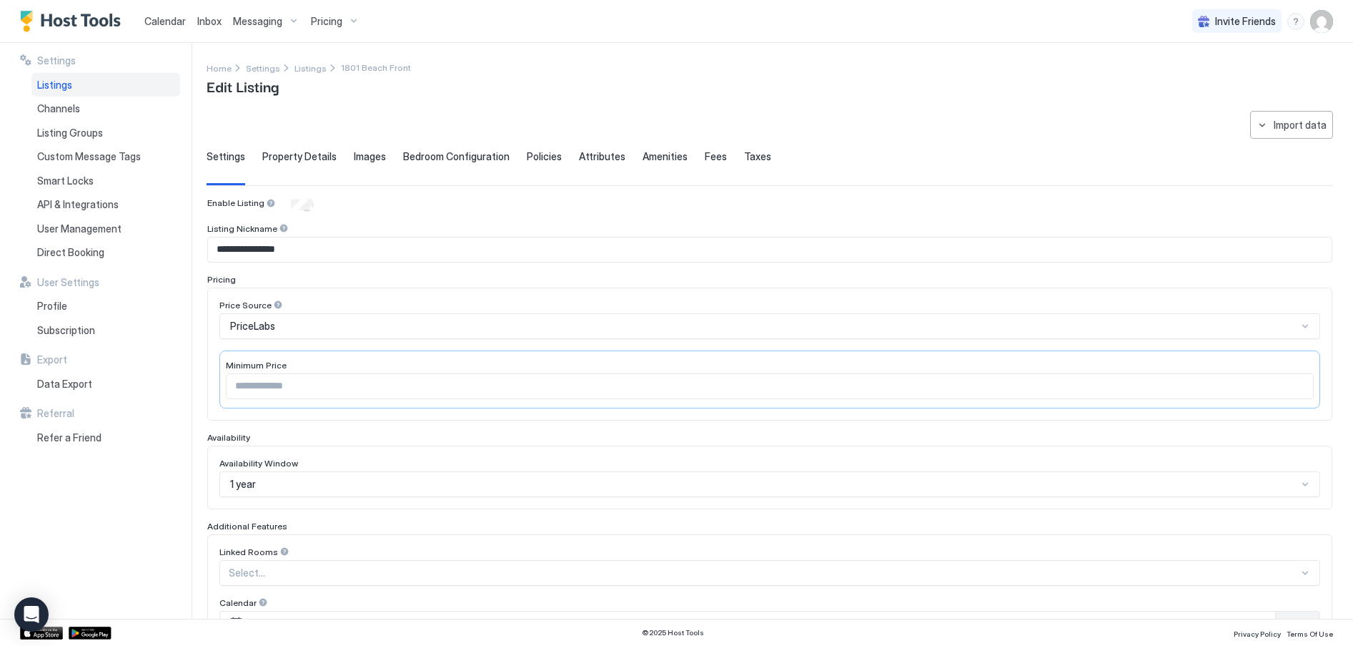
click at [315, 152] on span "Property Details" at bounding box center [299, 156] width 74 height 13
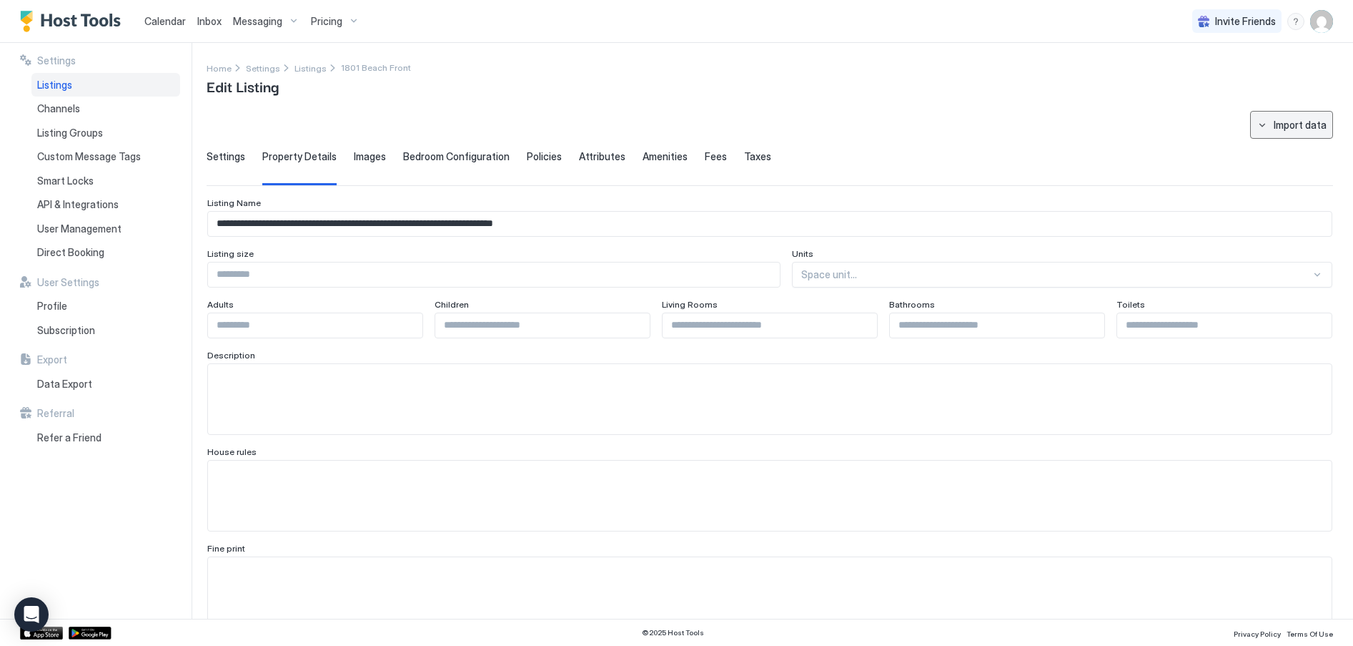
click at [1304, 125] on div "Import data" at bounding box center [1300, 124] width 53 height 15
click at [1290, 152] on div "VRBO" at bounding box center [1295, 151] width 41 height 13
type input "*"
type input "****"
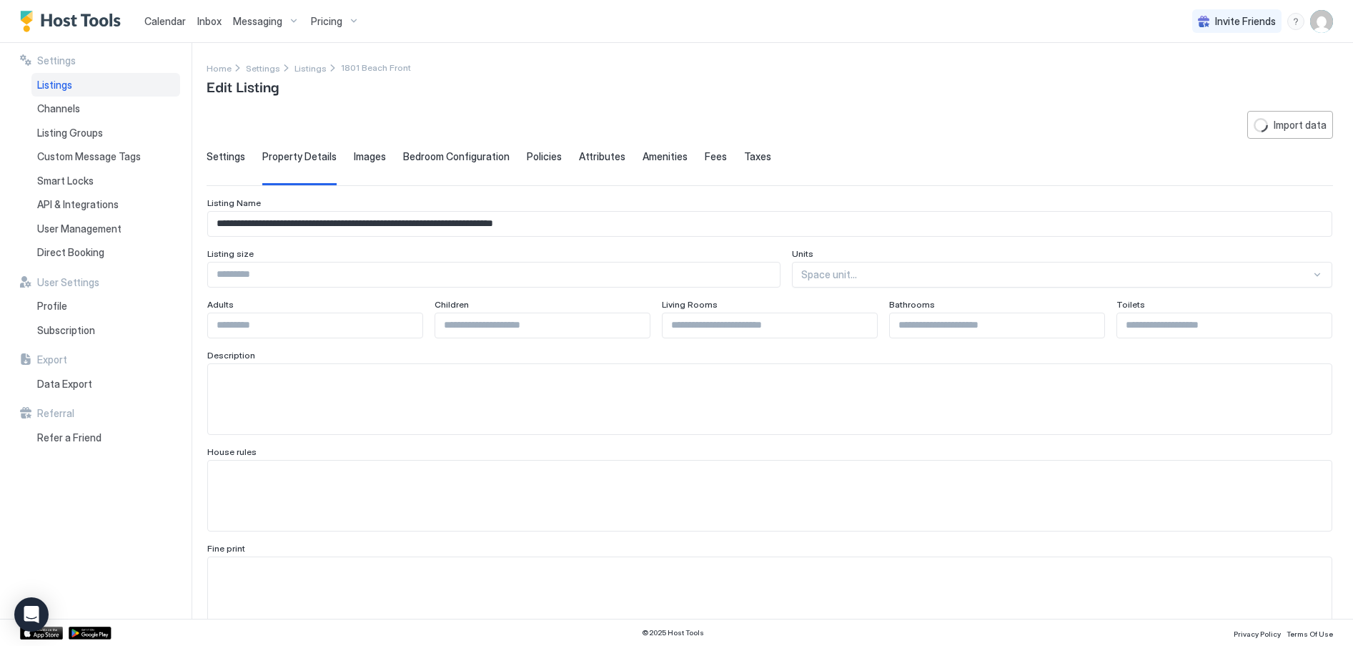
type input "**********"
type input "*********"
type input "*****"
type input "**********"
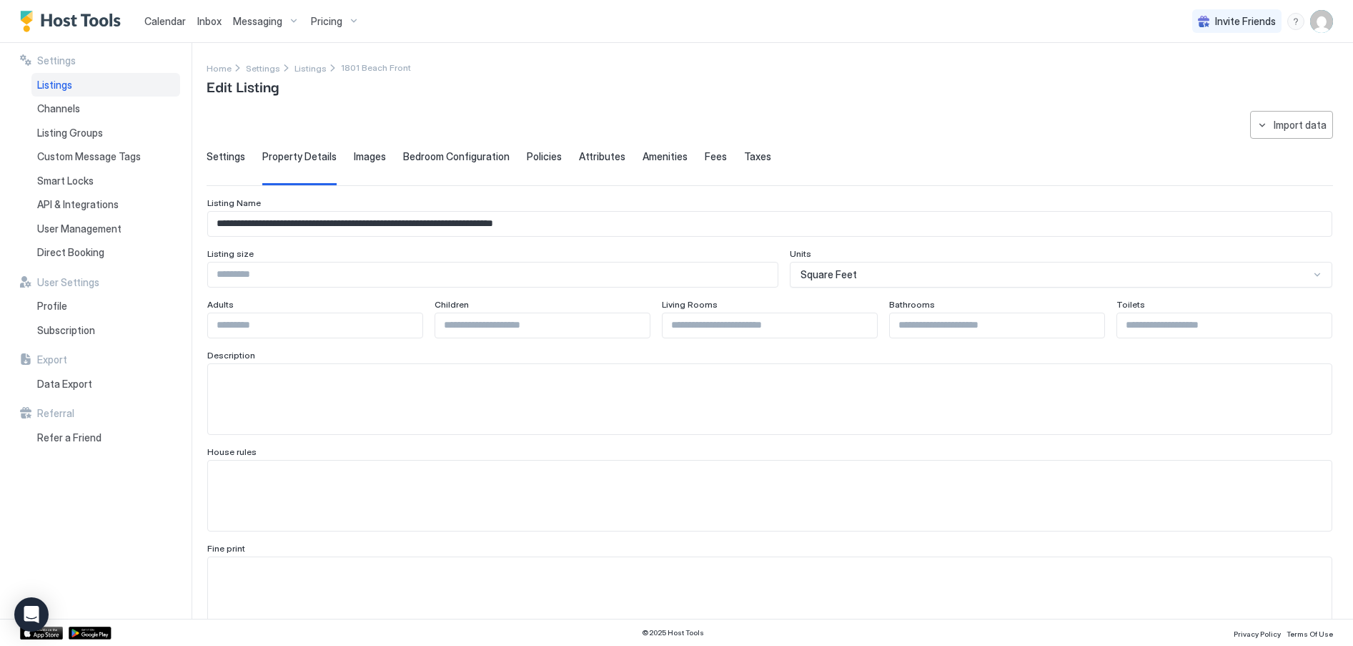
click at [369, 159] on span "Images" at bounding box center [370, 156] width 32 height 13
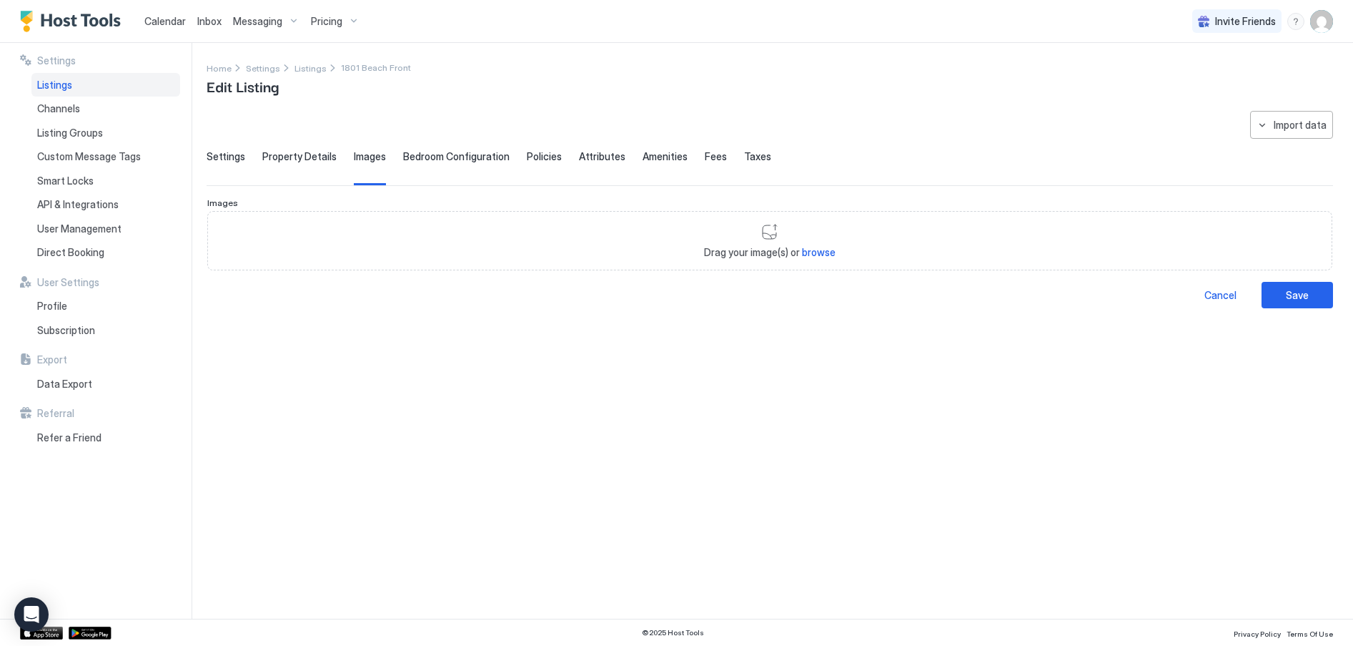
click at [278, 154] on span "Property Details" at bounding box center [299, 156] width 74 height 13
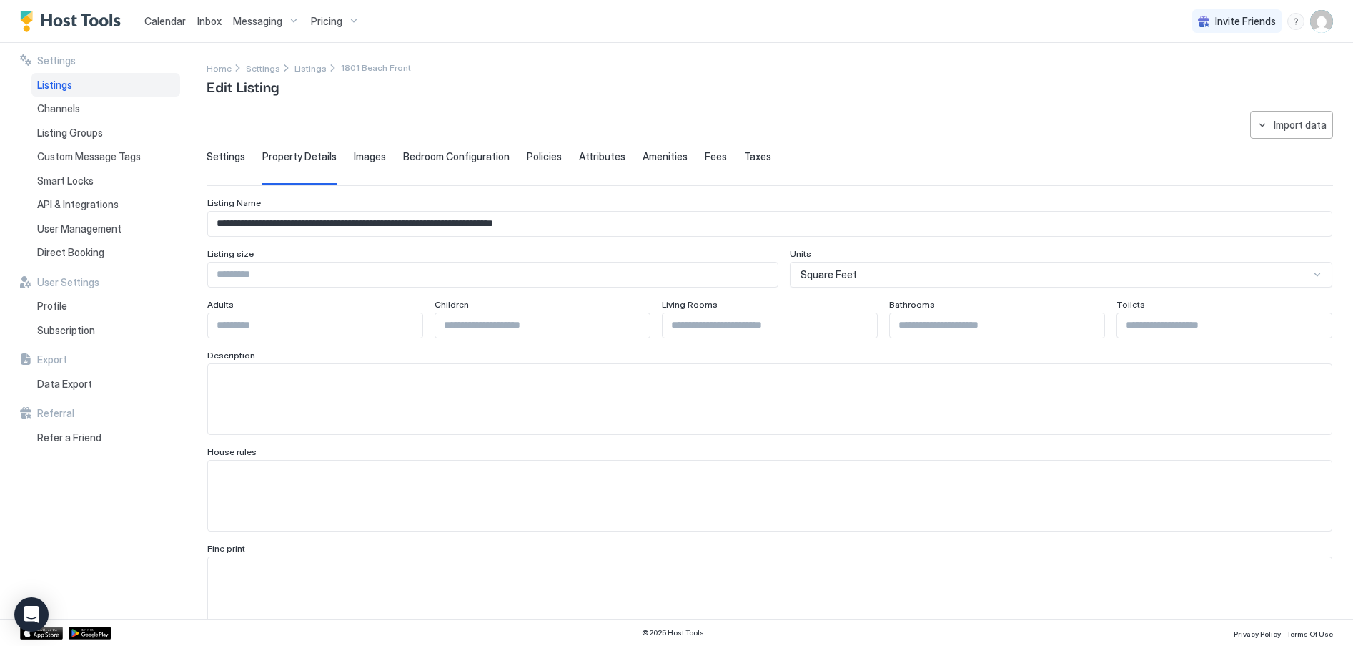
click at [372, 154] on span "Images" at bounding box center [370, 156] width 32 height 13
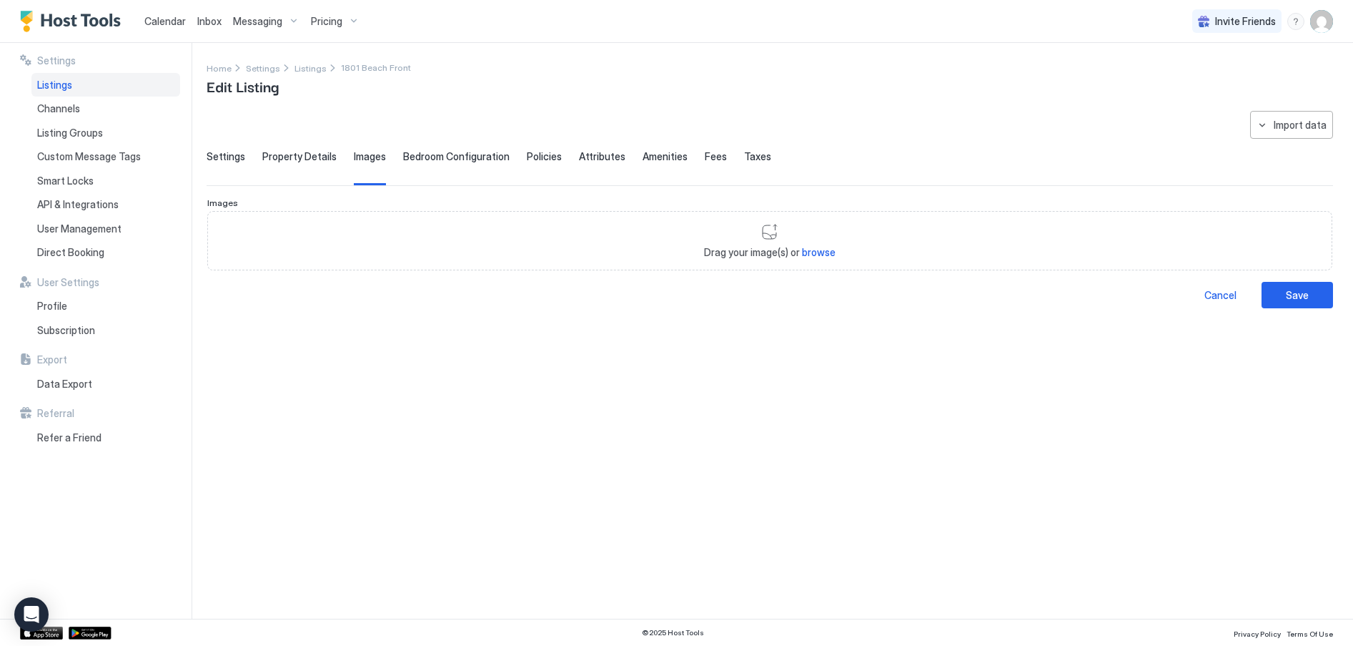
click at [437, 157] on span "Bedroom Configuration" at bounding box center [456, 156] width 107 height 13
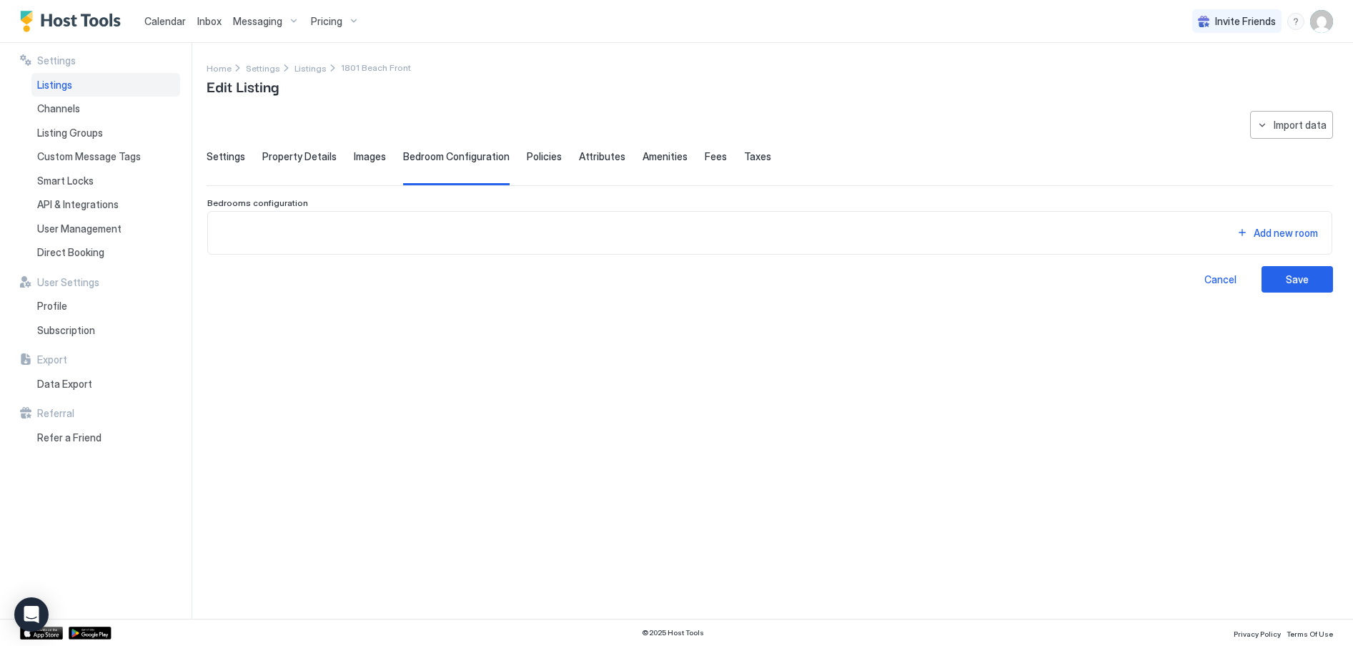
click at [297, 158] on span "Property Details" at bounding box center [299, 156] width 74 height 13
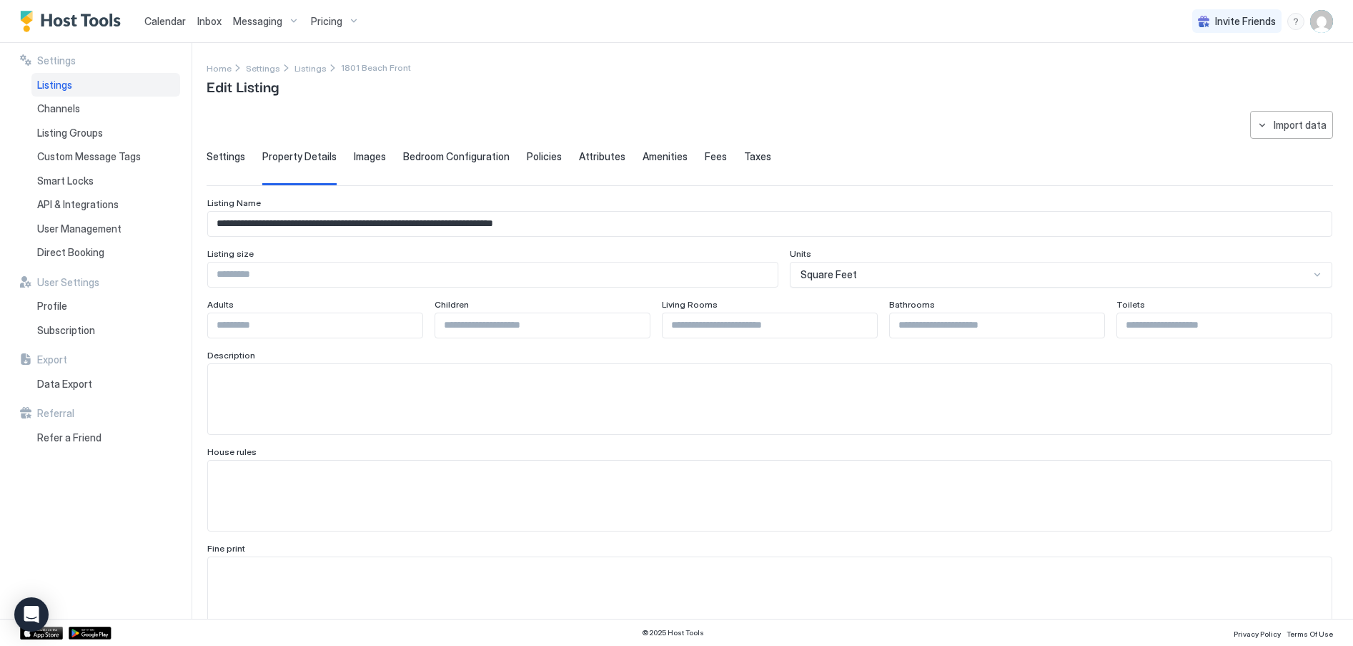
click at [233, 158] on span "Settings" at bounding box center [226, 156] width 39 height 13
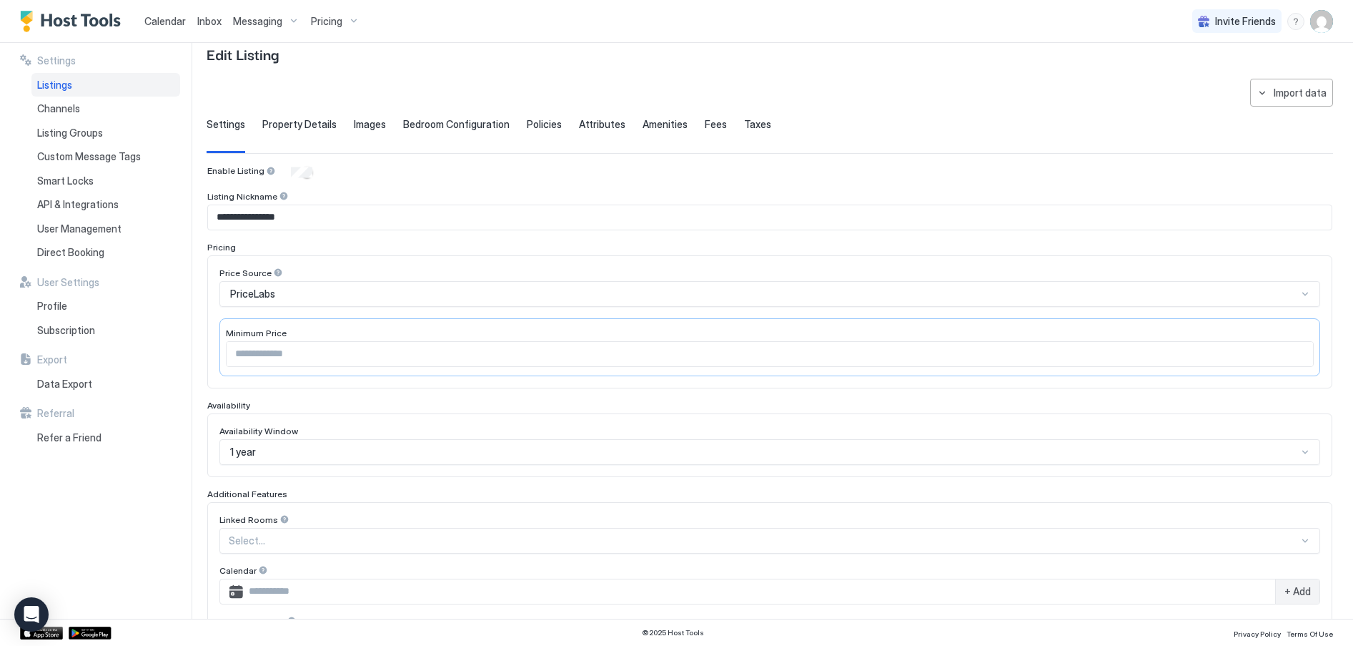
scroll to position [27, 0]
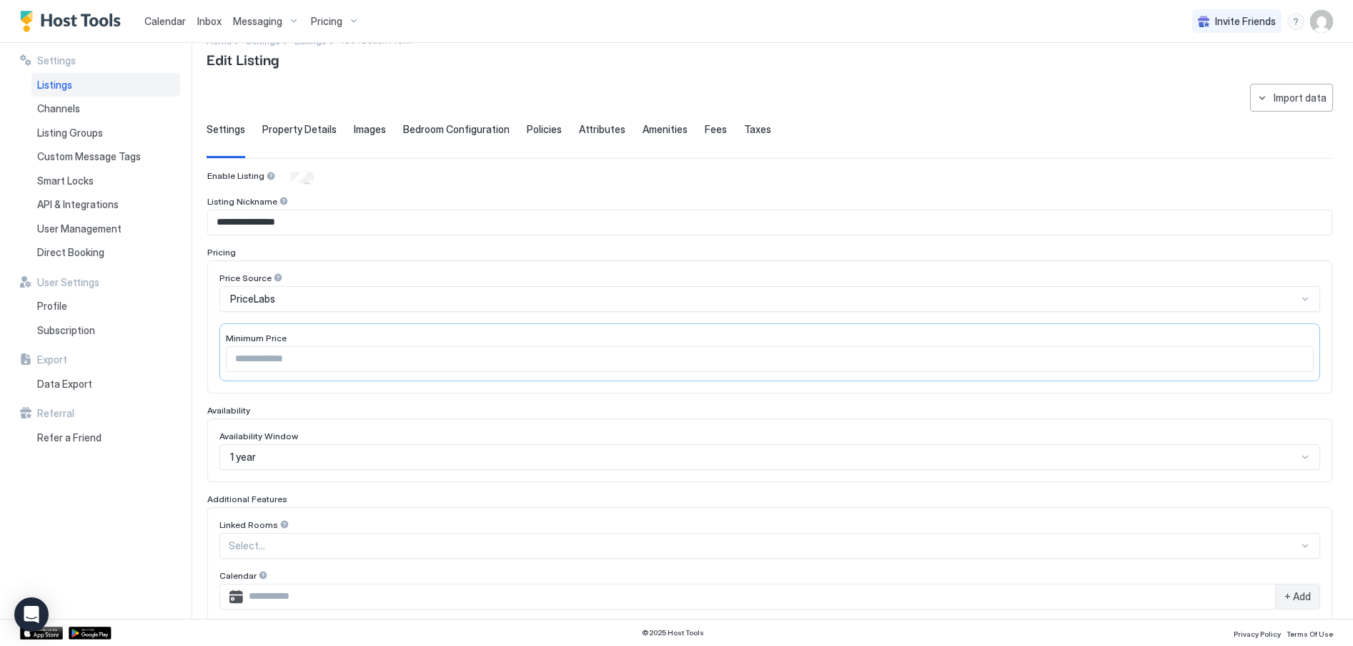
click at [307, 128] on span "Property Details" at bounding box center [299, 129] width 74 height 13
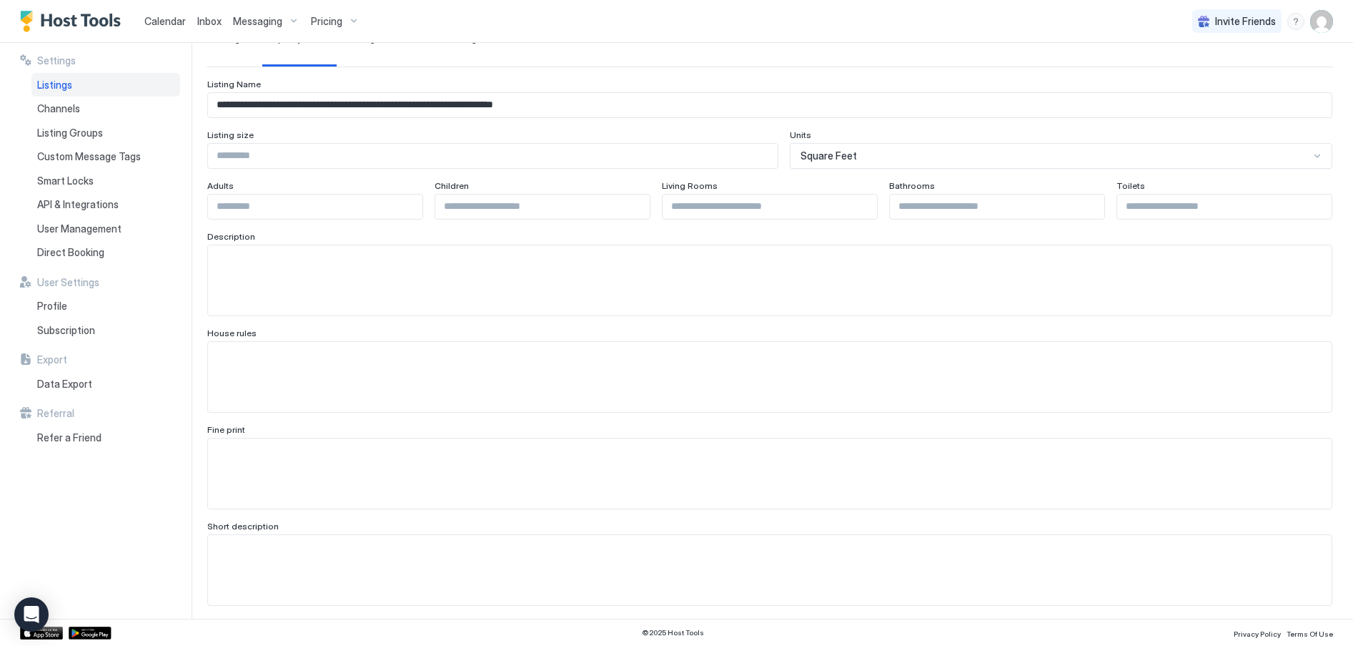
scroll to position [0, 0]
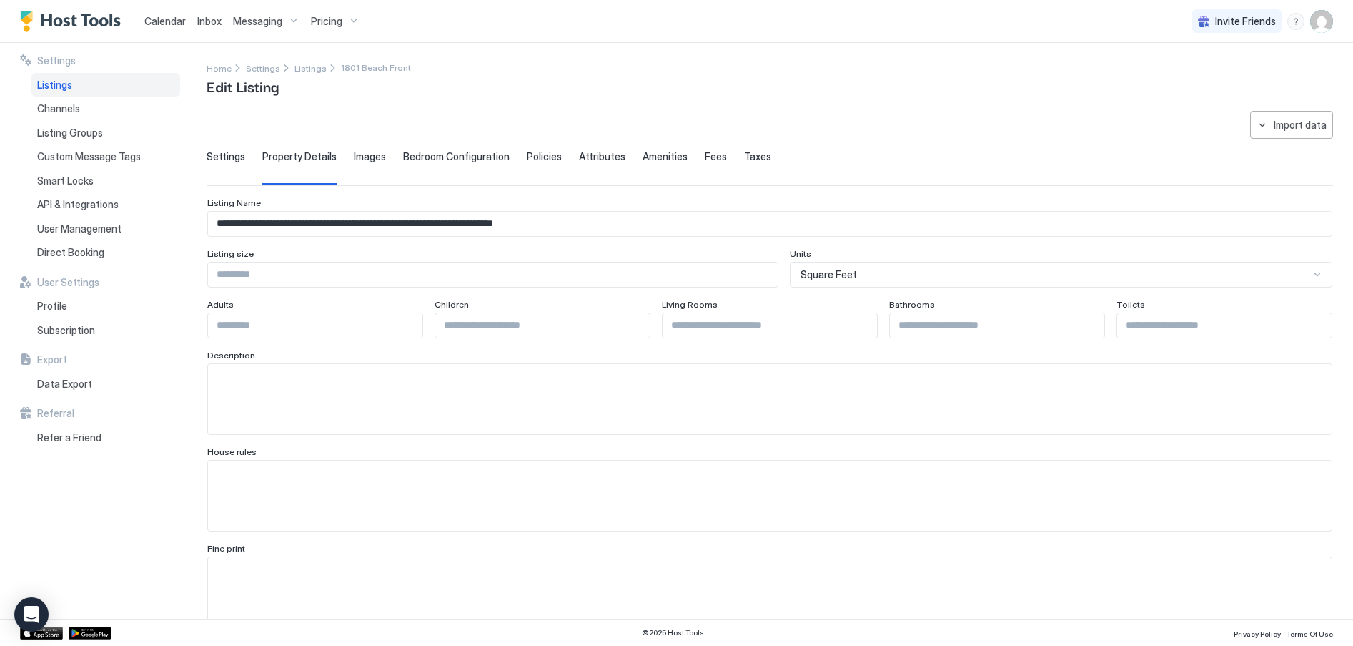
click at [370, 157] on span "Images" at bounding box center [370, 156] width 32 height 13
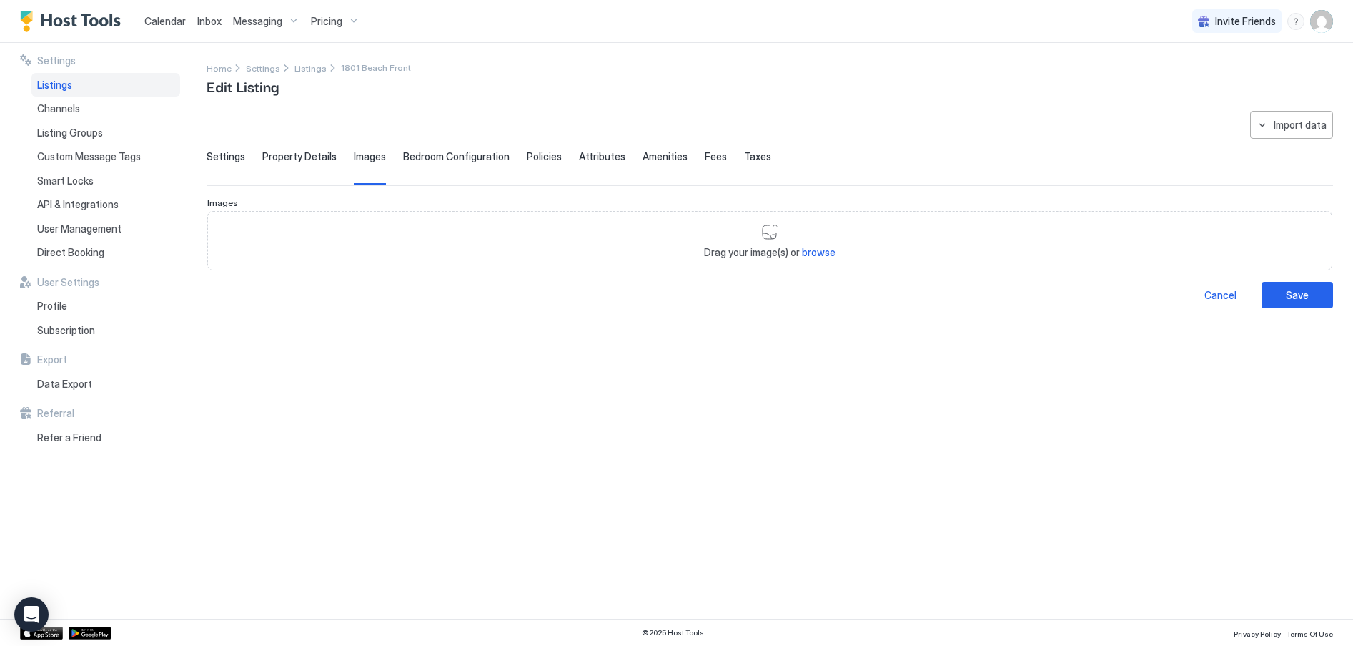
click at [305, 159] on span "Property Details" at bounding box center [299, 156] width 74 height 13
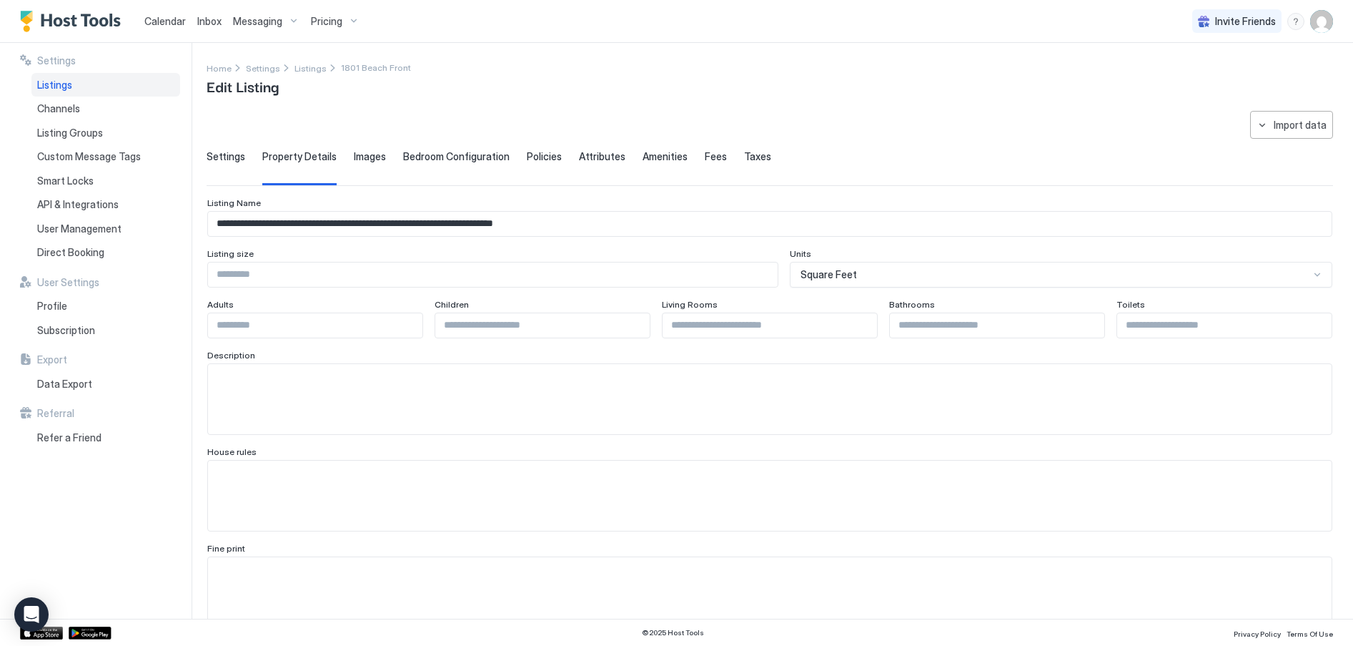
click at [369, 152] on span "Images" at bounding box center [370, 156] width 32 height 13
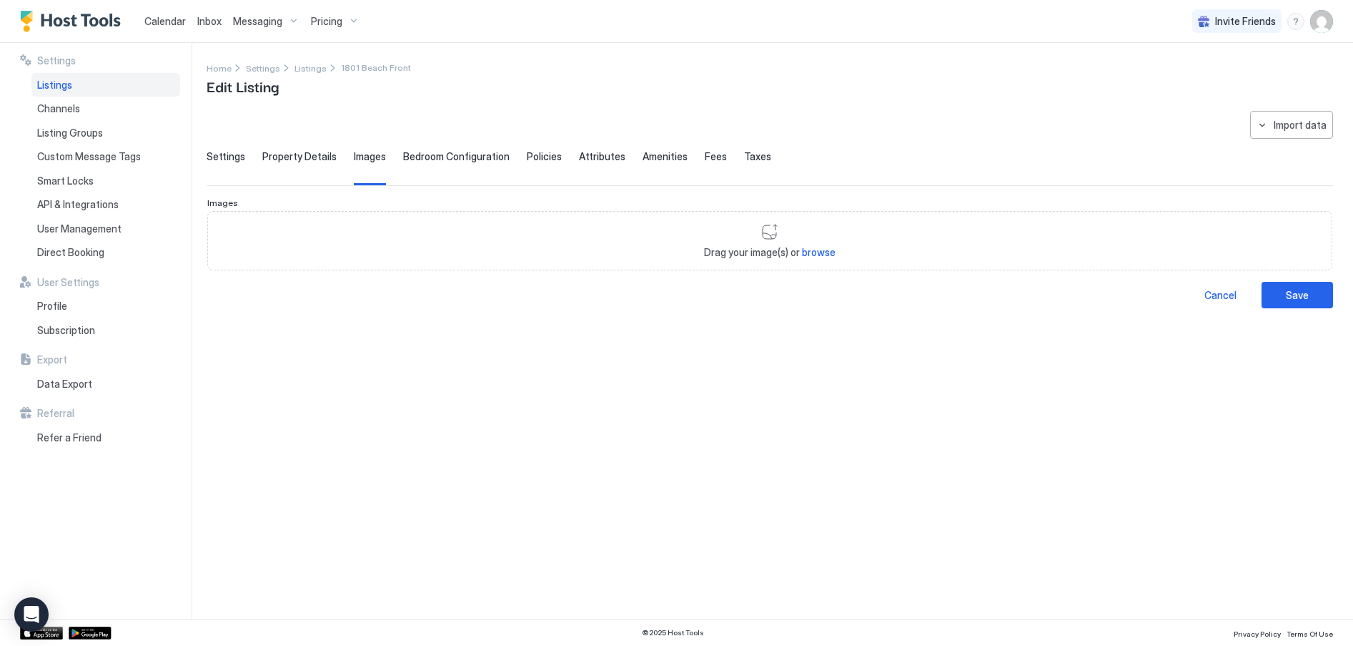
click at [466, 152] on span "Bedroom Configuration" at bounding box center [456, 156] width 107 height 13
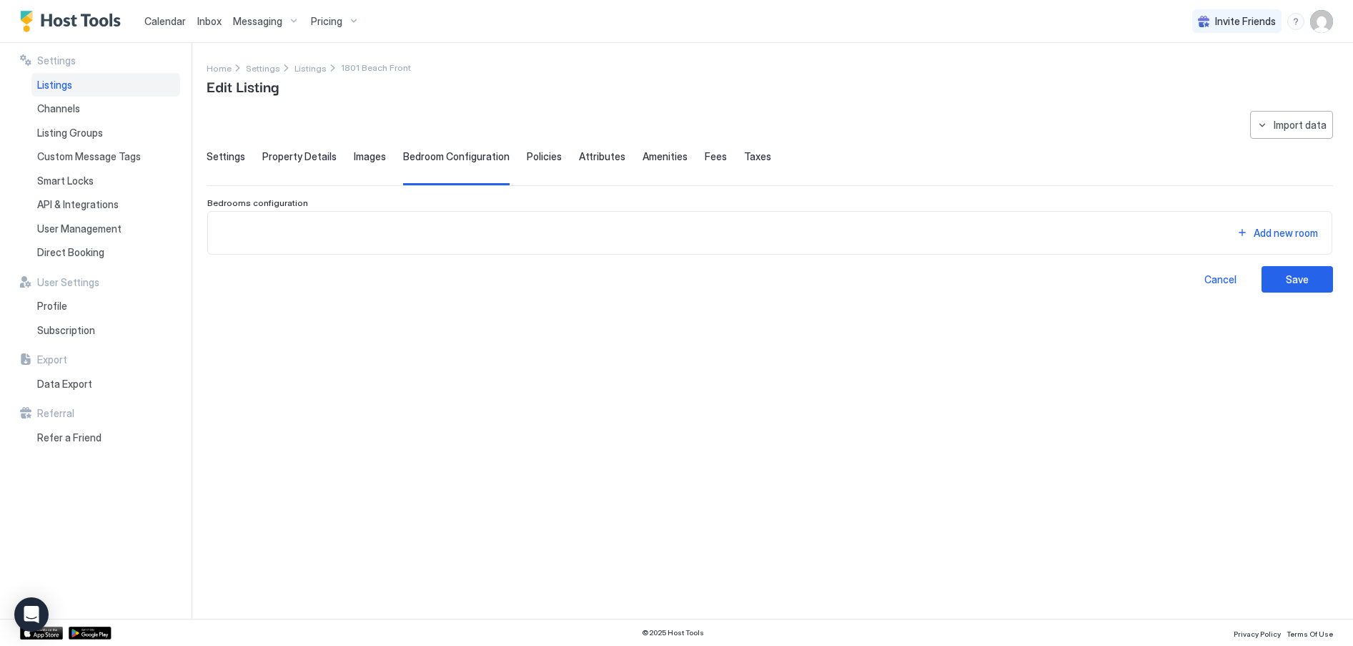
drag, startPoint x: 530, startPoint y: 154, endPoint x: 543, endPoint y: 160, distance: 14.1
click at [530, 156] on span "Policies" at bounding box center [544, 156] width 35 height 13
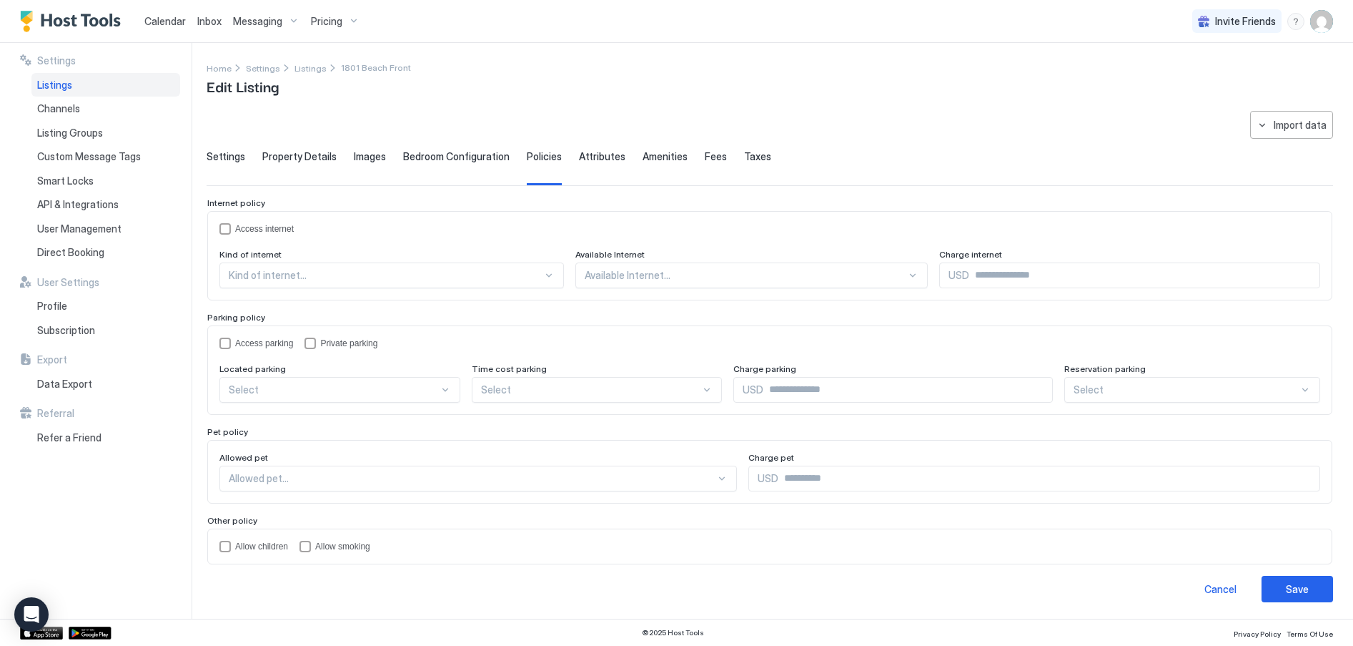
click at [595, 162] on span "Attributes" at bounding box center [602, 156] width 46 height 13
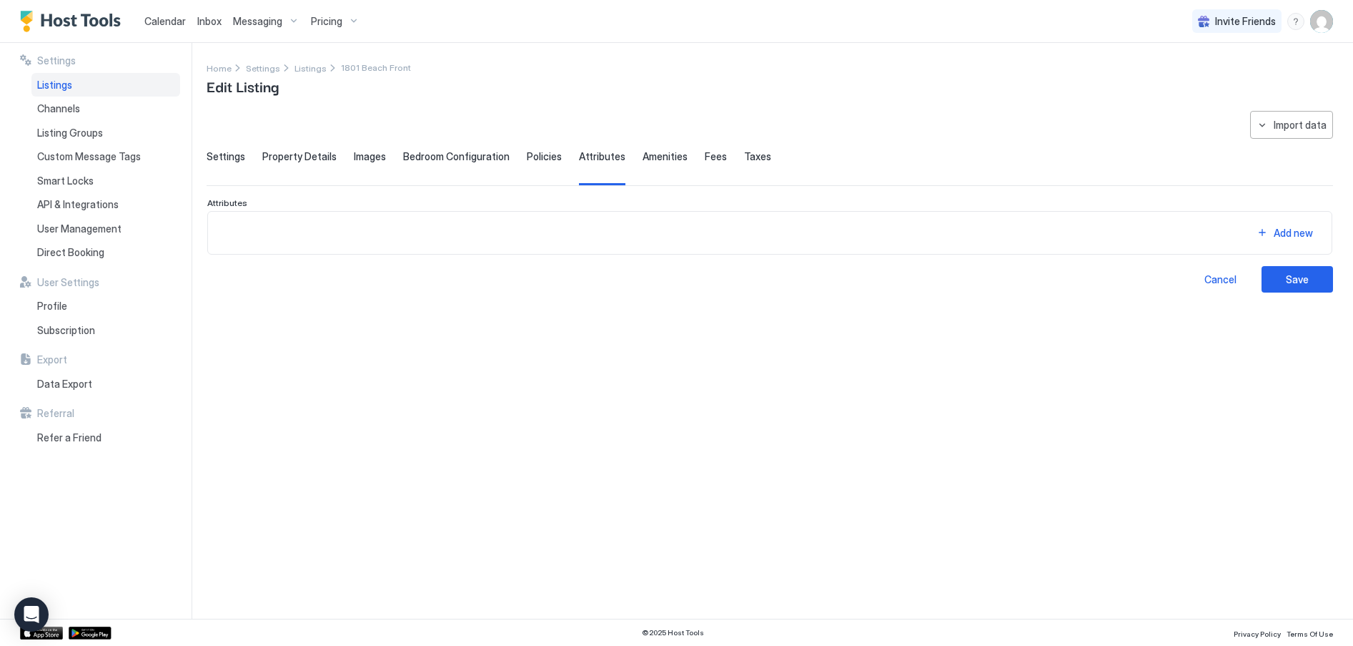
click at [538, 160] on span "Policies" at bounding box center [544, 156] width 35 height 13
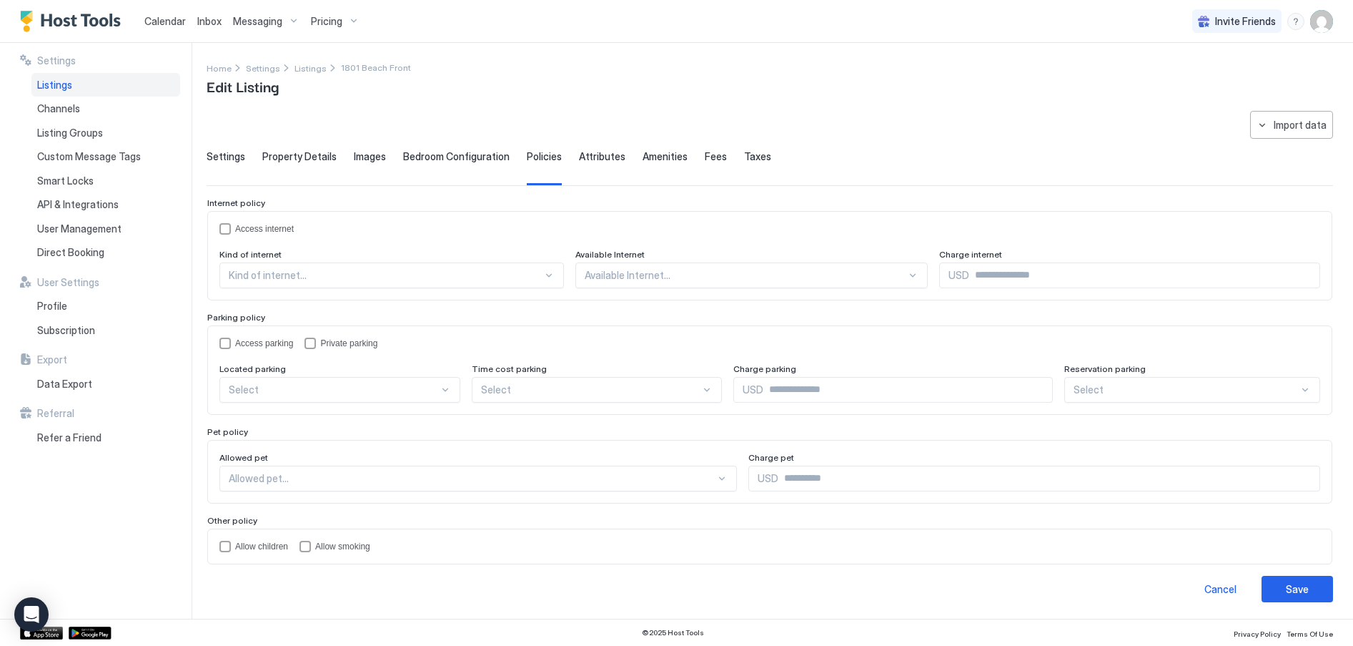
click at [295, 159] on span "Property Details" at bounding box center [299, 156] width 74 height 13
